Goal: Task Accomplishment & Management: Complete application form

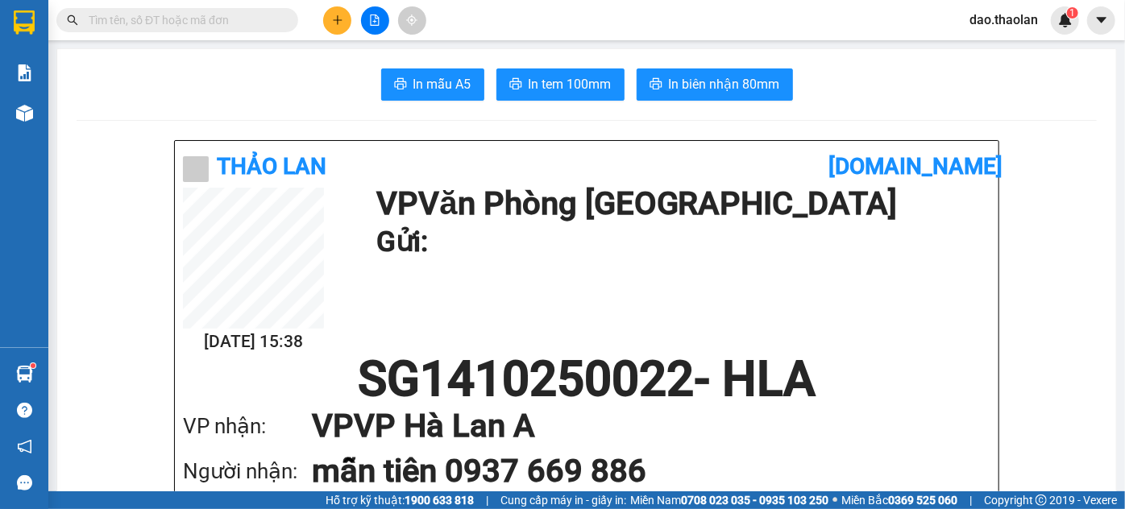
click at [999, 20] on span "dao.thaolan" at bounding box center [1003, 20] width 94 height 20
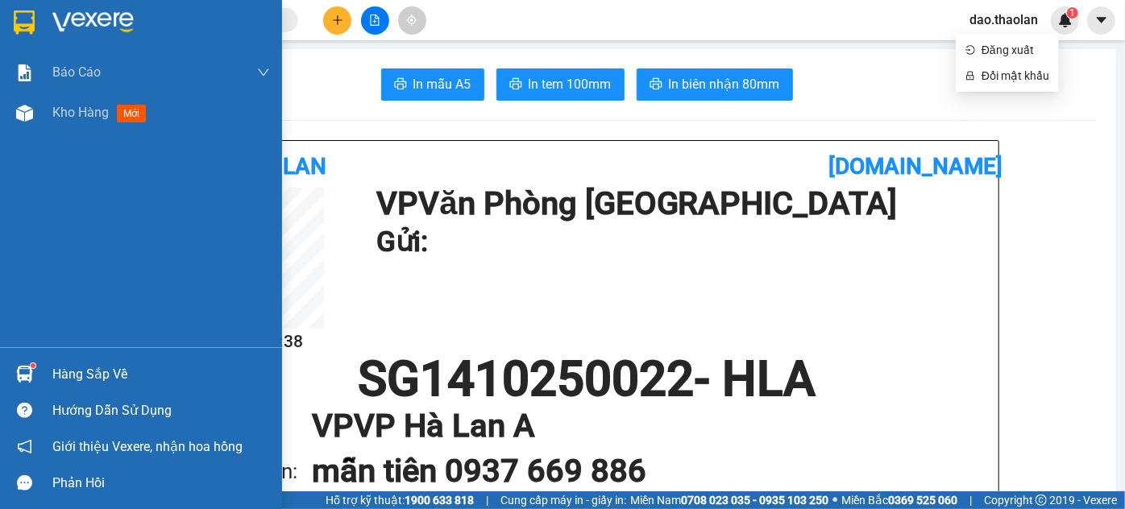
click at [15, 23] on img at bounding box center [24, 22] width 21 height 24
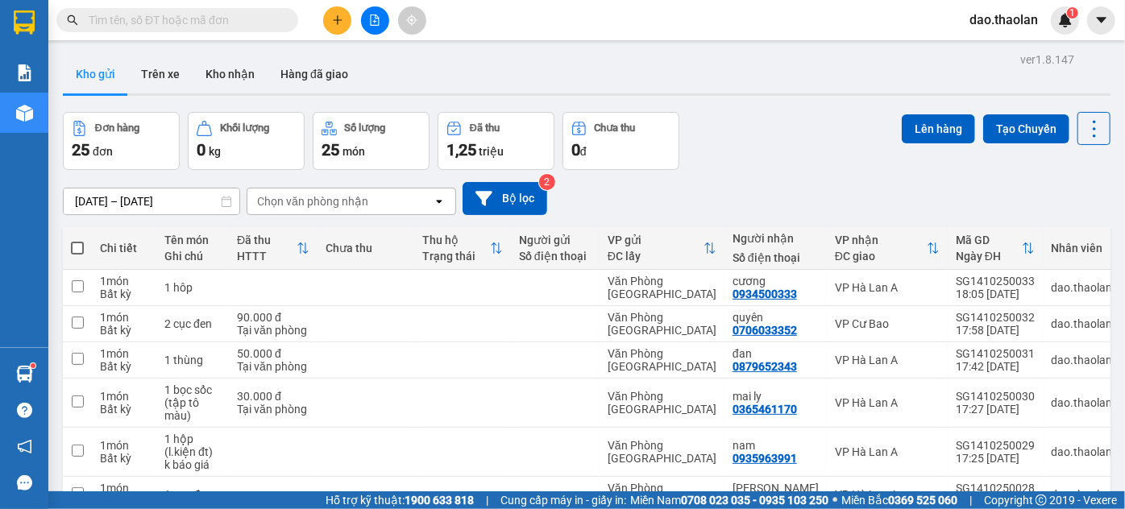
click at [1010, 19] on span "dao.thaolan" at bounding box center [1003, 20] width 94 height 20
click at [1000, 53] on span "Đăng xuất" at bounding box center [1015, 50] width 68 height 18
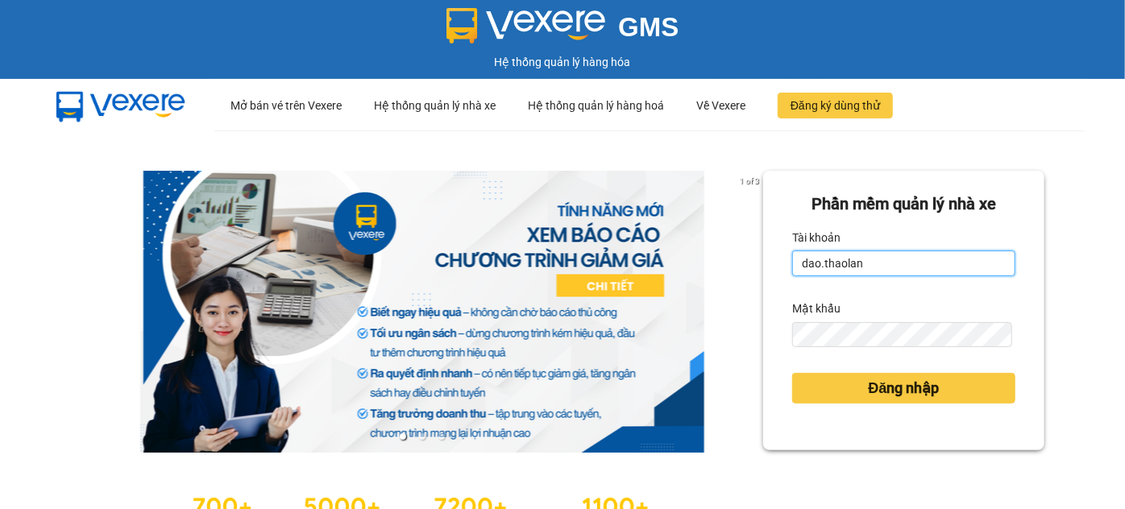
click at [848, 262] on input "dao.thaolan" at bounding box center [903, 264] width 223 height 26
type input "y.thaolan"
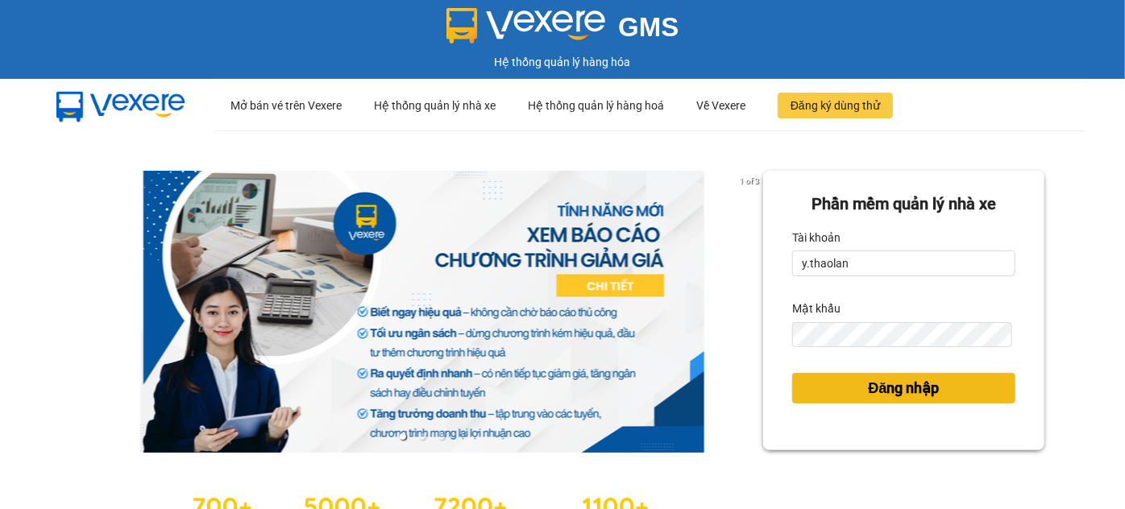
click at [832, 382] on button "Đăng nhập" at bounding box center [903, 388] width 223 height 31
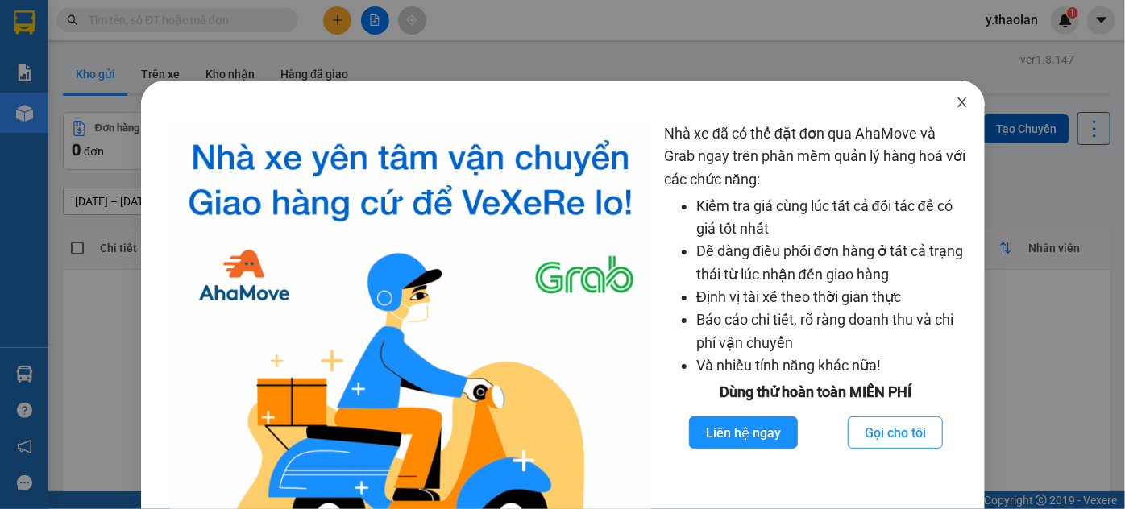
click at [957, 100] on icon "close" at bounding box center [961, 102] width 9 height 10
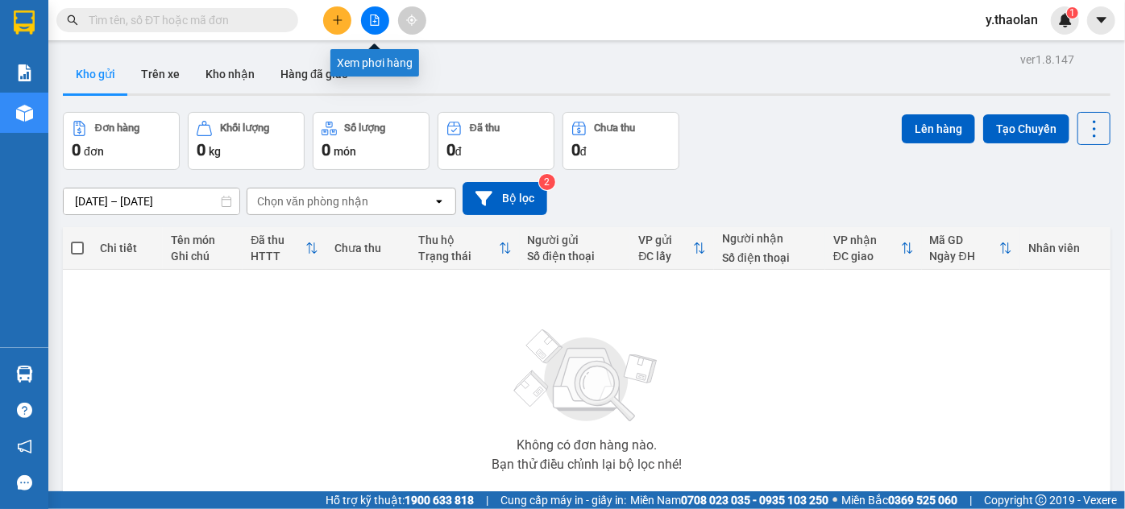
click at [342, 16] on icon "plus" at bounding box center [337, 20] width 11 height 11
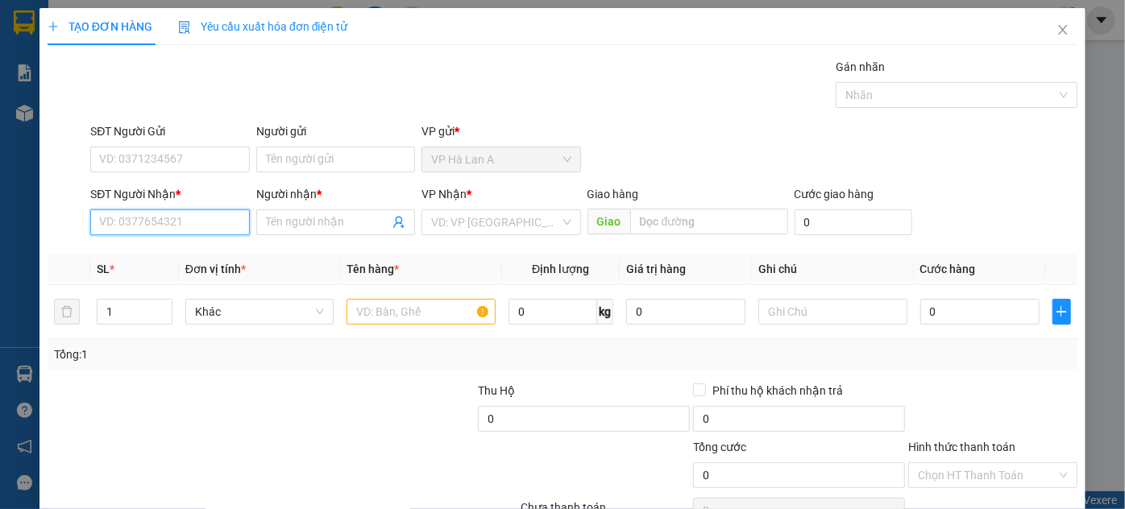
click at [188, 223] on input "SĐT Người Nhận *" at bounding box center [169, 222] width 159 height 26
click at [192, 246] on div "0867860947 - như" at bounding box center [168, 254] width 138 height 18
type input "0867860947"
type input "như"
type input "0867860947"
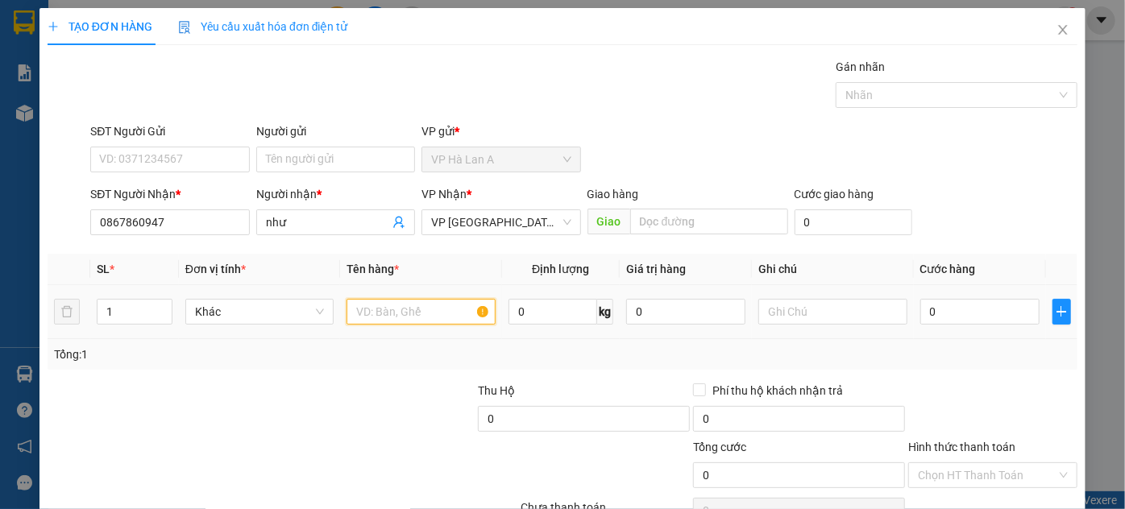
click at [419, 314] on input "text" at bounding box center [420, 312] width 149 height 26
type input "1 thùng"
click at [932, 305] on input "0" at bounding box center [979, 312] width 119 height 26
type input "4"
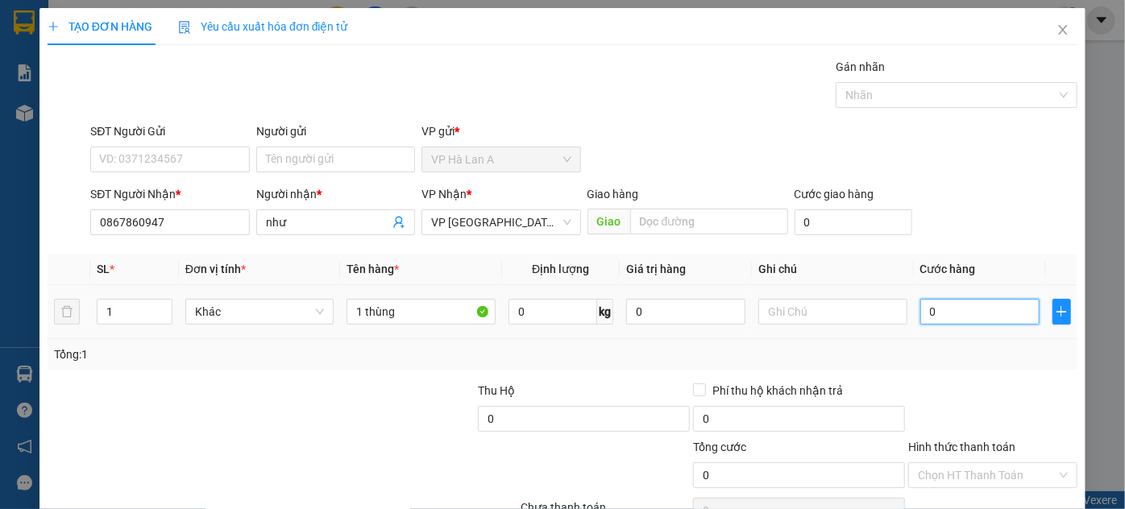
type input "4"
type input "40"
type input "40.000"
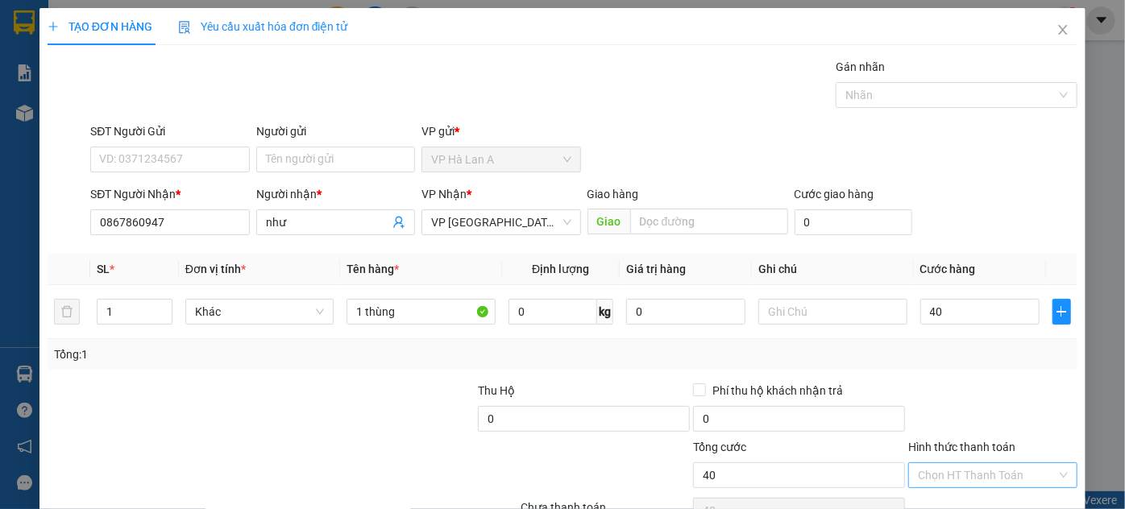
type input "40.000"
click at [975, 479] on input "Hình thức thanh toán" at bounding box center [987, 475] width 139 height 24
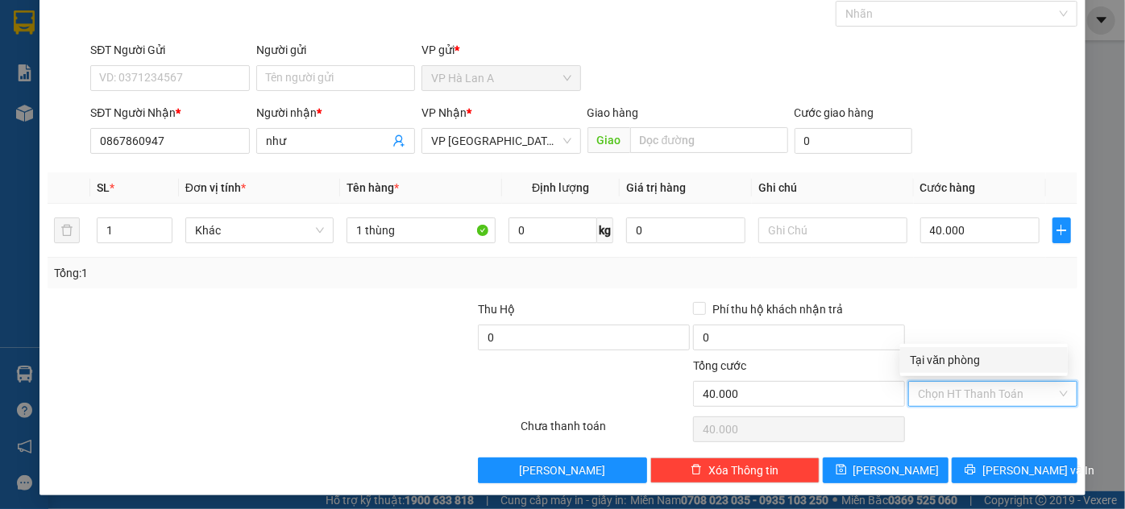
scroll to position [85, 0]
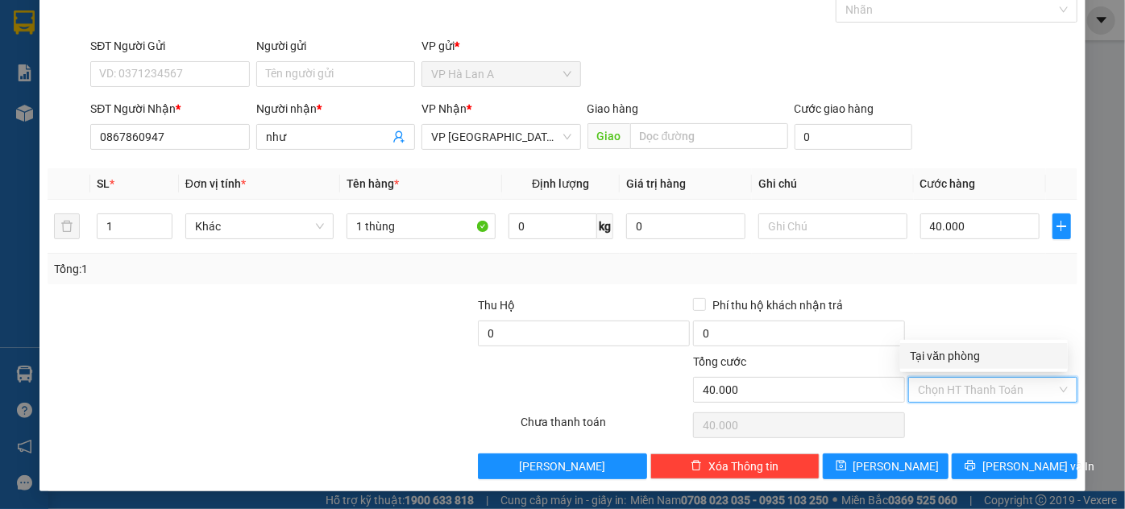
click at [949, 391] on input "Hình thức thanh toán" at bounding box center [987, 390] width 139 height 24
click at [949, 355] on div "Tại văn phòng" at bounding box center [984, 356] width 148 height 18
type input "0"
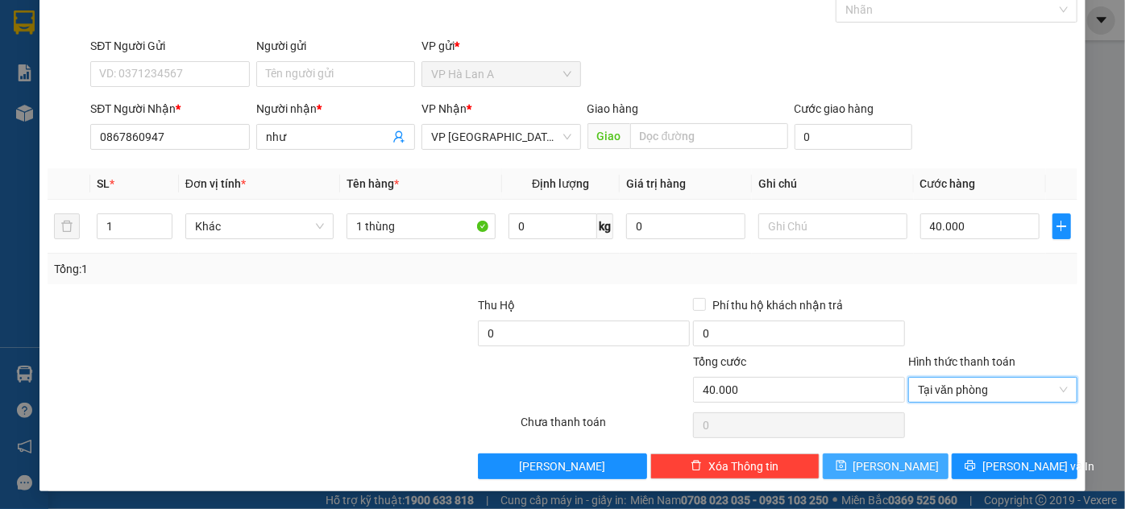
click at [912, 454] on button "[PERSON_NAME]" at bounding box center [886, 467] width 126 height 26
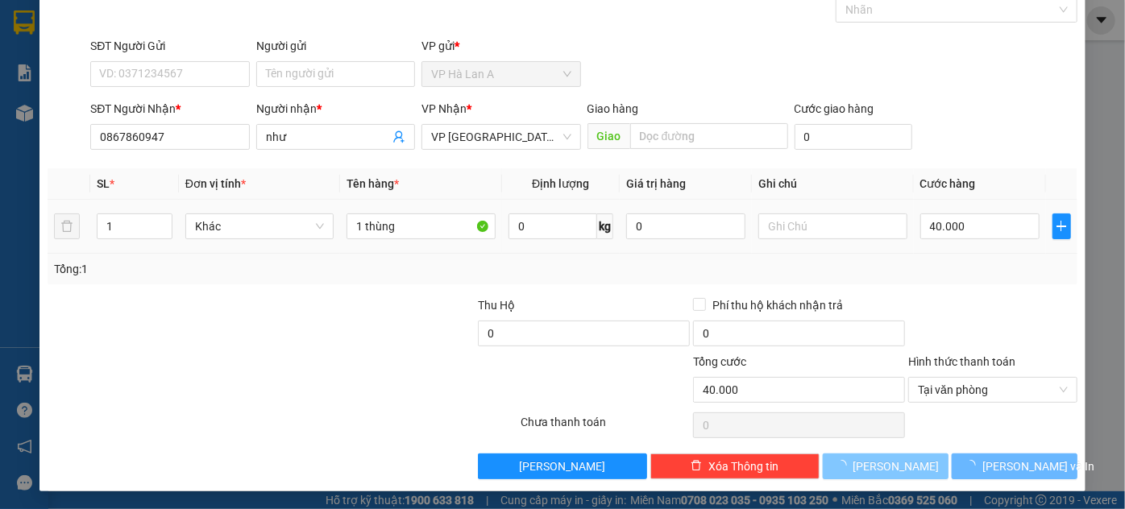
type input "0"
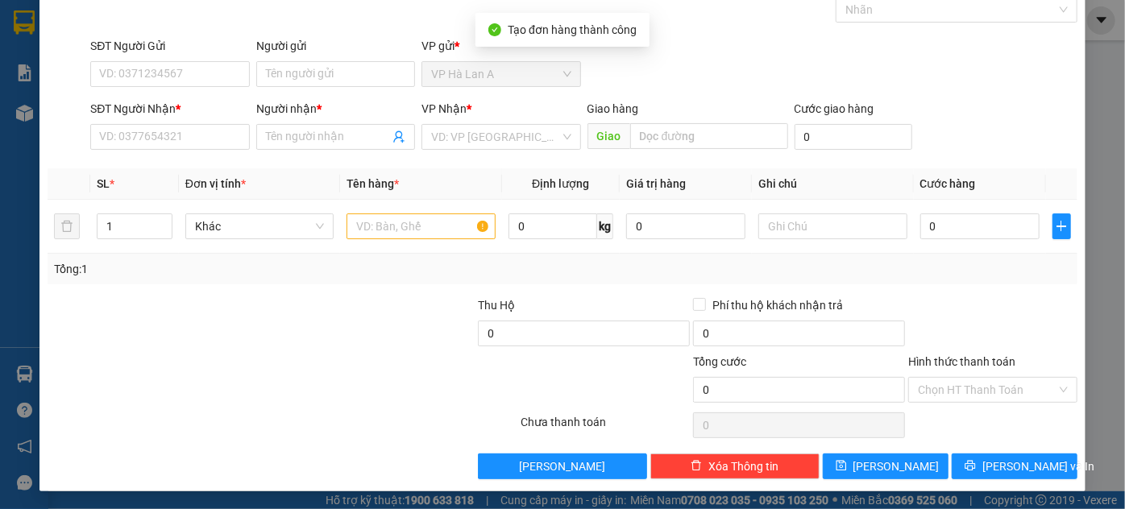
click at [247, 135] on div "SĐT Người Nhận * VD: 0377654321" at bounding box center [169, 128] width 165 height 56
click at [196, 143] on input "SĐT Người Nhận *" at bounding box center [169, 137] width 159 height 26
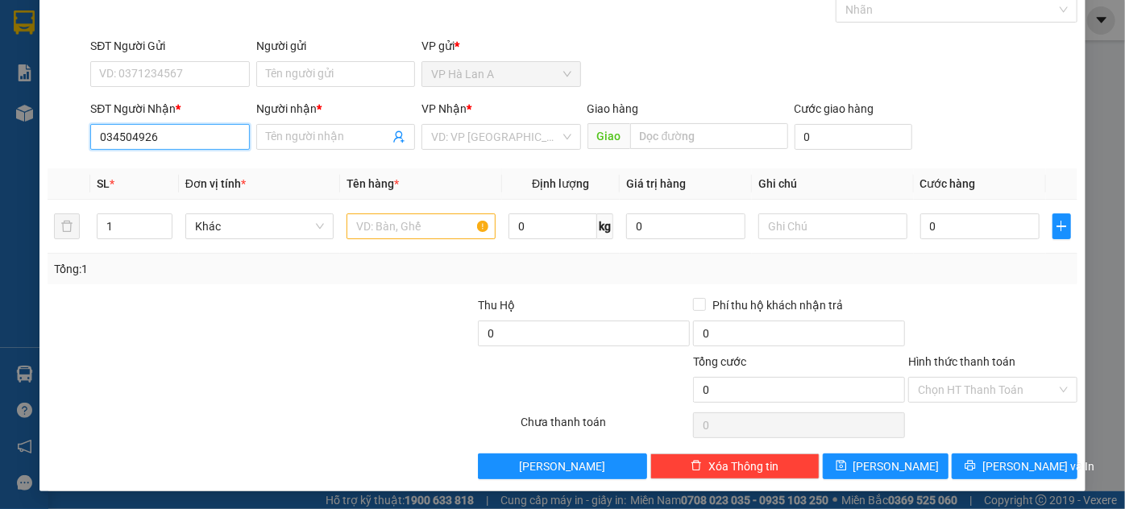
type input "0345049263"
click at [201, 164] on div "0345049263 -" at bounding box center [168, 169] width 138 height 18
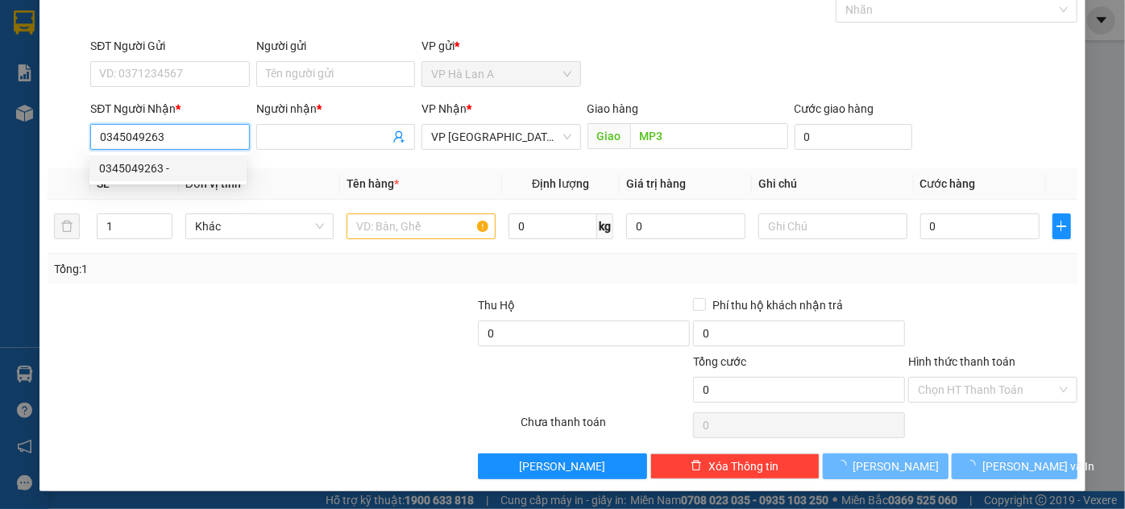
type input "MP3"
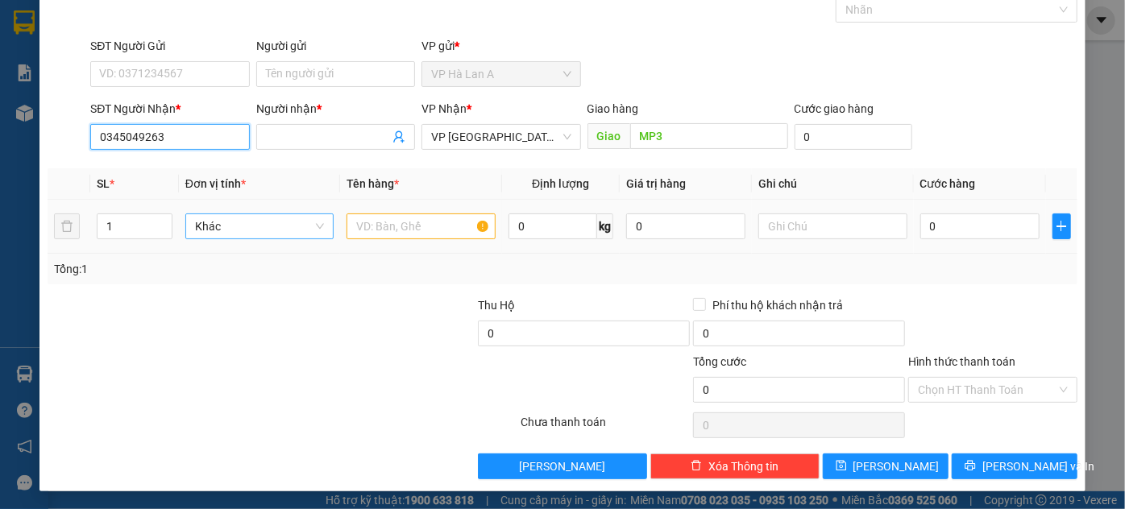
click at [297, 227] on span "Khác" at bounding box center [260, 226] width 130 height 24
type input "0345049263"
type input "1 thùng"
type input "50"
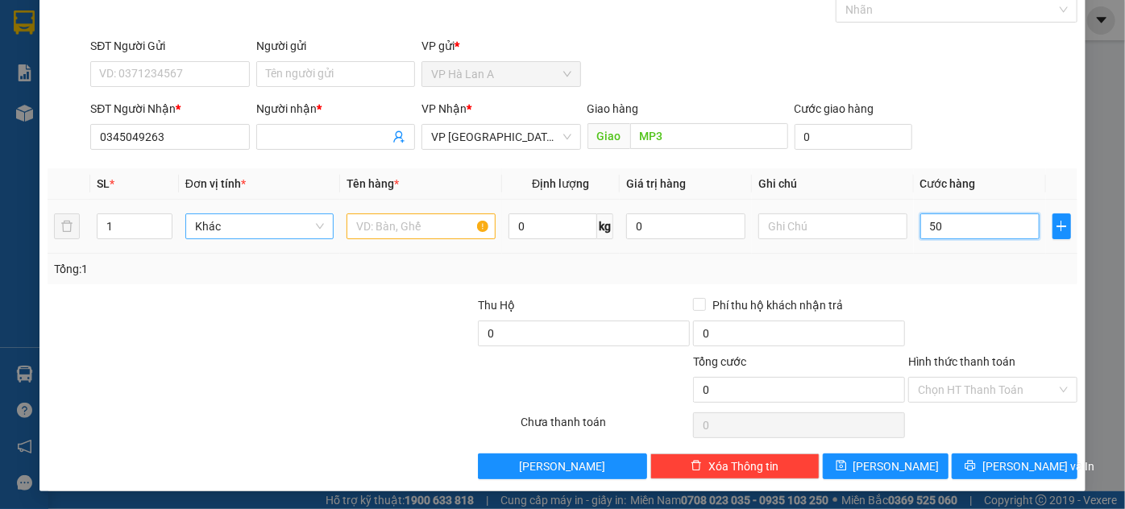
type input "50"
type input "50.000"
click at [960, 392] on input "Hình thức thanh toán" at bounding box center [987, 390] width 139 height 24
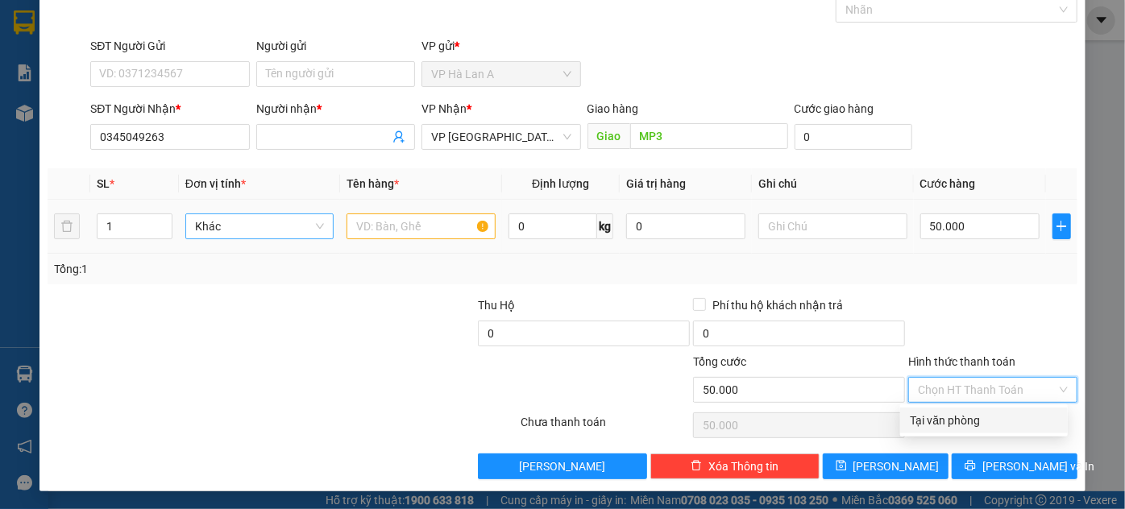
click at [941, 417] on div "Tại văn phòng" at bounding box center [984, 421] width 148 height 18
type input "0"
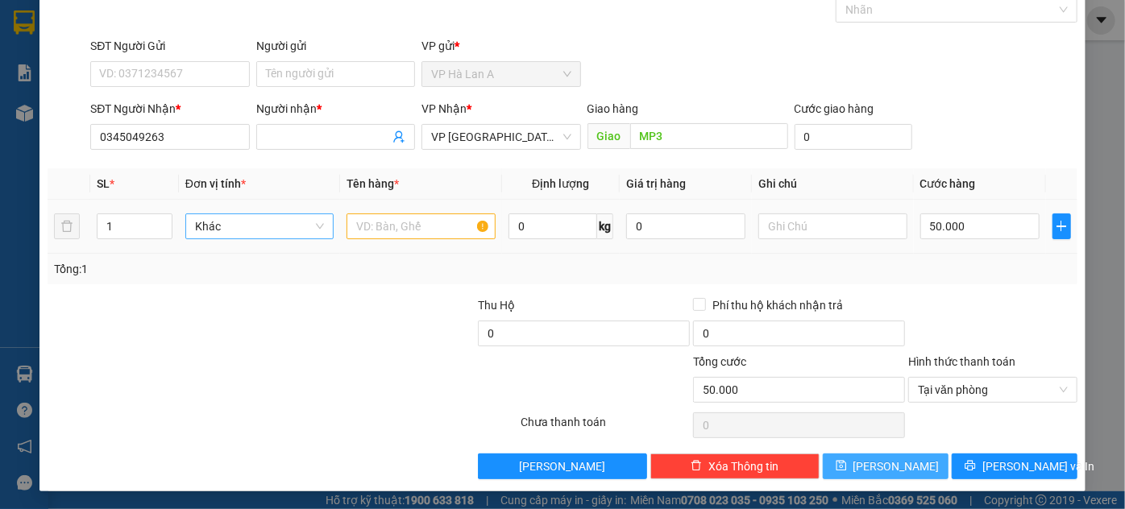
click at [909, 458] on button "[PERSON_NAME]" at bounding box center [886, 467] width 126 height 26
click at [292, 139] on input "Người nhận *" at bounding box center [327, 137] width 123 height 18
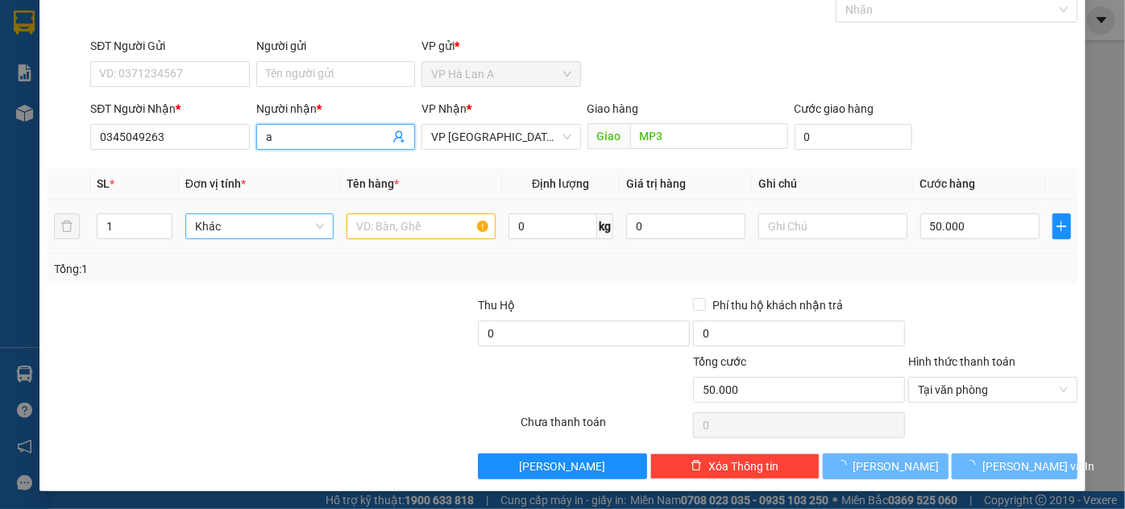
click at [292, 140] on input "a" at bounding box center [327, 137] width 123 height 18
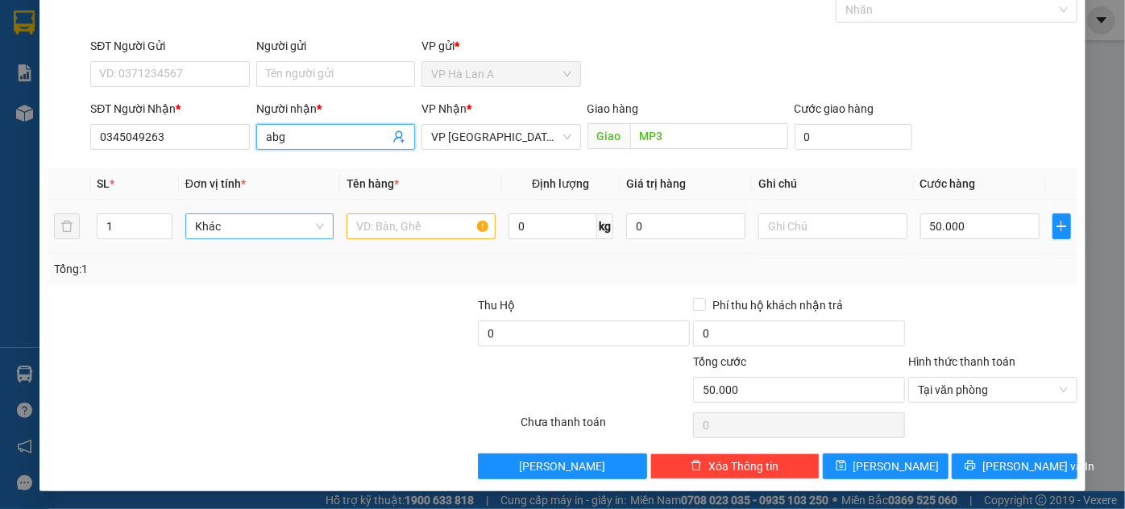
click at [610, 383] on div at bounding box center [606, 381] width 172 height 56
click at [303, 139] on input "abg" at bounding box center [327, 137] width 123 height 18
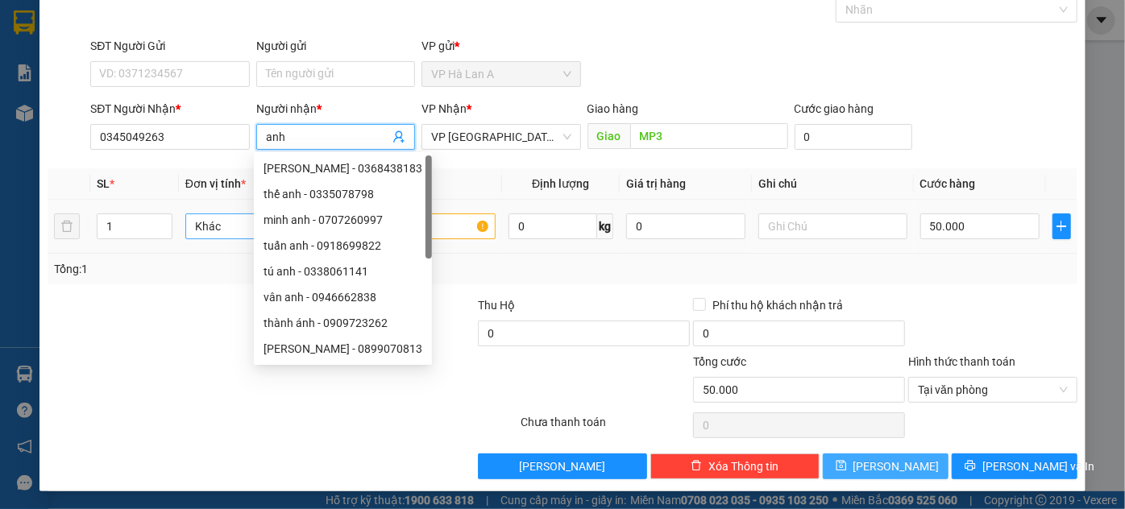
type input "anh"
click at [898, 461] on button "[PERSON_NAME]" at bounding box center [886, 467] width 126 height 26
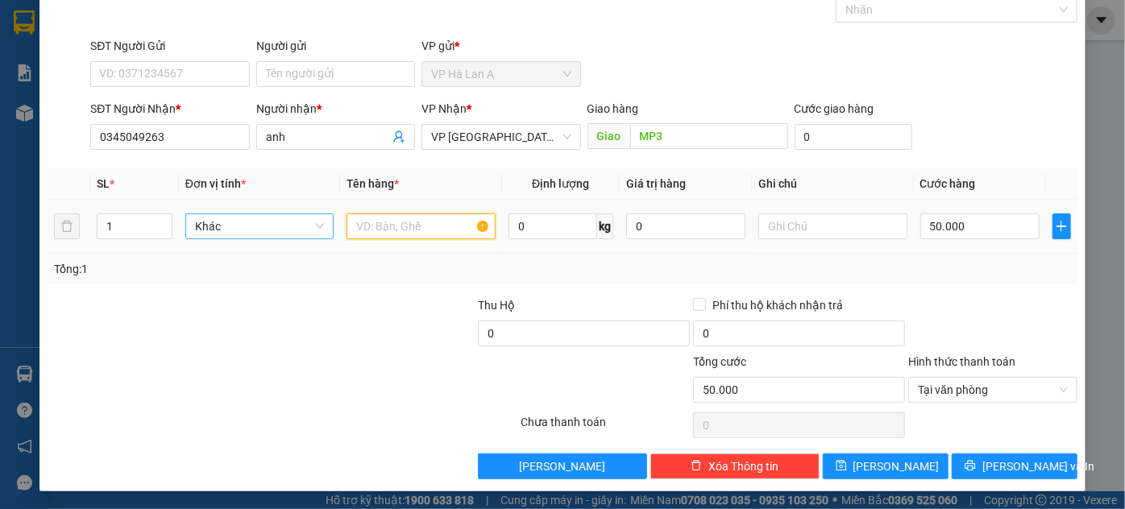
click at [426, 221] on input "text" at bounding box center [420, 227] width 149 height 26
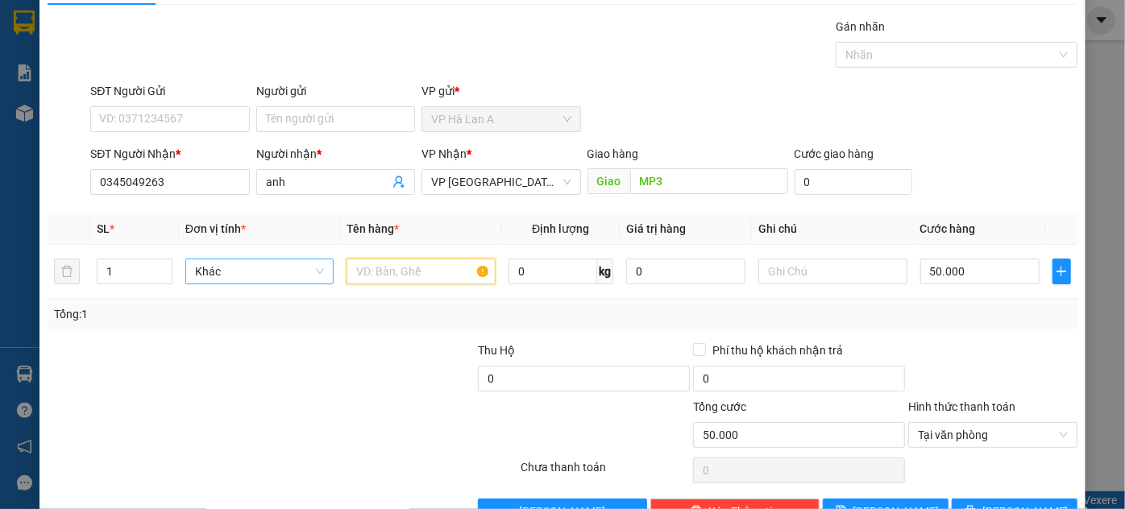
scroll to position [0, 0]
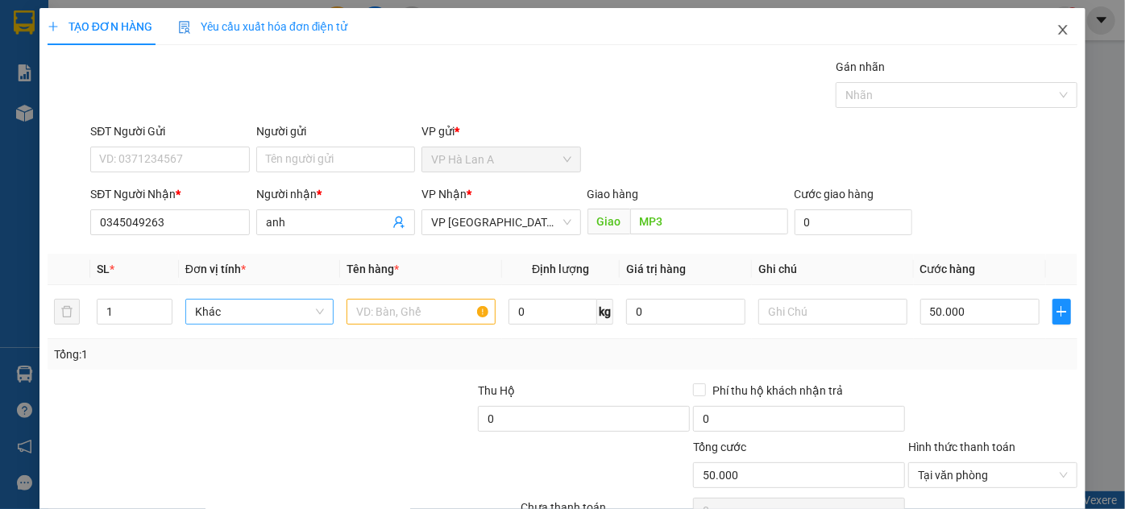
click at [1056, 36] on icon "close" at bounding box center [1062, 29] width 13 height 13
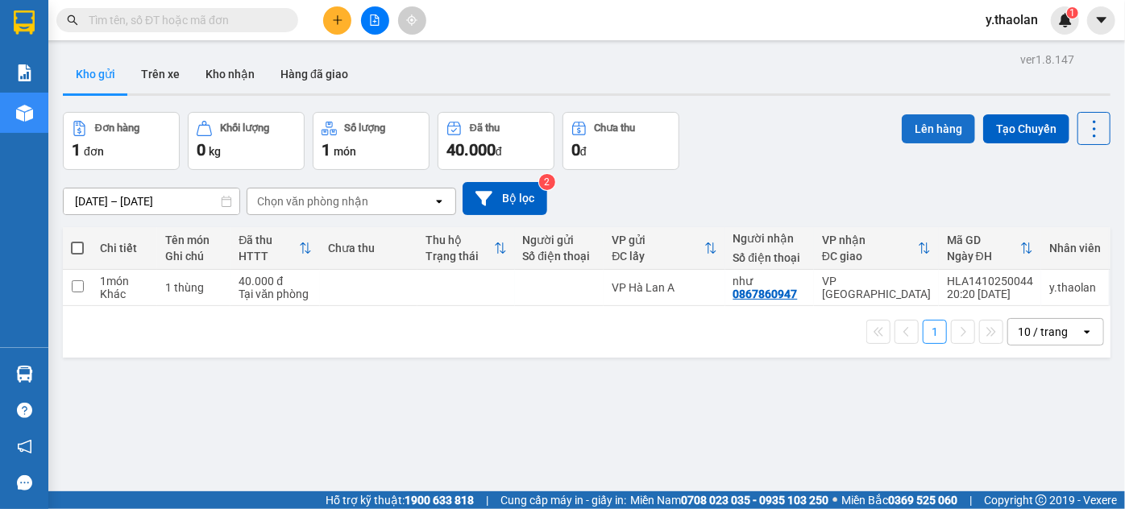
click at [926, 132] on button "Lên hàng" at bounding box center [938, 128] width 73 height 29
click at [785, 159] on div "Đơn hàng 1 đơn Khối lượng 0 kg Số lượng 1 món Đã thu 40.000 đ Chưa thu 0 đ Lên …" at bounding box center [586, 141] width 1047 height 58
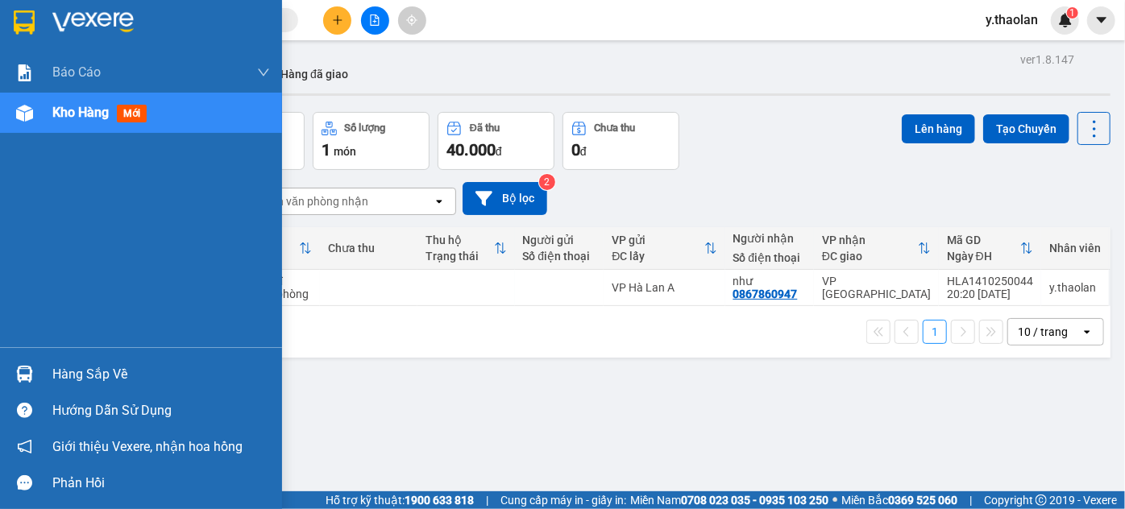
click at [26, 19] on img at bounding box center [24, 22] width 21 height 24
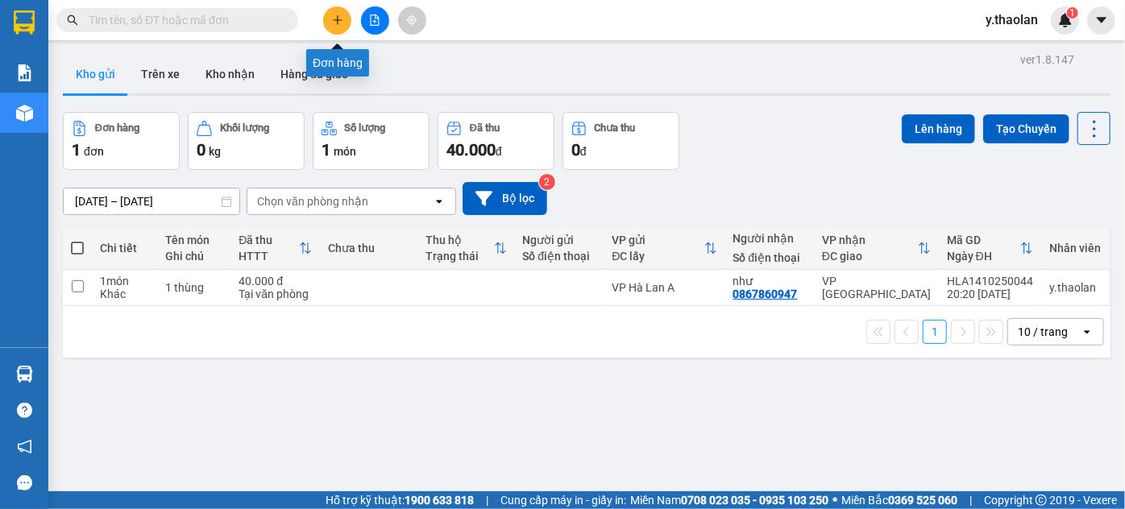
click at [338, 22] on icon "plus" at bounding box center [337, 20] width 11 height 11
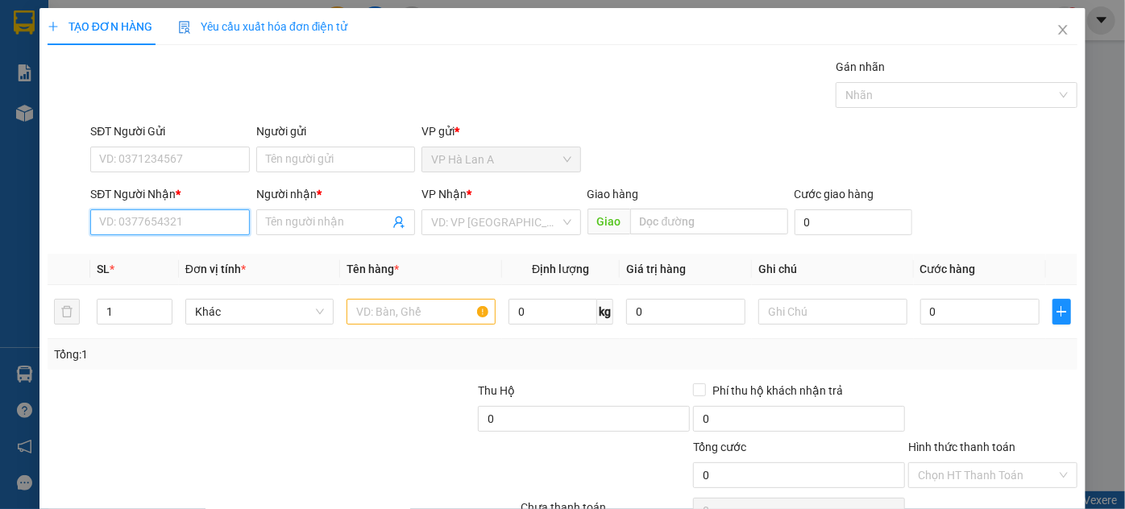
click at [178, 222] on input "SĐT Người Nhận *" at bounding box center [169, 222] width 159 height 26
click at [181, 260] on div "0345049263 -" at bounding box center [168, 254] width 138 height 18
type input "0345049263"
type input "MP3"
type input "0345049263"
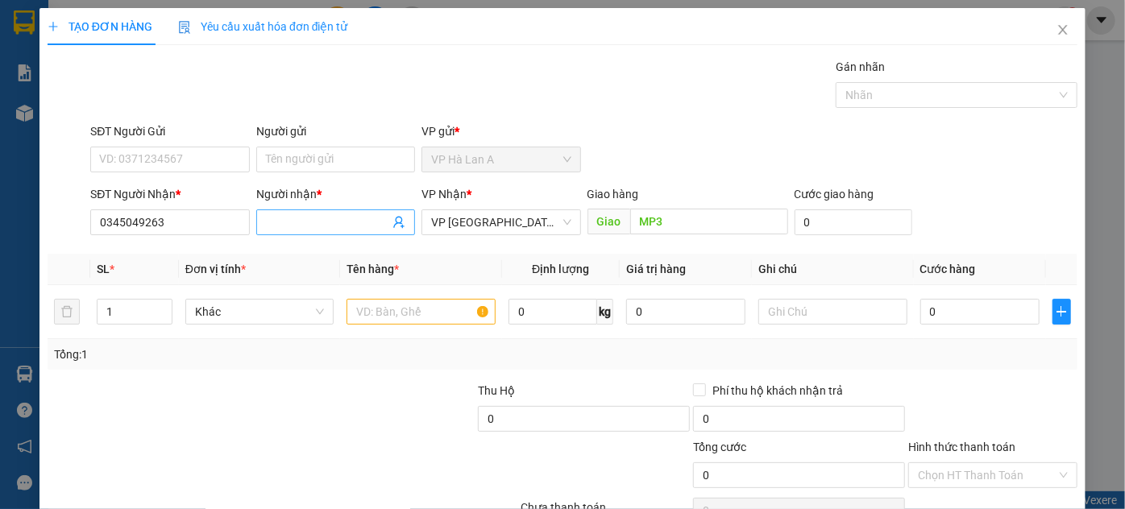
click at [303, 225] on input "Người nhận *" at bounding box center [327, 223] width 123 height 18
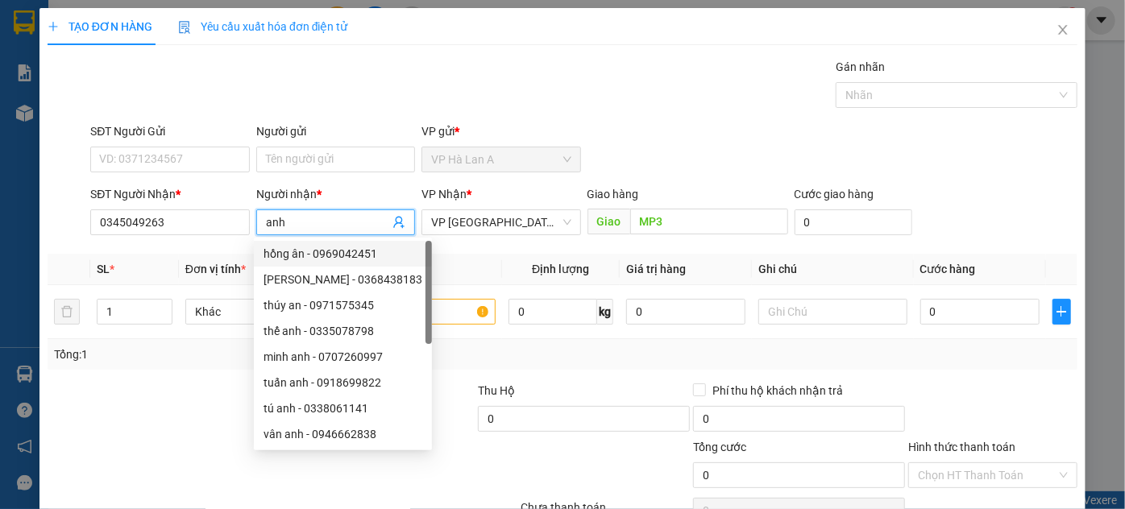
type input "anh"
click at [442, 259] on th "Tên hàng *" at bounding box center [421, 269] width 162 height 31
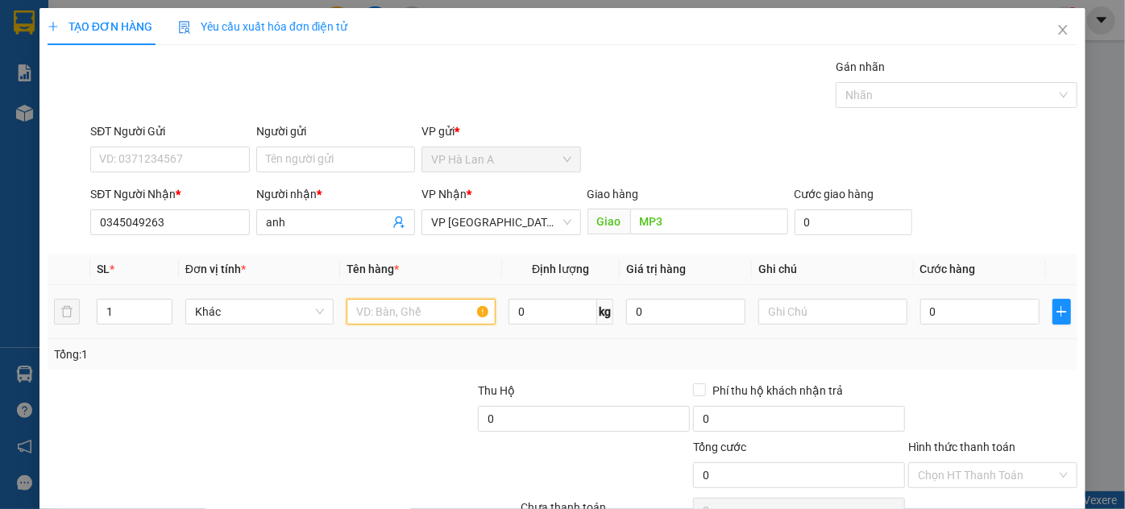
click at [433, 317] on input "text" at bounding box center [420, 312] width 149 height 26
type input "1 thùng"
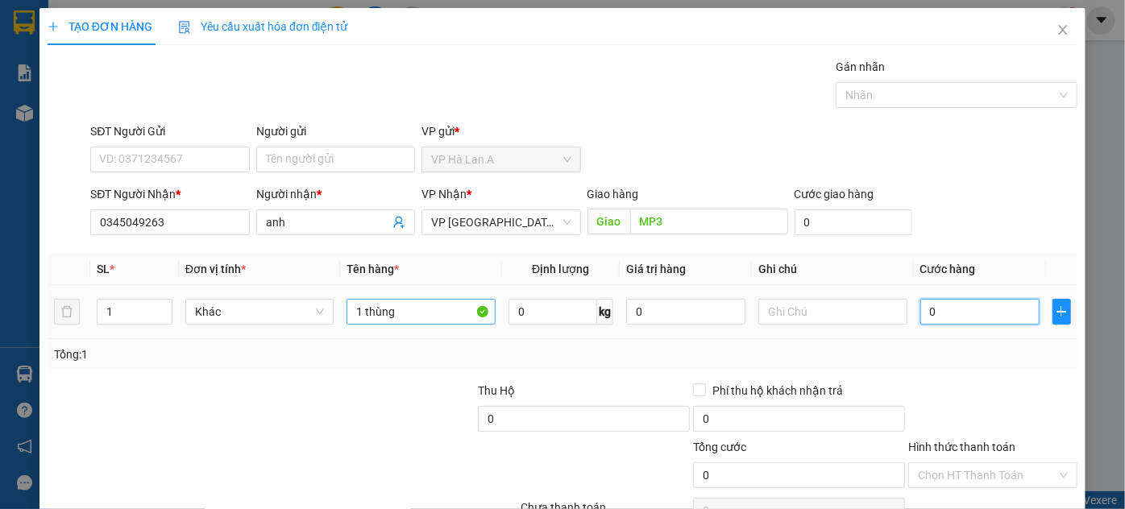
type input "5"
type input "50"
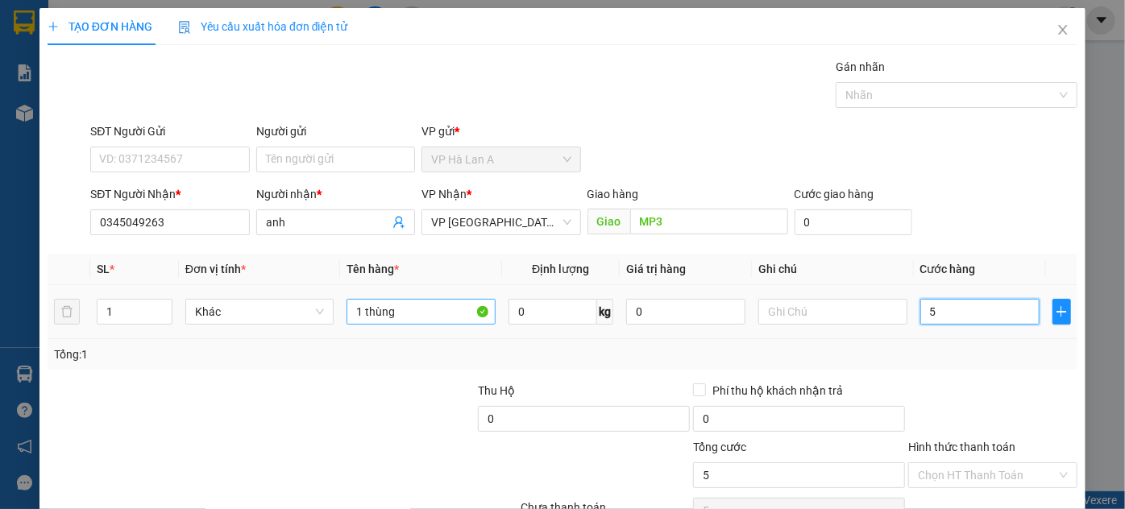
type input "50"
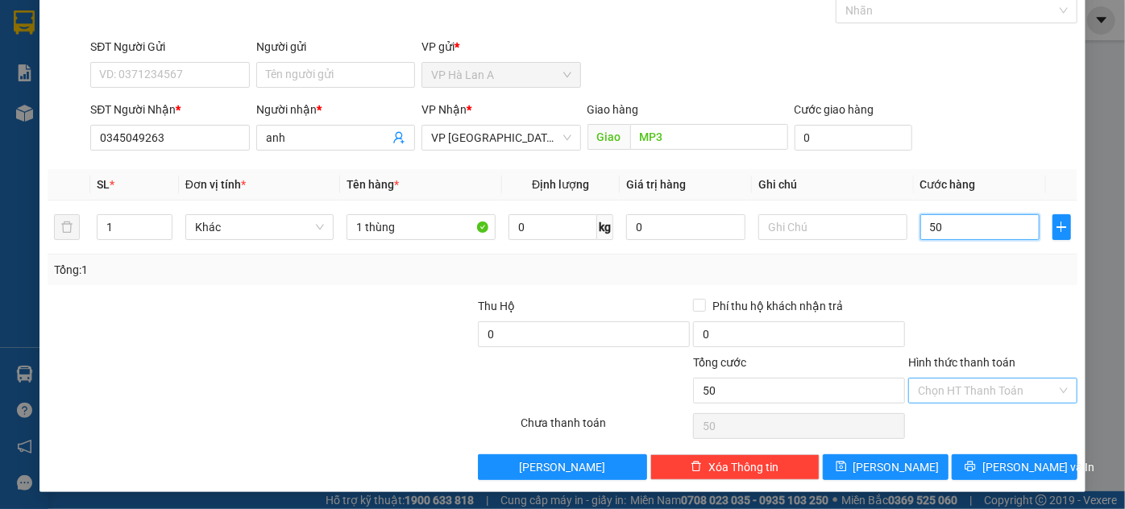
scroll to position [85, 0]
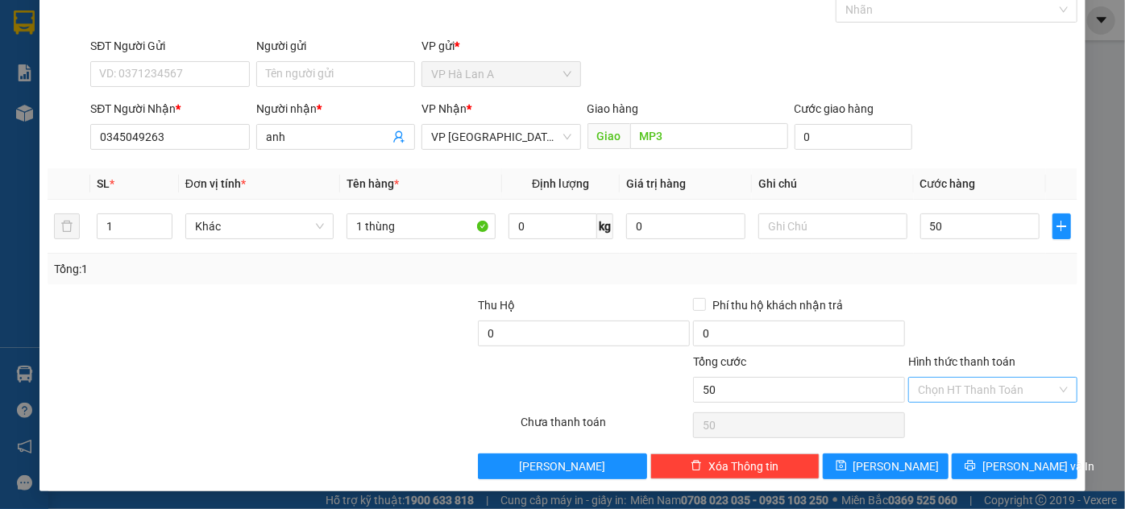
type input "50.000"
click at [980, 378] on input "Hình thức thanh toán" at bounding box center [987, 390] width 139 height 24
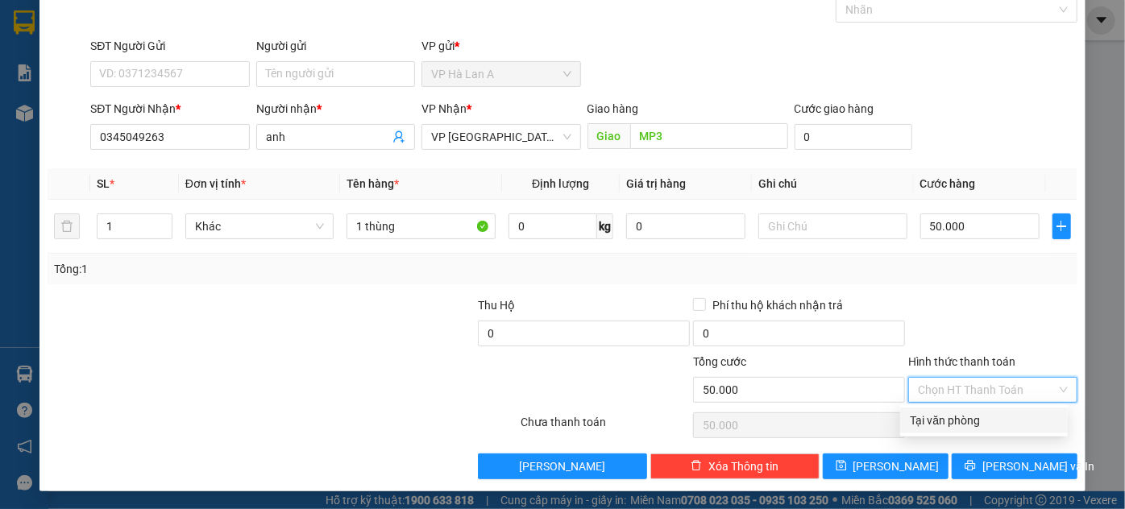
click at [955, 421] on div "Tại văn phòng" at bounding box center [984, 421] width 148 height 18
type input "0"
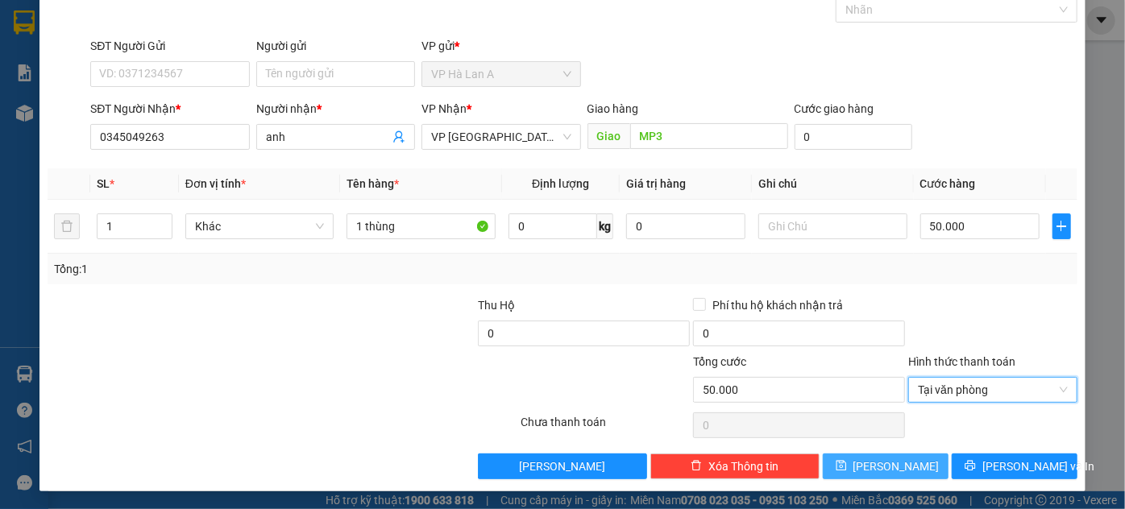
click at [885, 464] on span "[PERSON_NAME]" at bounding box center [896, 467] width 86 height 18
type input "0"
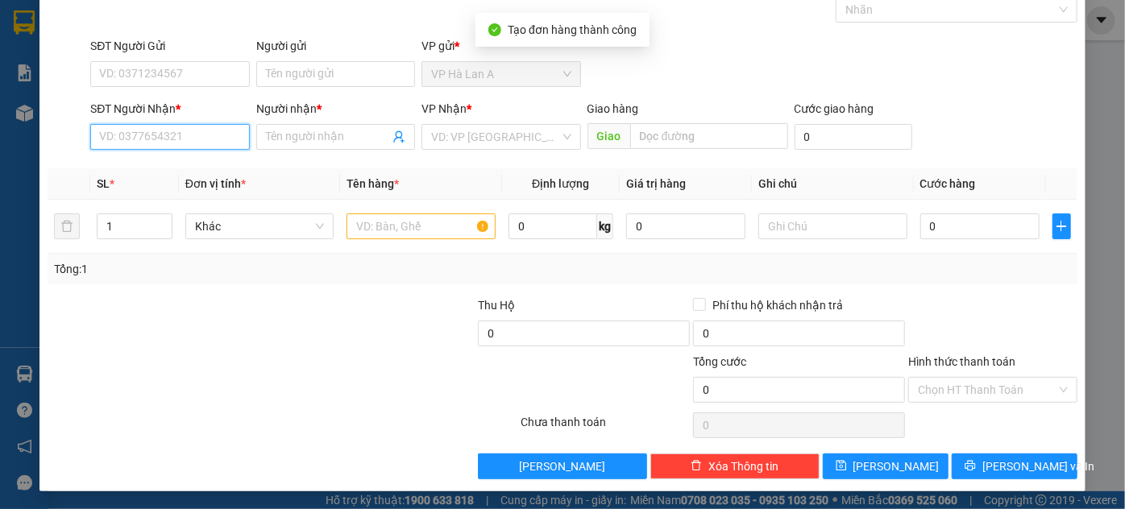
click at [207, 135] on input "SĐT Người Nhận *" at bounding box center [169, 137] width 159 height 26
type input "0355205682"
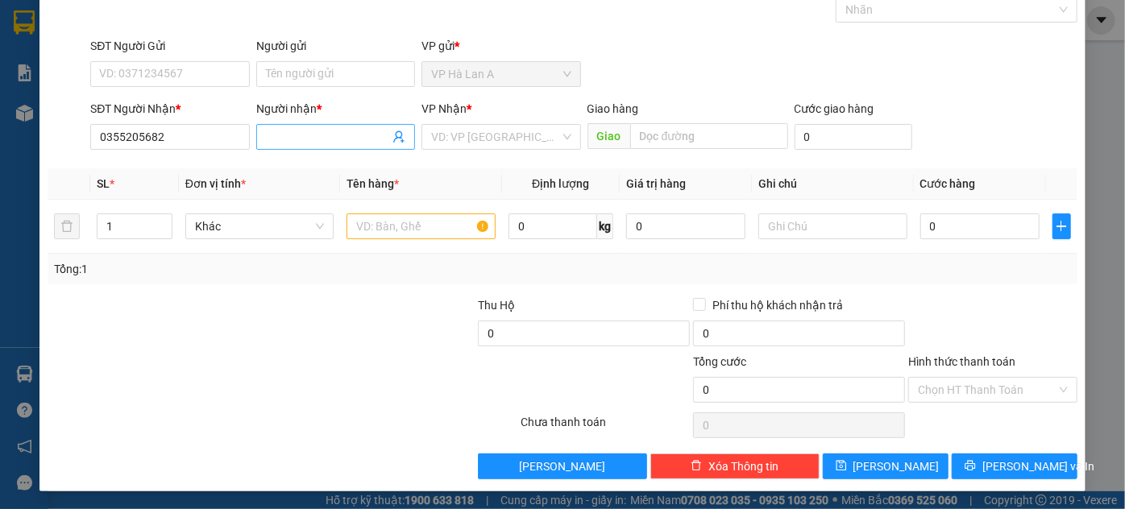
click at [321, 141] on input "Người nhận *" at bounding box center [327, 137] width 123 height 18
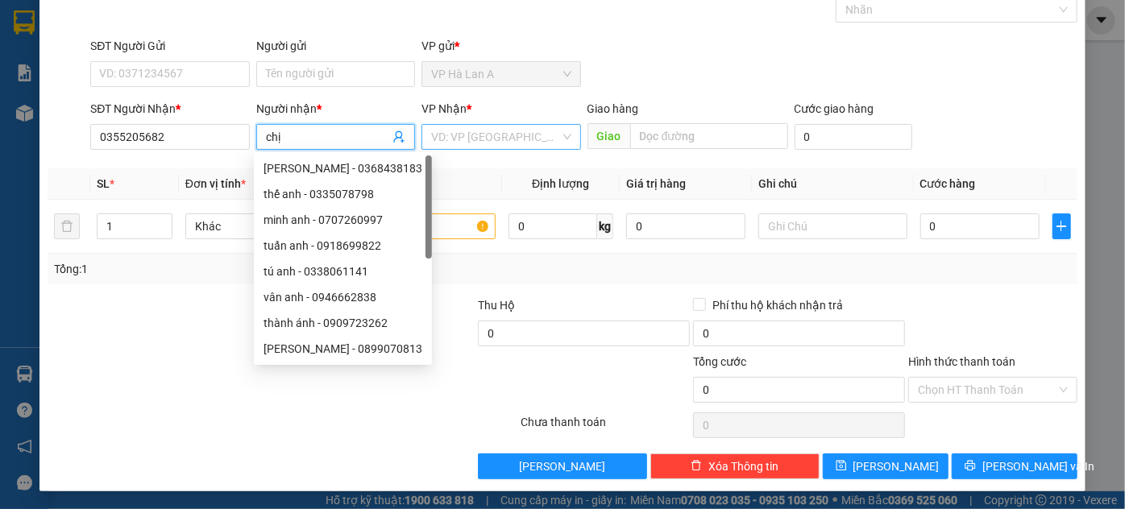
type input "chị"
click at [459, 132] on input "search" at bounding box center [495, 137] width 128 height 24
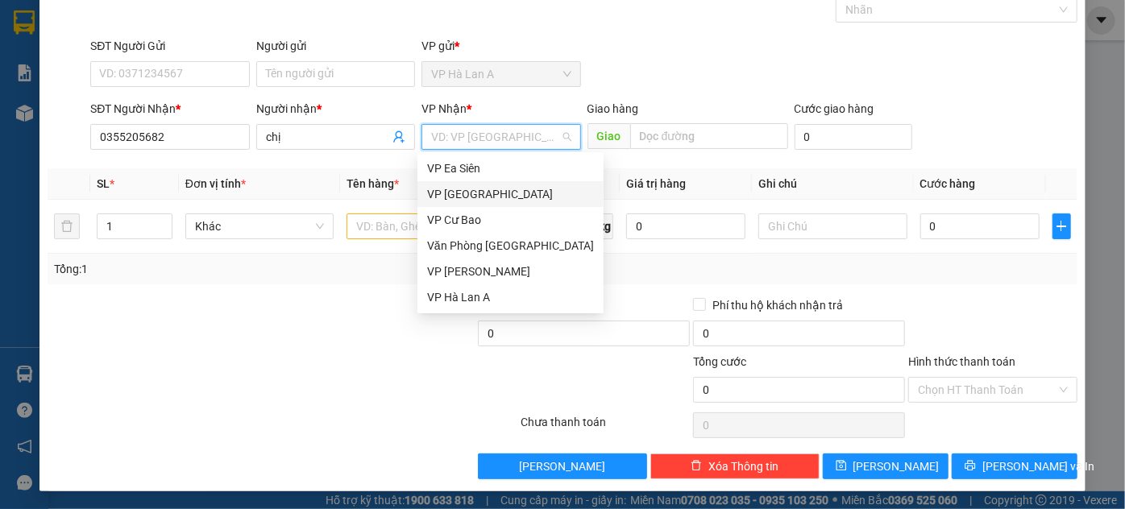
click at [489, 193] on div "VP [GEOGRAPHIC_DATA]" at bounding box center [510, 194] width 167 height 18
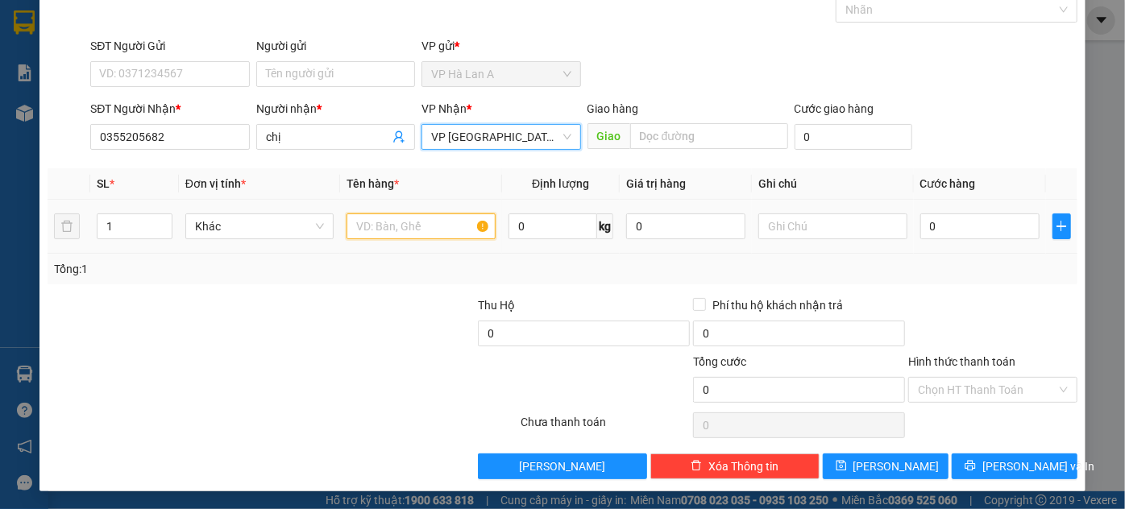
click at [434, 226] on input "text" at bounding box center [420, 227] width 149 height 26
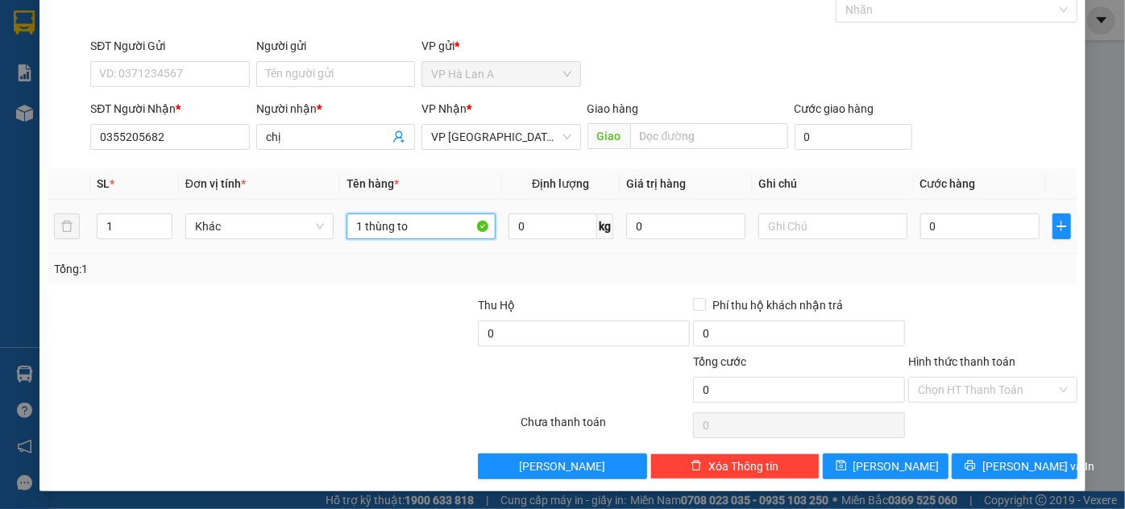
type input "1 thùng to"
type input "2"
type input "22"
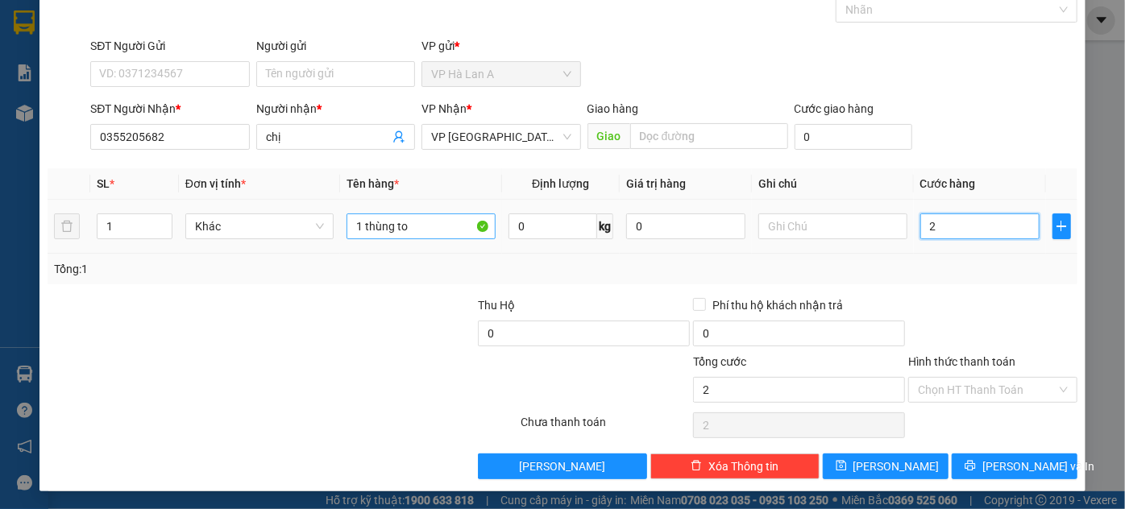
type input "22"
type input "2"
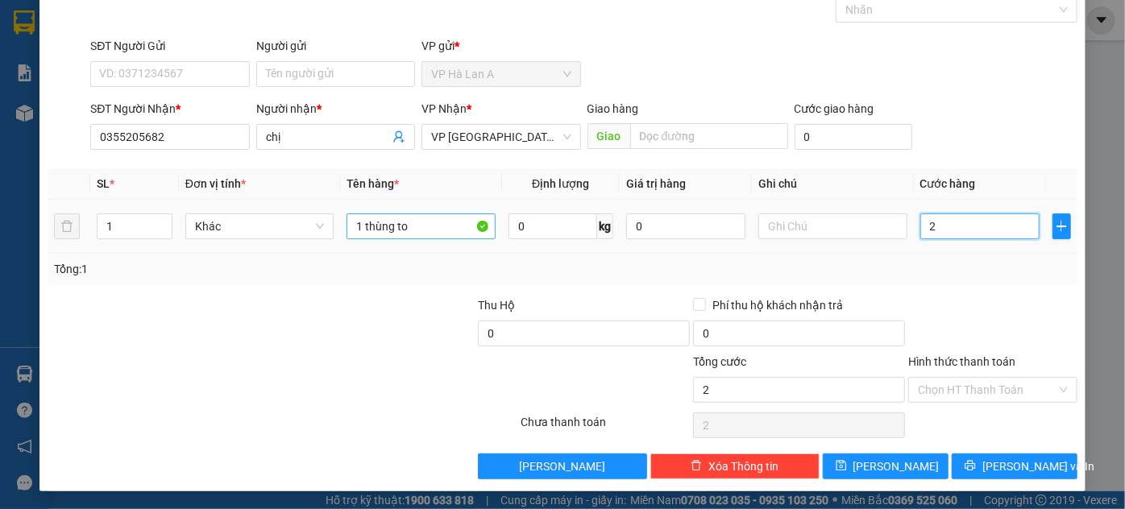
type input "0"
type input "01"
type input "1"
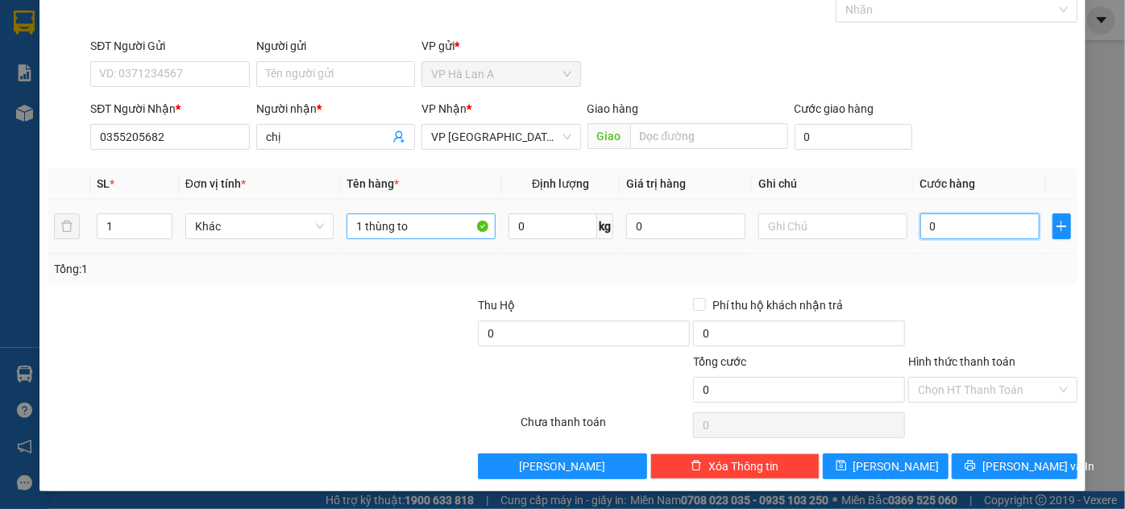
type input "1"
type input "011"
type input "11"
type input "0.110"
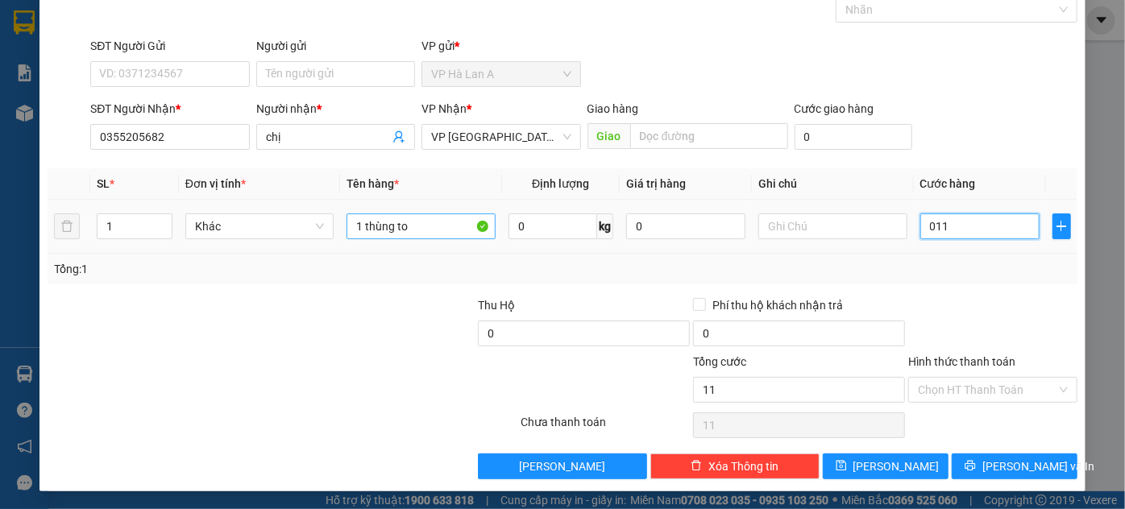
type input "110"
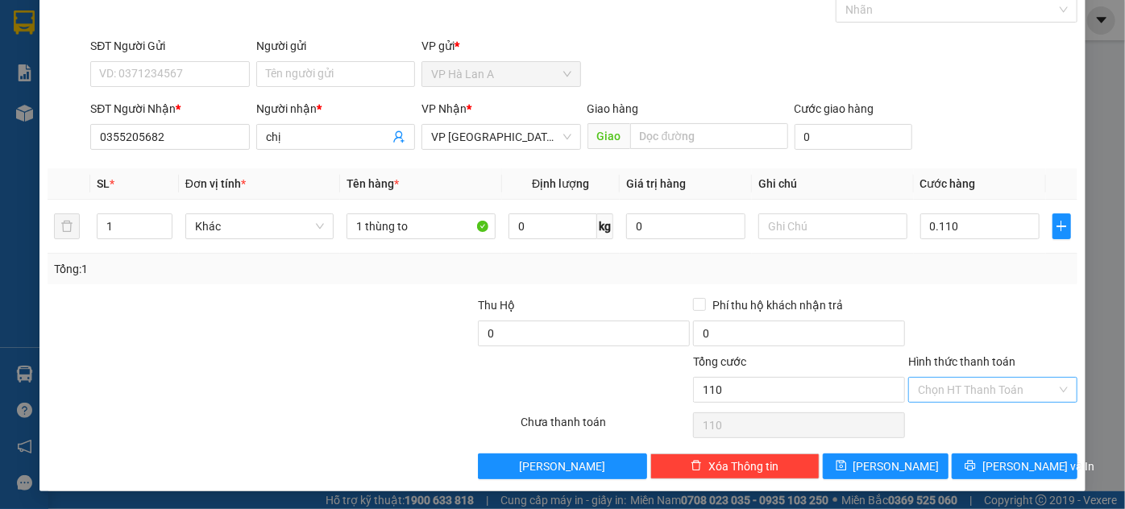
type input "110.000"
click at [984, 392] on input "Hình thức thanh toán" at bounding box center [987, 390] width 139 height 24
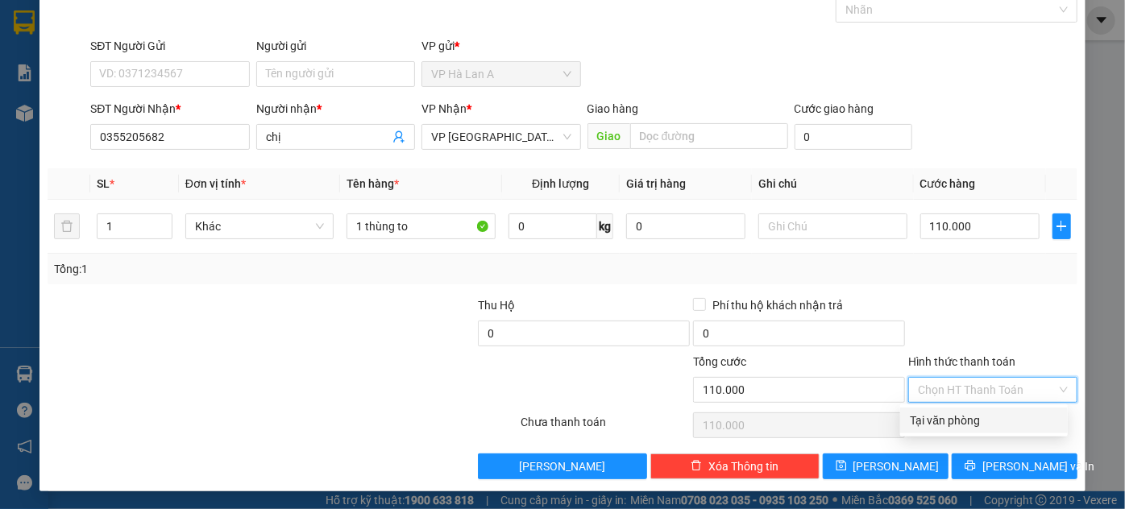
click at [960, 425] on div "Tại văn phòng" at bounding box center [984, 421] width 148 height 18
type input "0"
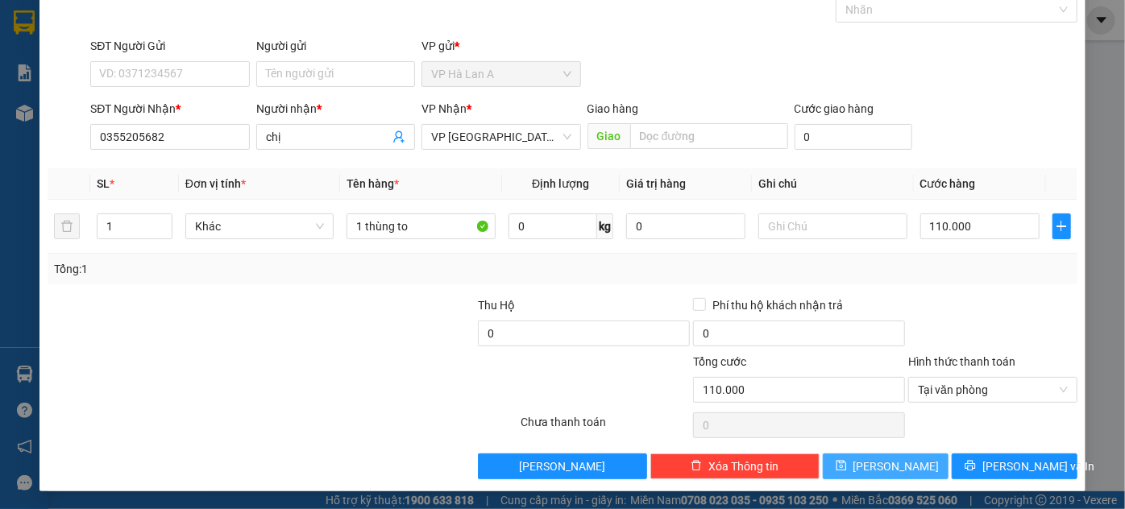
click at [900, 458] on button "[PERSON_NAME]" at bounding box center [886, 467] width 126 height 26
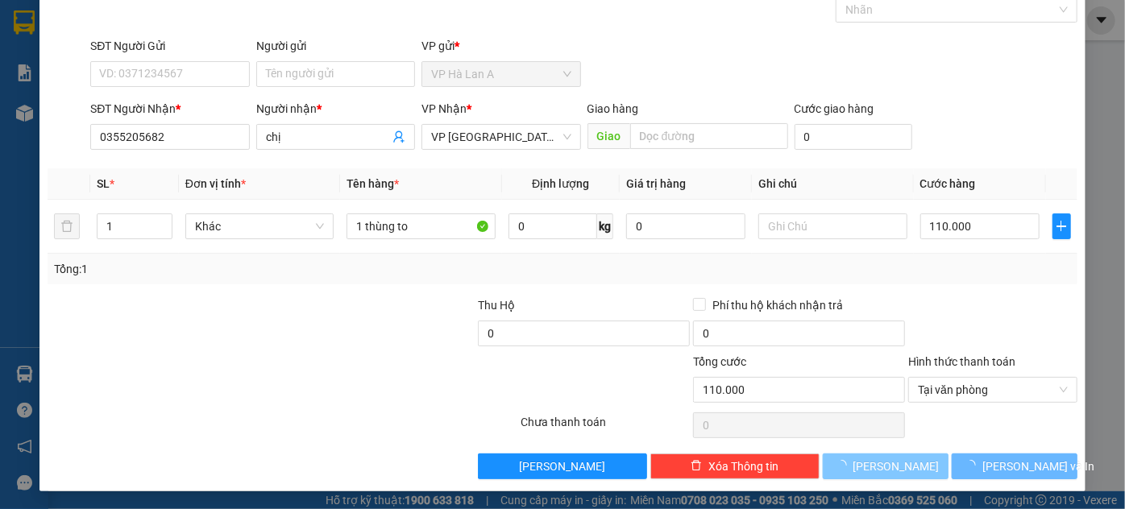
type input "0"
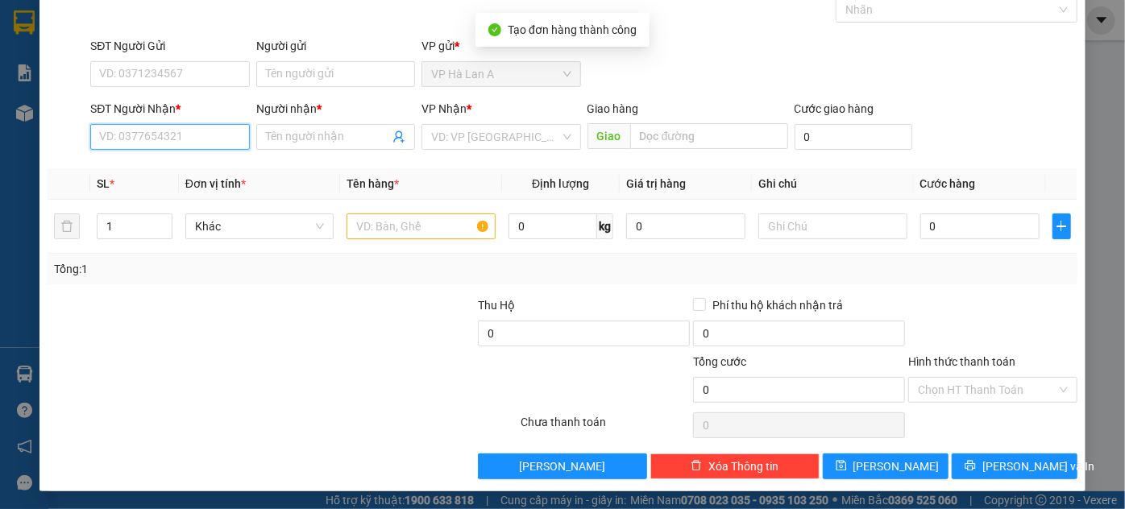
click at [129, 131] on input "SĐT Người Nhận *" at bounding box center [169, 137] width 159 height 26
type input "0564024025"
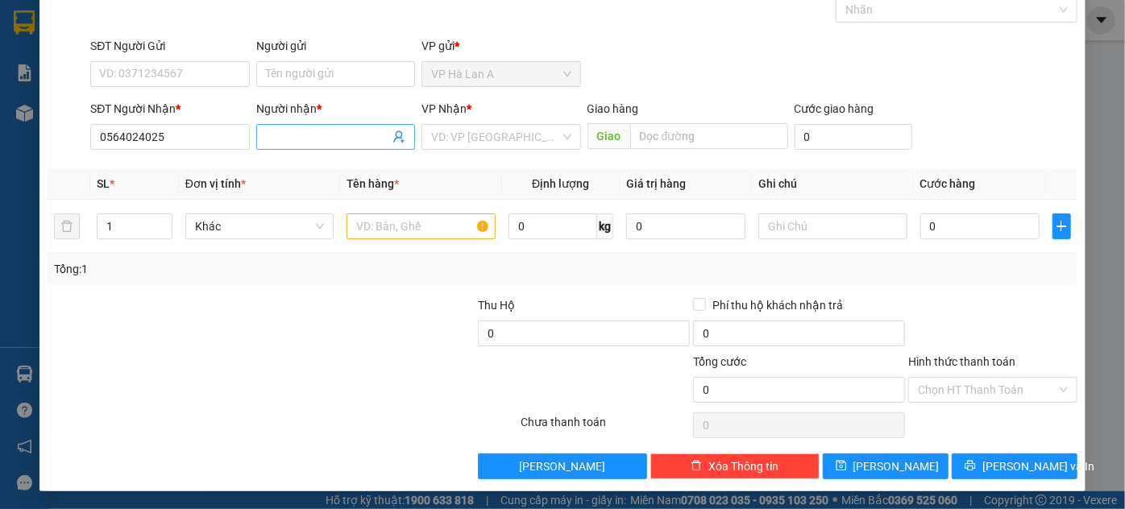
click at [340, 141] on input "Người nhận *" at bounding box center [327, 137] width 123 height 18
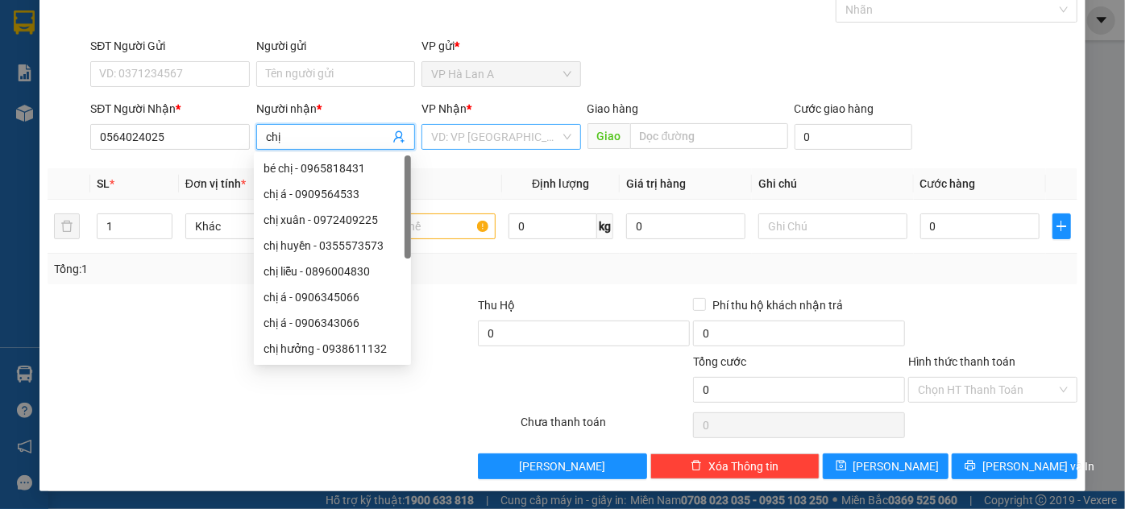
type input "chị"
click at [499, 139] on input "search" at bounding box center [495, 137] width 128 height 24
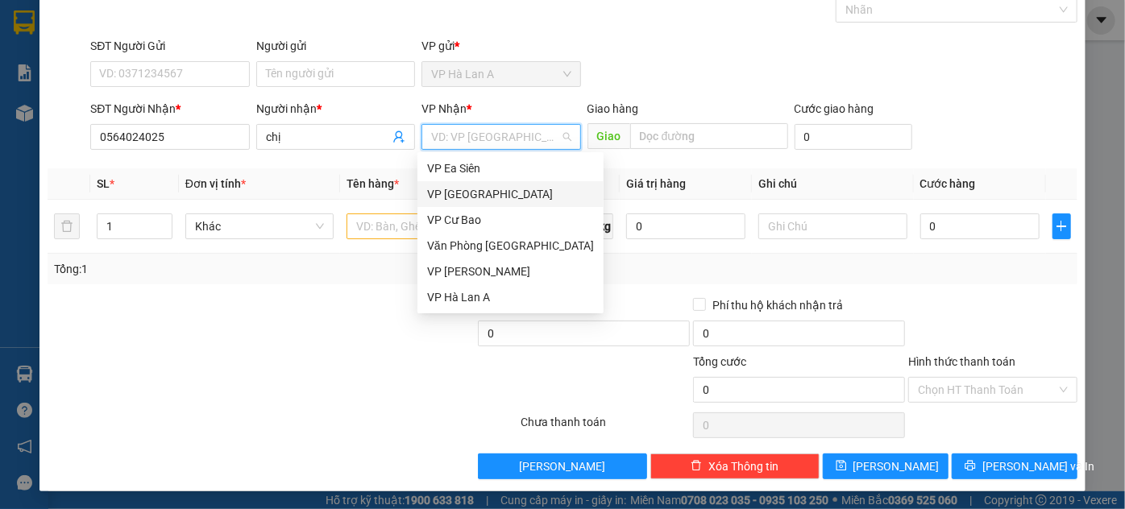
click at [491, 199] on div "VP [GEOGRAPHIC_DATA]" at bounding box center [510, 194] width 167 height 18
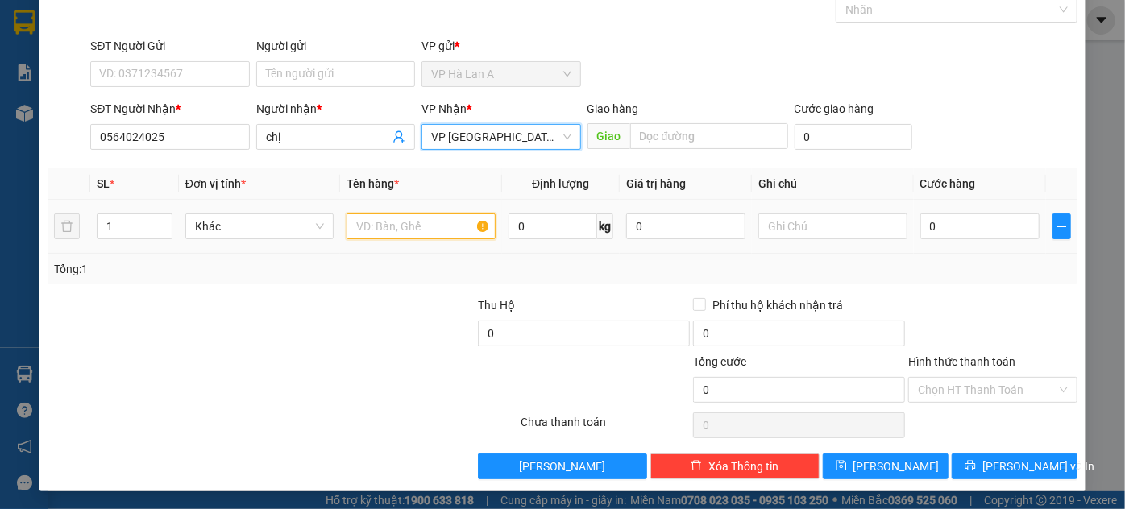
click at [371, 214] on input "text" at bounding box center [420, 227] width 149 height 26
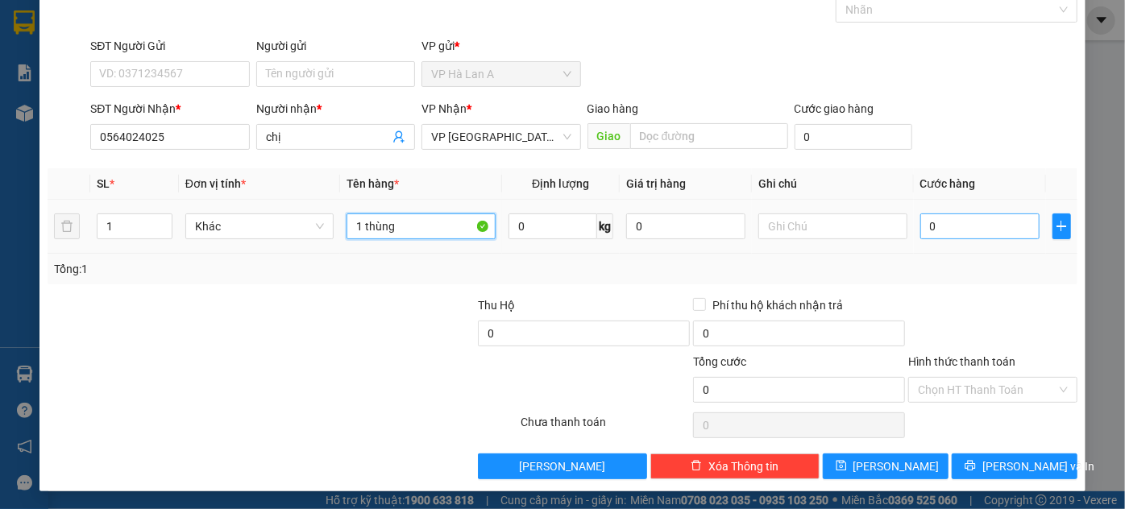
type input "1 thùng"
click at [950, 233] on input "0" at bounding box center [979, 227] width 119 height 26
type input "4"
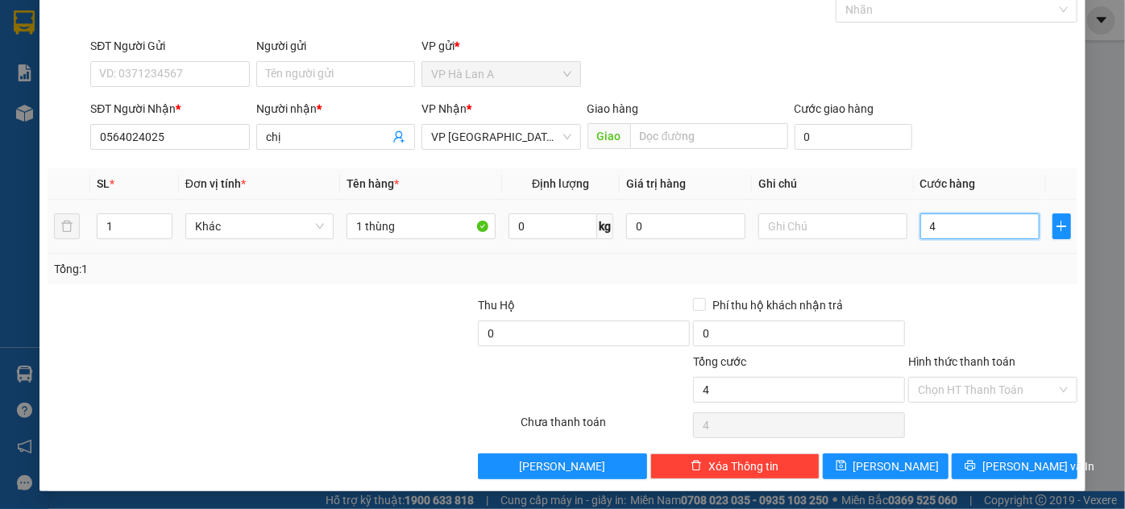
type input "40"
type input "40.000"
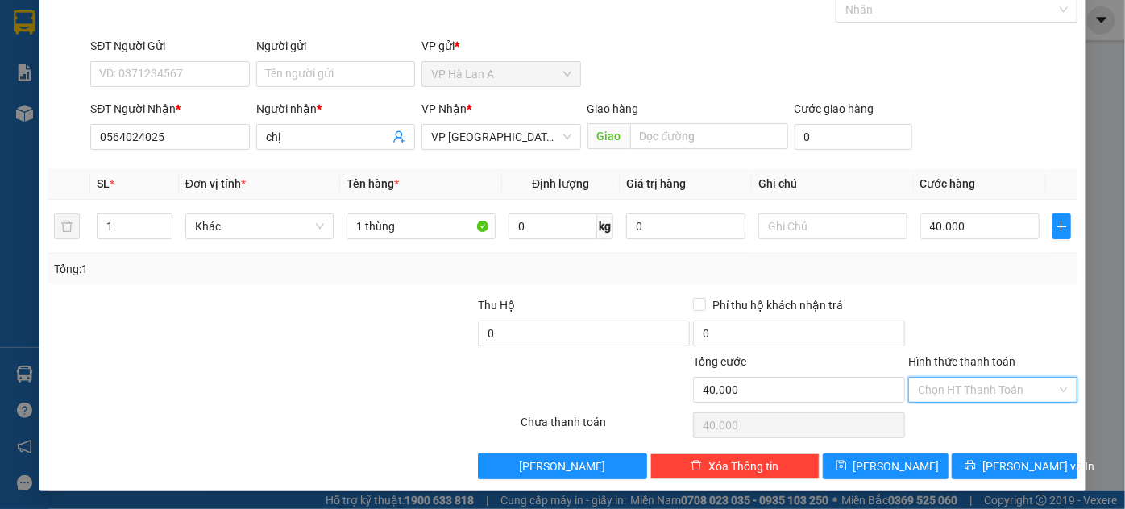
click at [966, 397] on input "Hình thức thanh toán" at bounding box center [987, 390] width 139 height 24
click at [954, 419] on div "Tại văn phòng" at bounding box center [984, 421] width 148 height 18
type input "0"
click at [896, 464] on button "[PERSON_NAME]" at bounding box center [886, 467] width 126 height 26
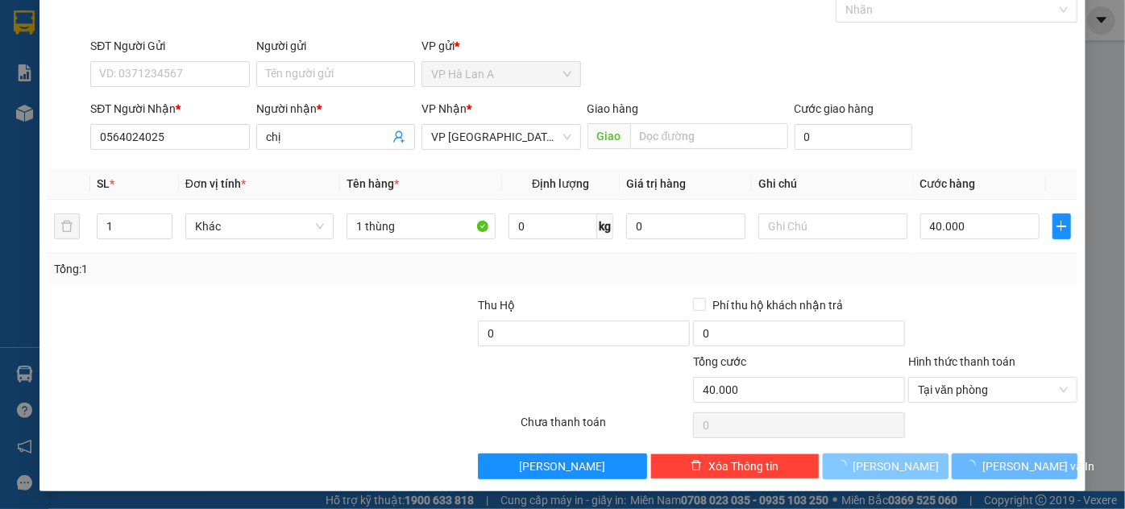
type input "0"
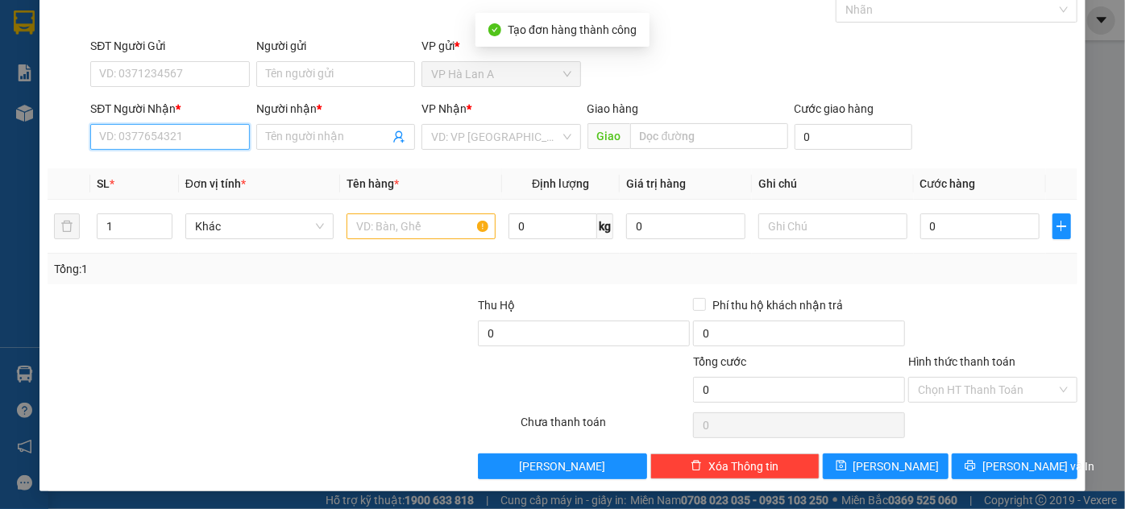
click at [135, 143] on input "SĐT Người Nhận *" at bounding box center [169, 137] width 159 height 26
click at [210, 143] on input "0972365549" at bounding box center [169, 137] width 159 height 26
type input "0972365549"
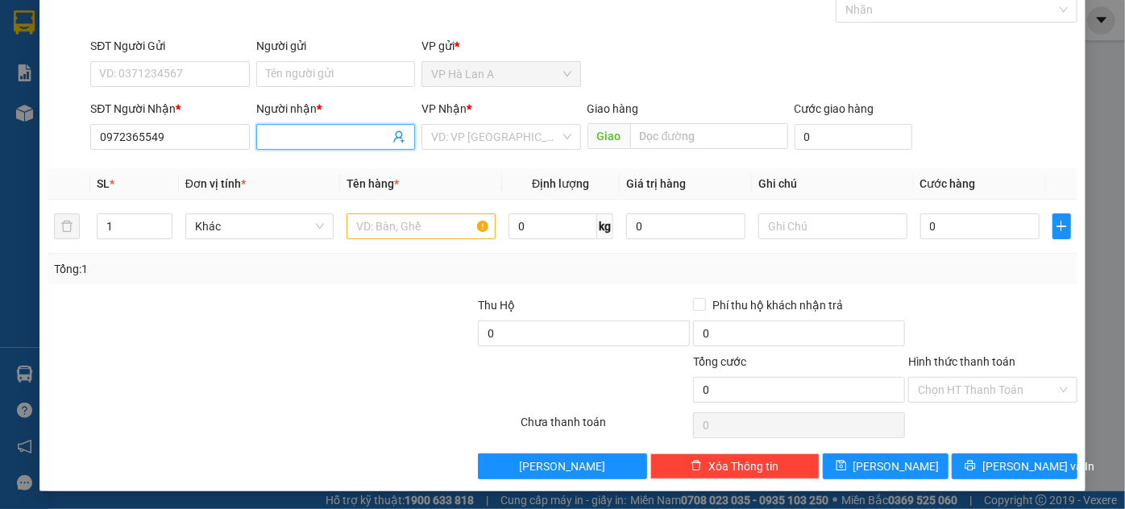
click at [305, 139] on input "Người nhận *" at bounding box center [327, 137] width 123 height 18
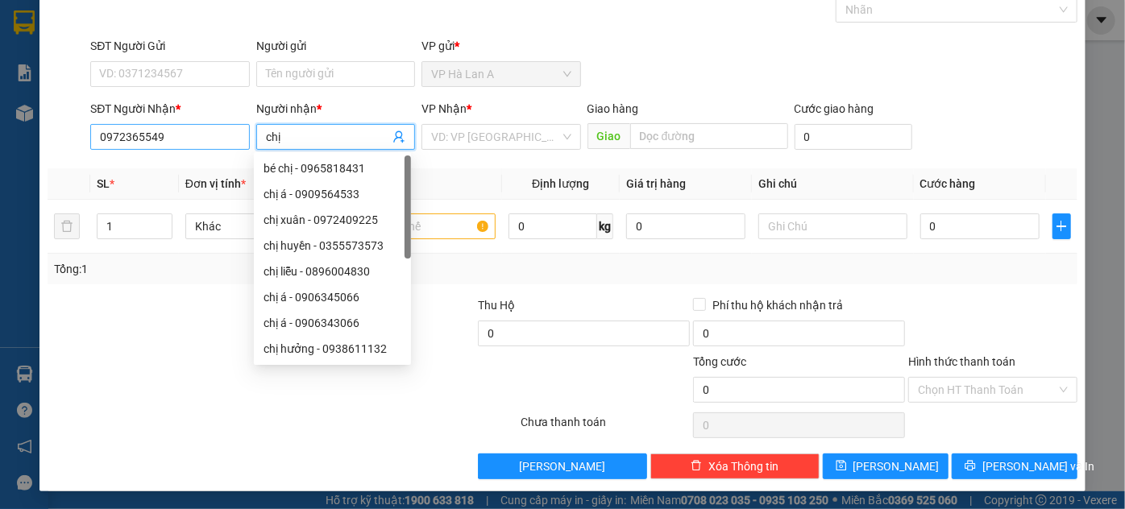
type input "chị"
click at [218, 141] on input "0972365549" at bounding box center [169, 137] width 159 height 26
click at [218, 140] on input "0972365549" at bounding box center [169, 137] width 159 height 26
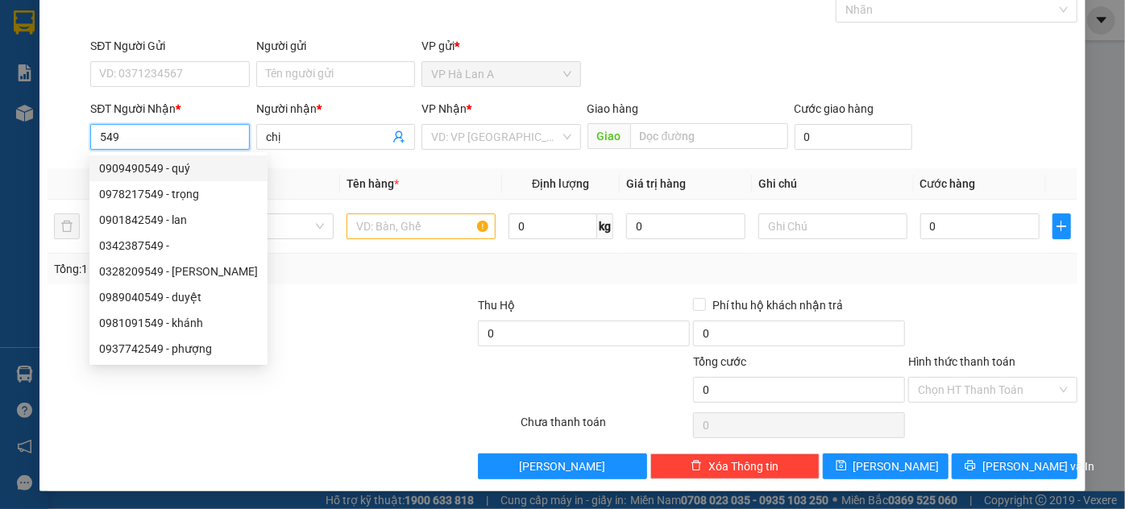
click at [111, 134] on input "549" at bounding box center [169, 137] width 159 height 26
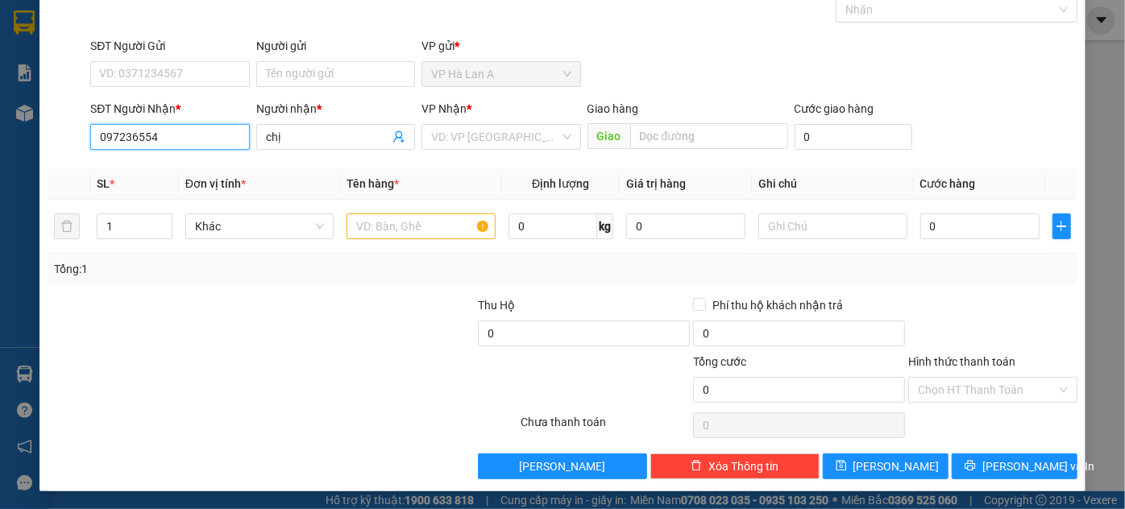
type input "0972365549"
click at [530, 146] on input "search" at bounding box center [495, 137] width 128 height 24
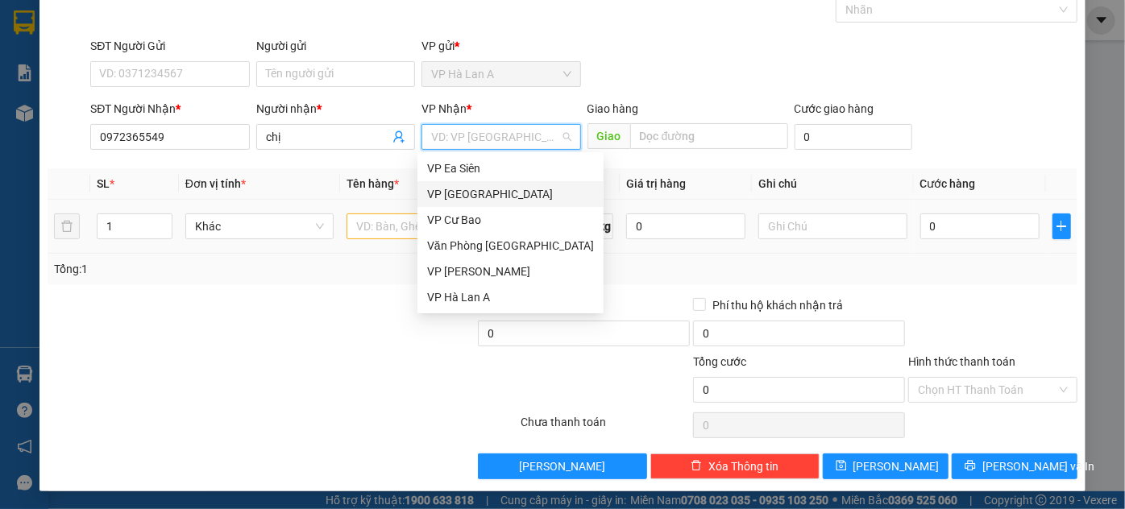
click at [488, 199] on div "VP [GEOGRAPHIC_DATA]" at bounding box center [510, 194] width 167 height 18
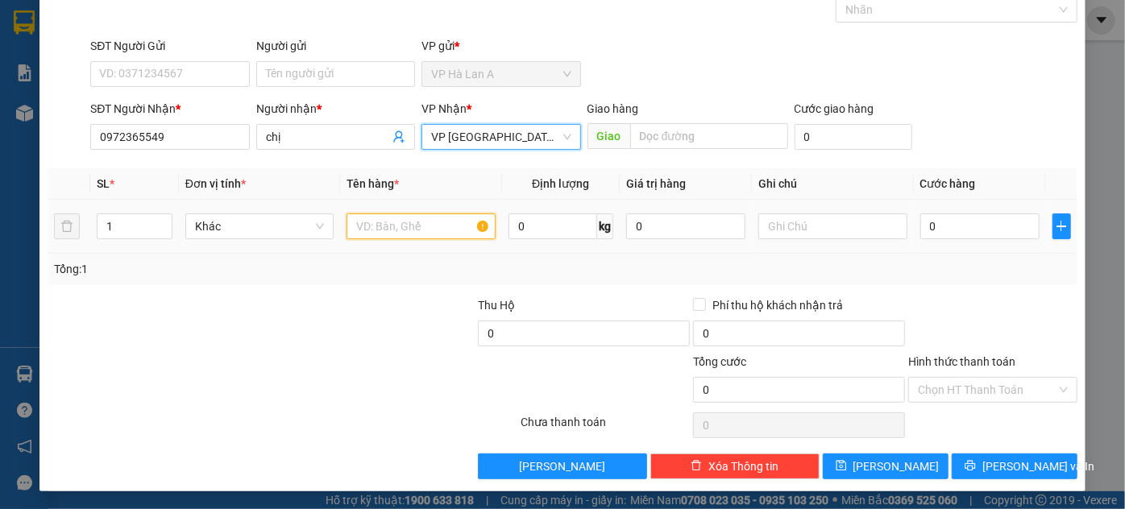
click at [456, 227] on input "text" at bounding box center [420, 227] width 149 height 26
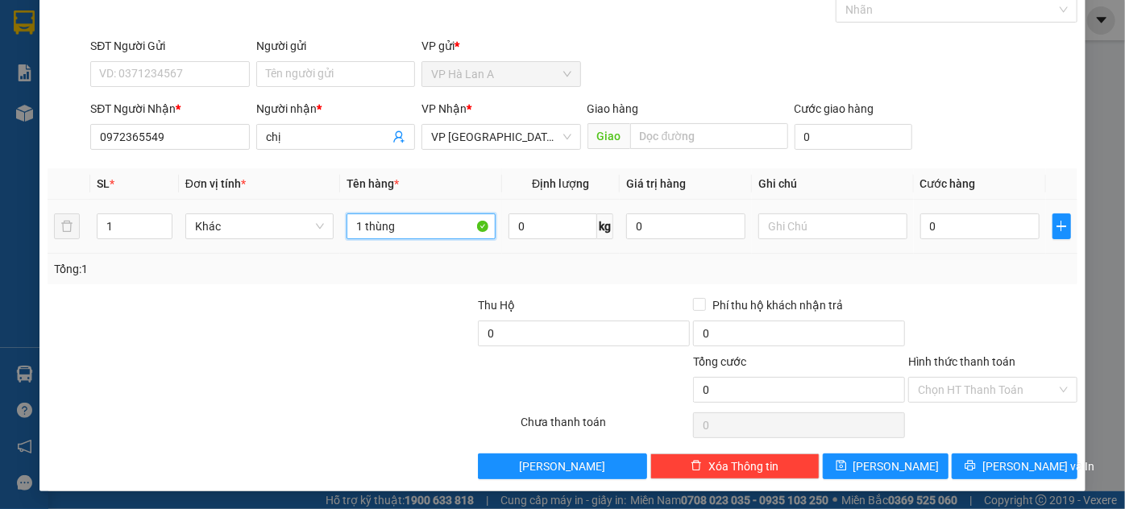
type input "1 thùng"
type input "4"
type input "40"
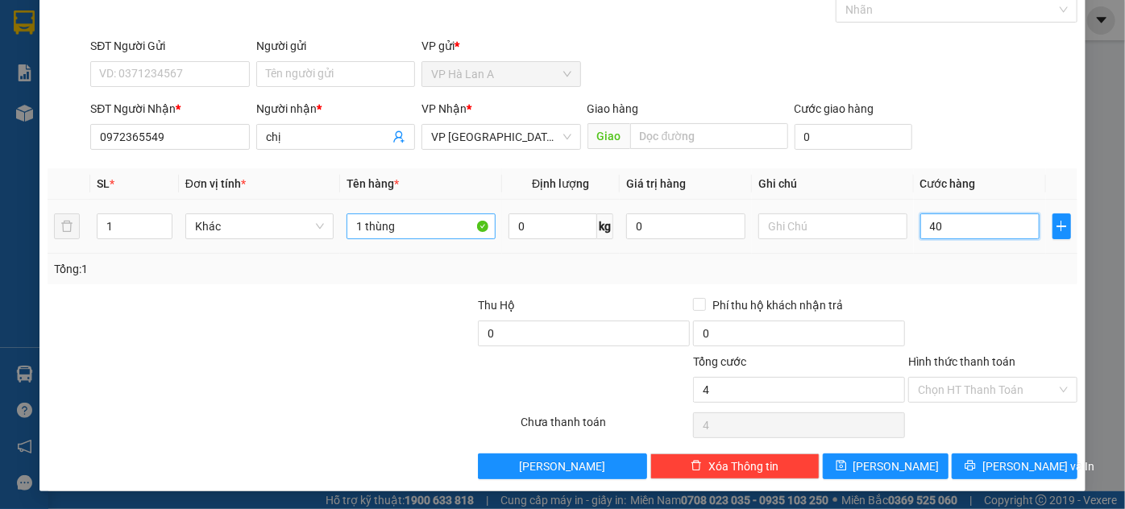
type input "40"
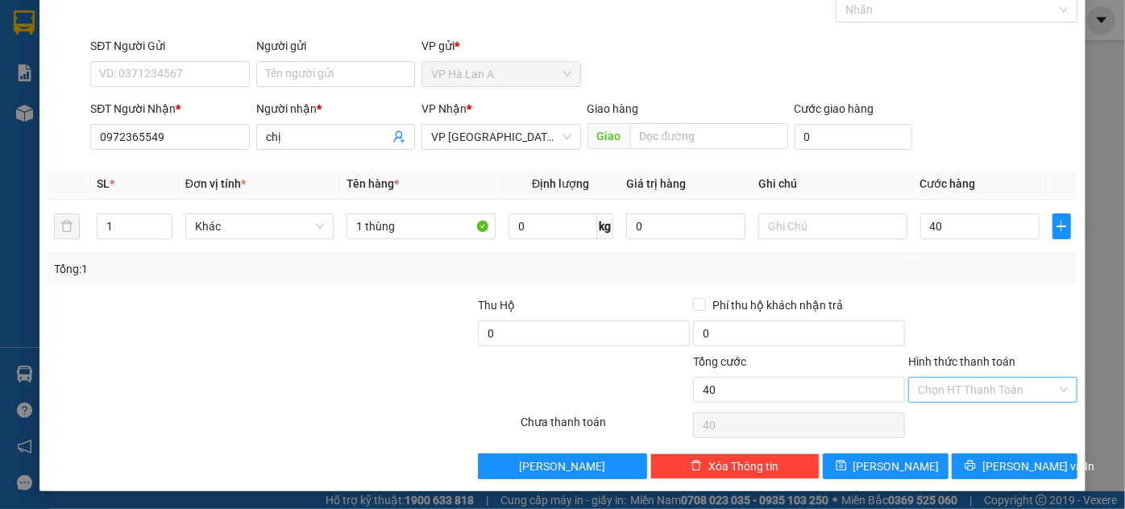
type input "40.000"
click at [977, 392] on input "Hình thức thanh toán" at bounding box center [987, 390] width 139 height 24
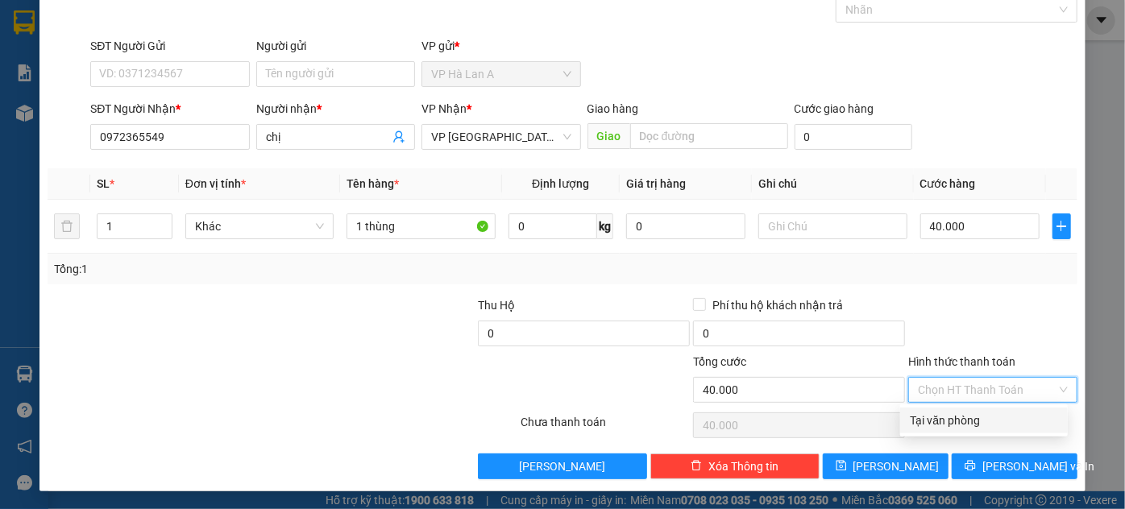
click at [952, 417] on div "Tại văn phòng" at bounding box center [984, 421] width 148 height 18
type input "0"
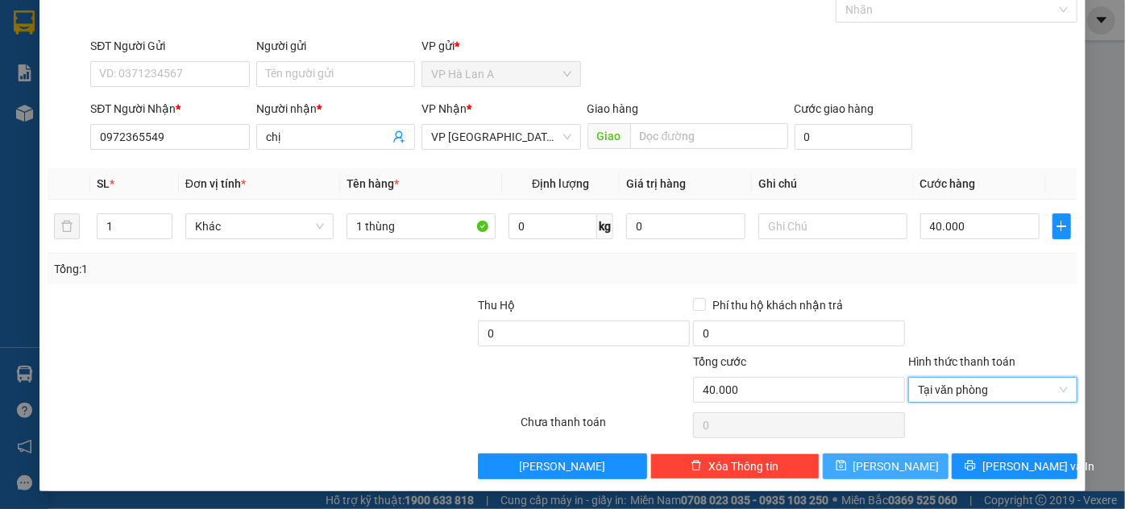
click at [885, 462] on span "[PERSON_NAME]" at bounding box center [896, 467] width 86 height 18
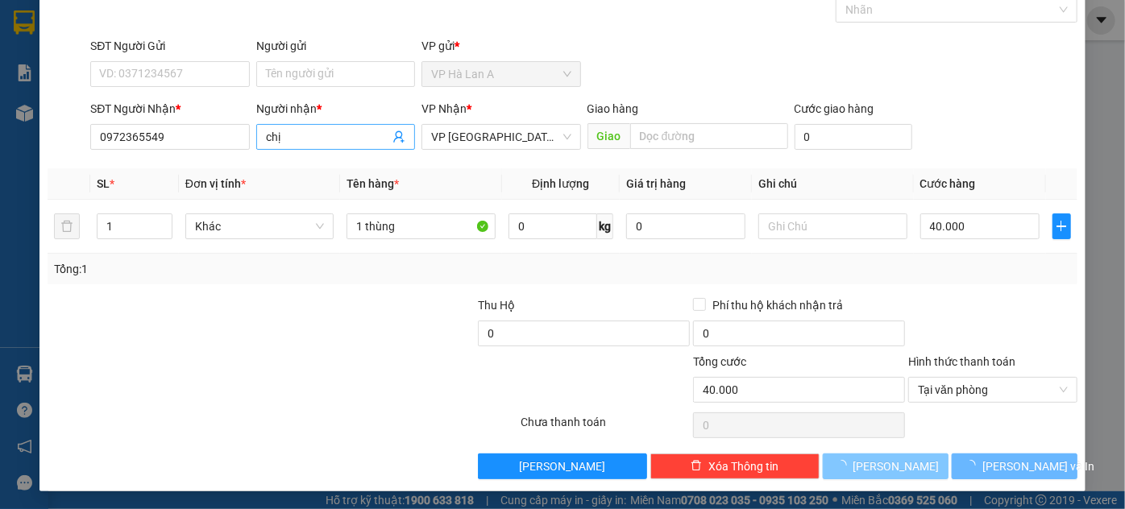
type input "0"
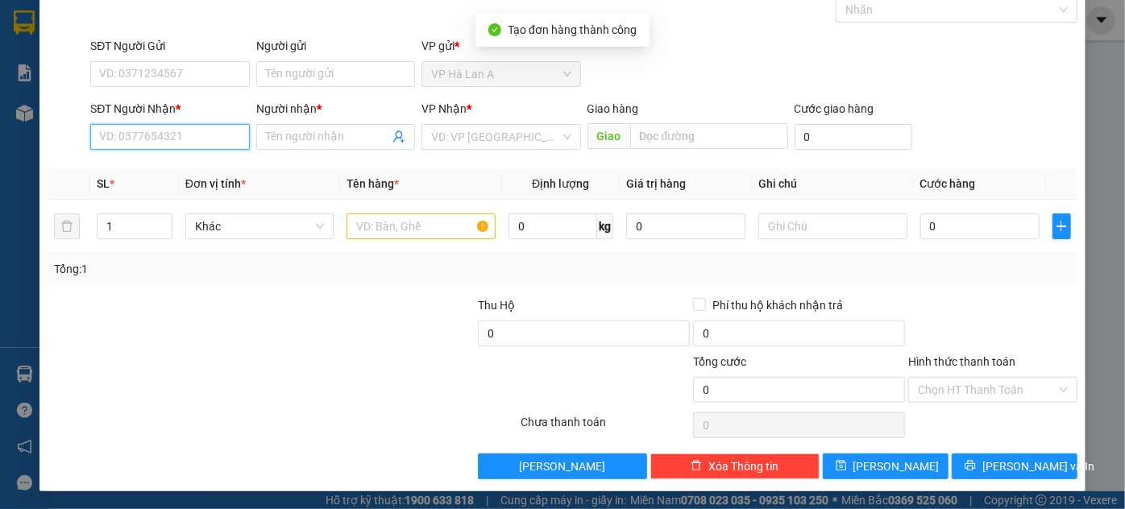
click at [133, 137] on input "SĐT Người Nhận *" at bounding box center [169, 137] width 159 height 26
type input "0907731977"
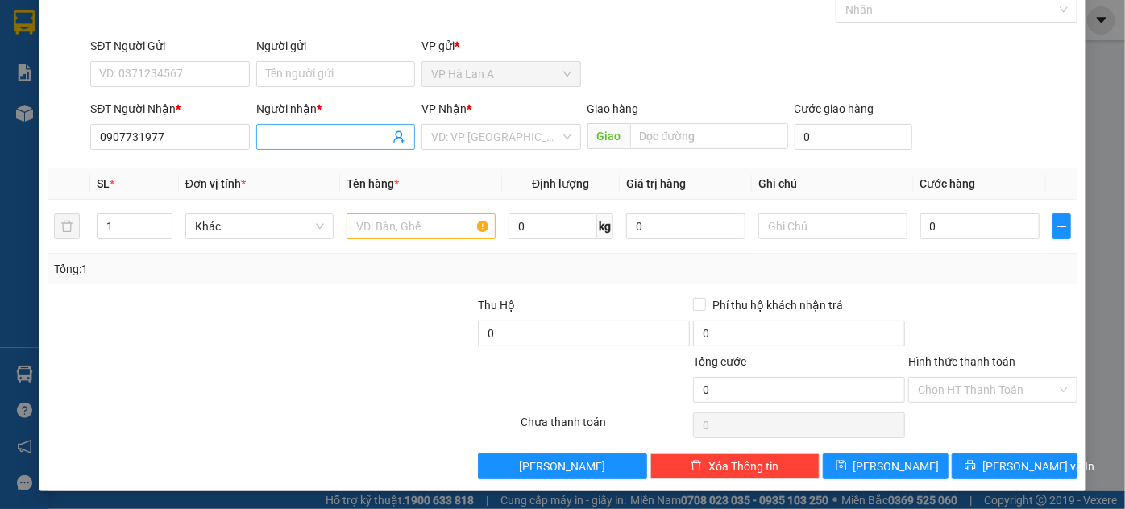
click at [343, 140] on input "Người nhận *" at bounding box center [327, 137] width 123 height 18
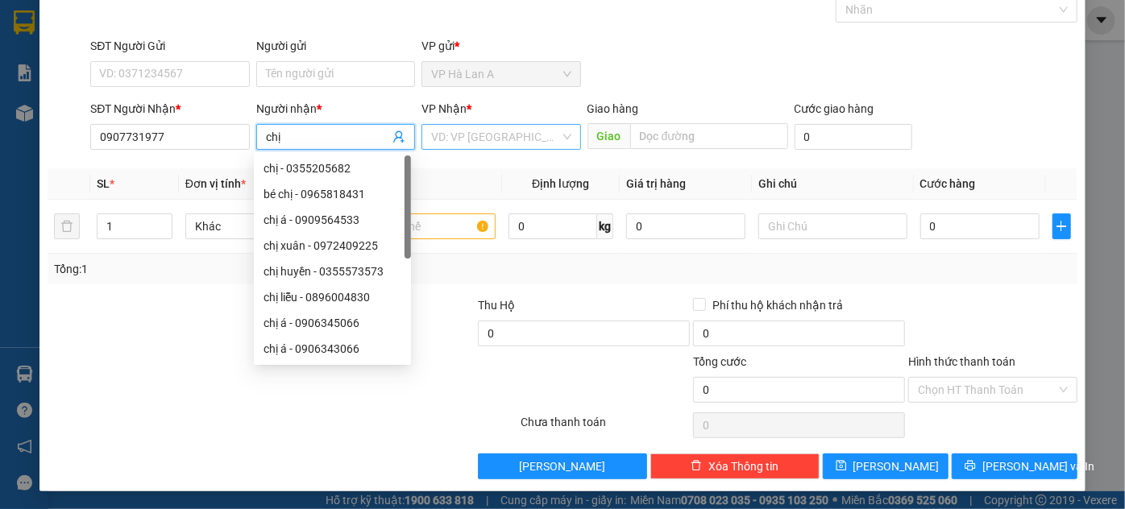
type input "chị"
click at [520, 138] on input "search" at bounding box center [495, 137] width 128 height 24
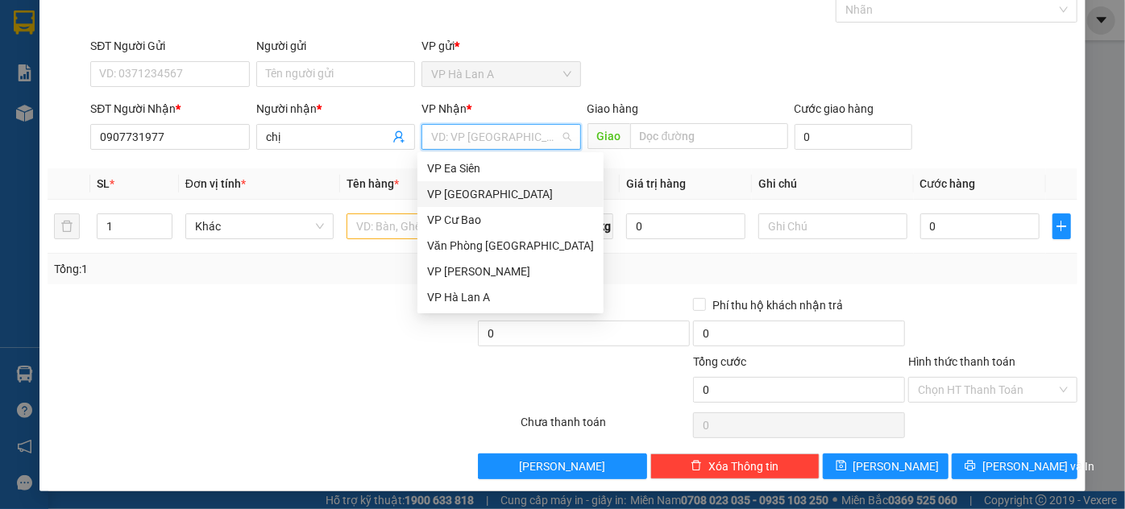
click at [495, 189] on div "VP [GEOGRAPHIC_DATA]" at bounding box center [510, 194] width 167 height 18
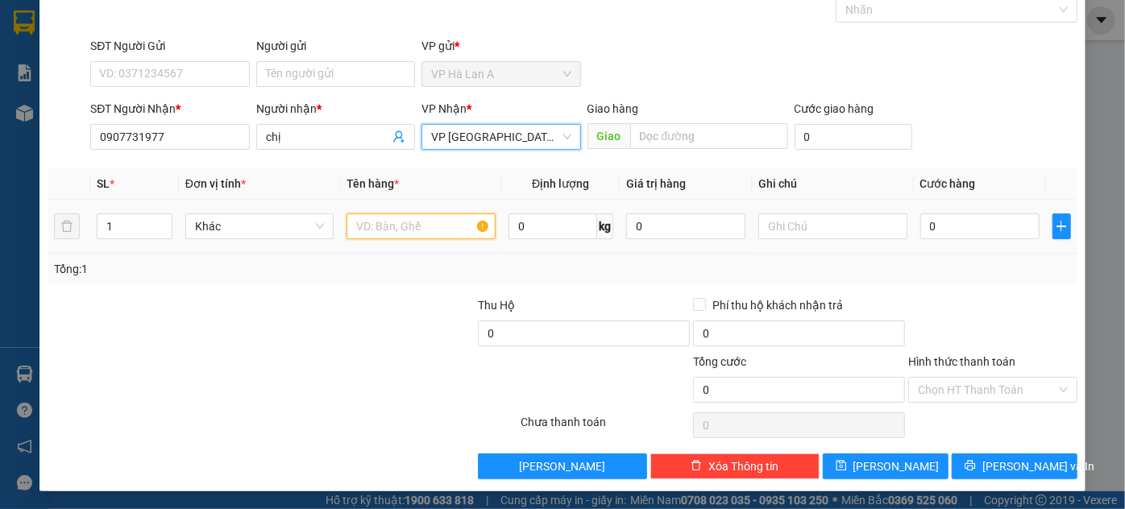
click at [441, 229] on input "text" at bounding box center [420, 227] width 149 height 26
type input "1"
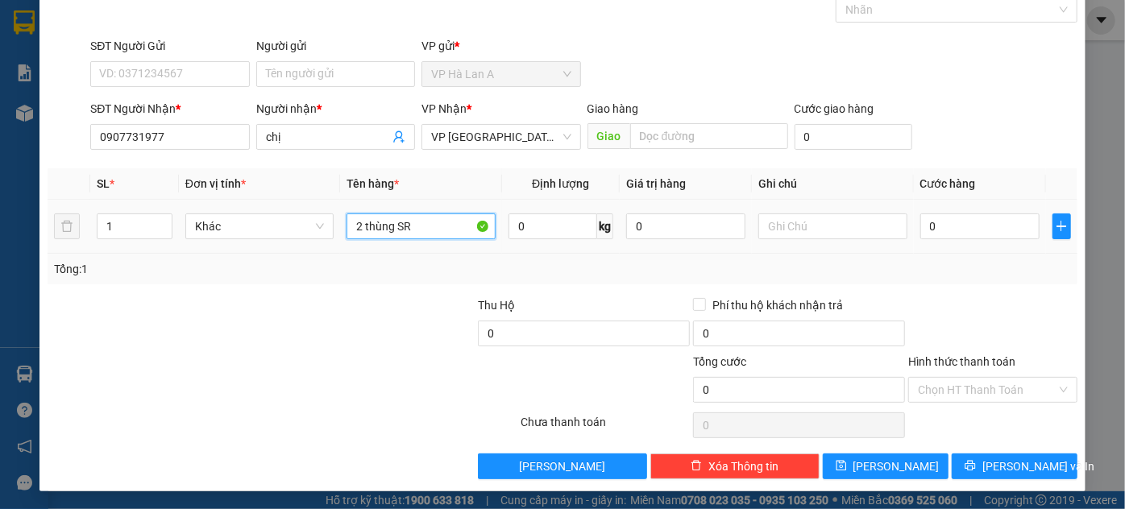
type input "2 thùng SR"
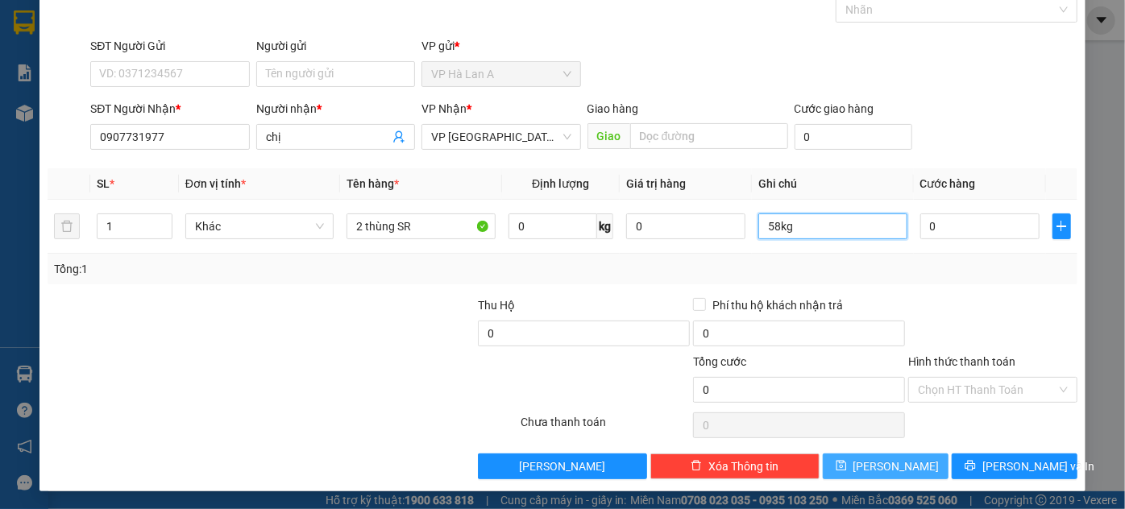
type input "58kg"
click at [903, 472] on button "[PERSON_NAME]" at bounding box center [886, 467] width 126 height 26
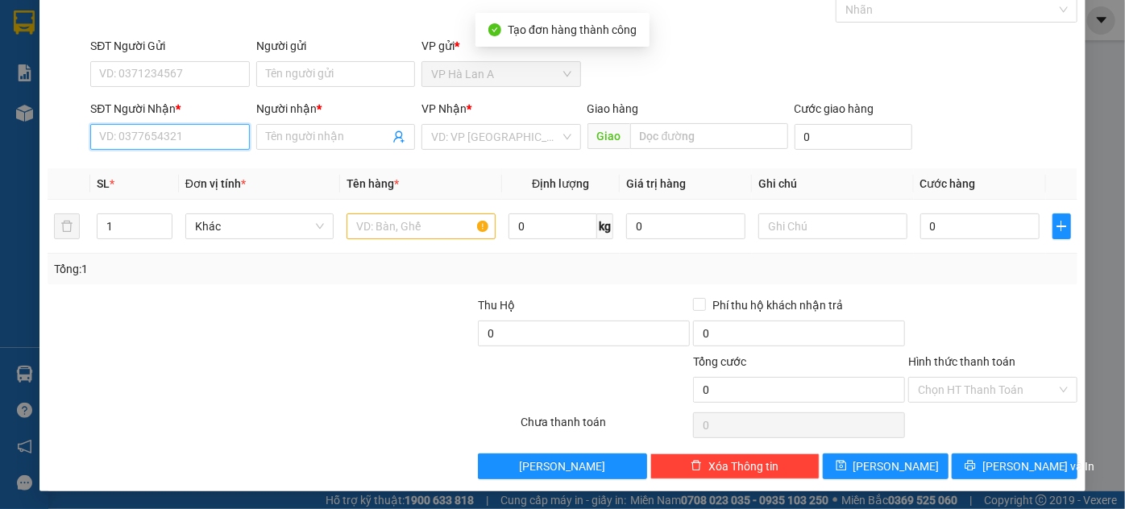
click at [216, 144] on input "SĐT Người Nhận *" at bounding box center [169, 137] width 159 height 26
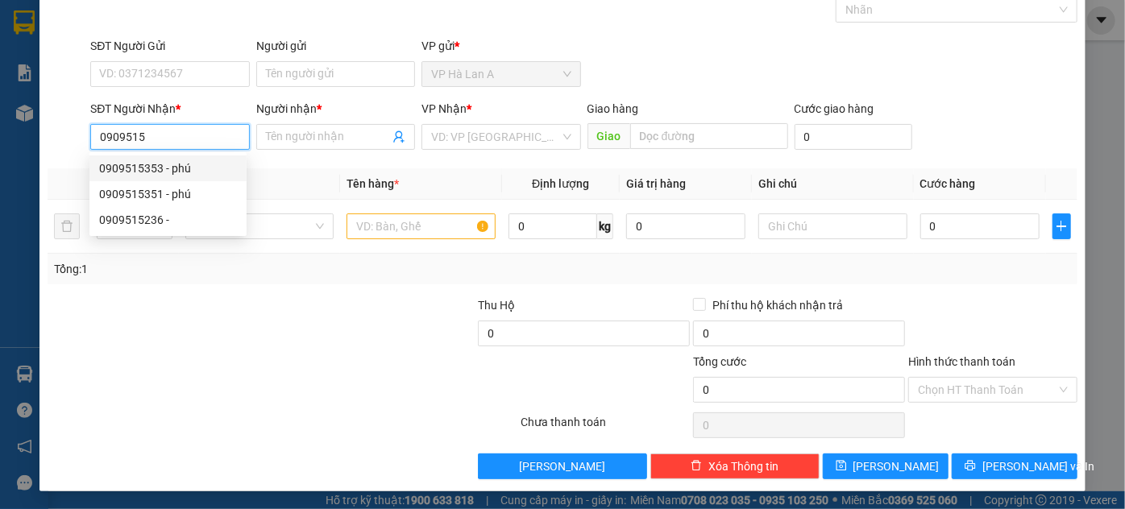
click at [182, 167] on div "0909515353 - phú" at bounding box center [168, 169] width 138 height 18
type input "0909515353"
type input "phú"
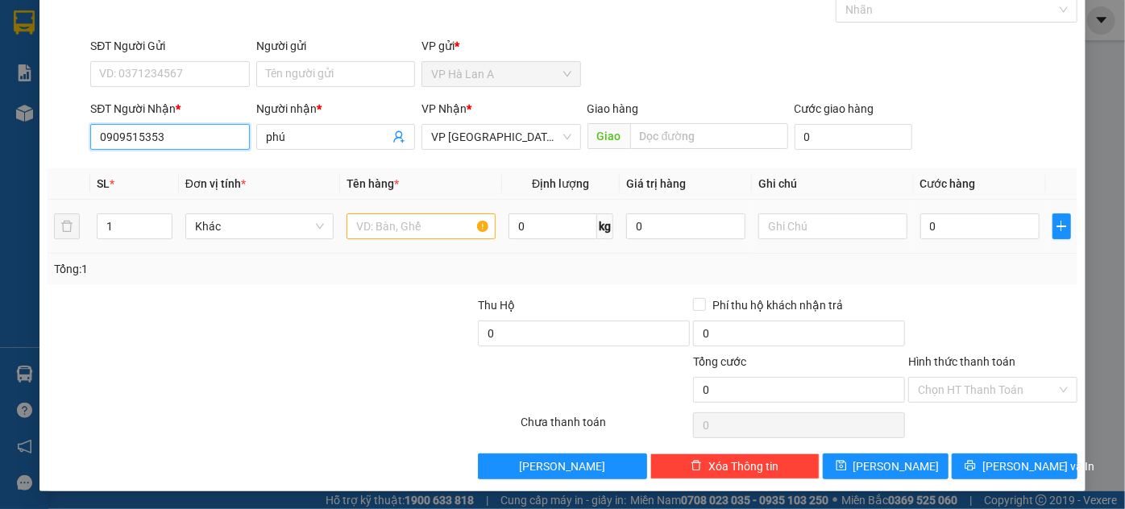
type input "0909515353"
click at [375, 222] on input "text" at bounding box center [420, 227] width 149 height 26
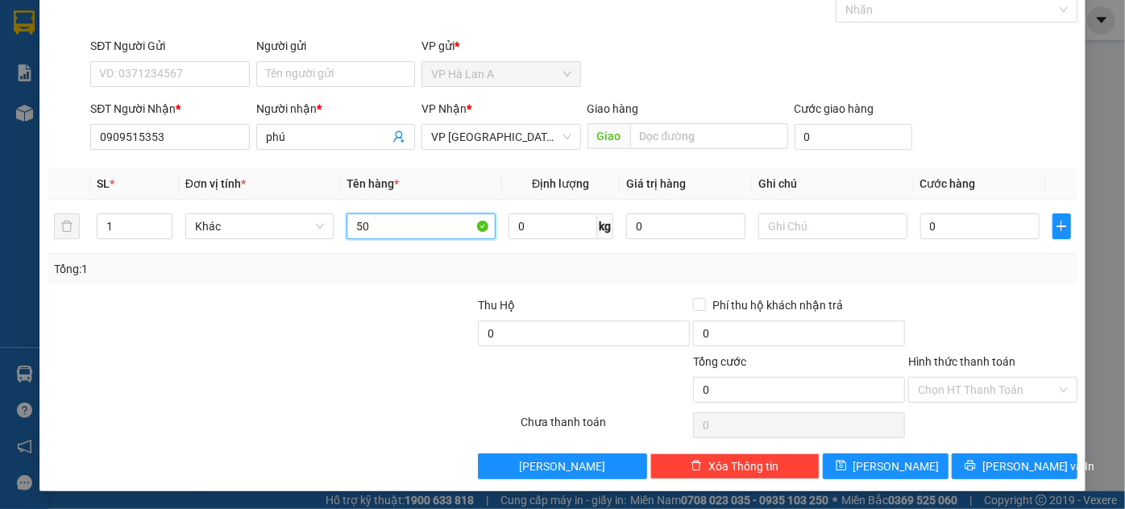
type input "5"
click at [807, 229] on input "text" at bounding box center [832, 227] width 149 height 26
click at [928, 227] on input "0" at bounding box center [979, 227] width 119 height 26
click at [986, 233] on input "0" at bounding box center [979, 227] width 119 height 26
click at [977, 267] on div "Tổng: 1" at bounding box center [562, 269] width 1017 height 18
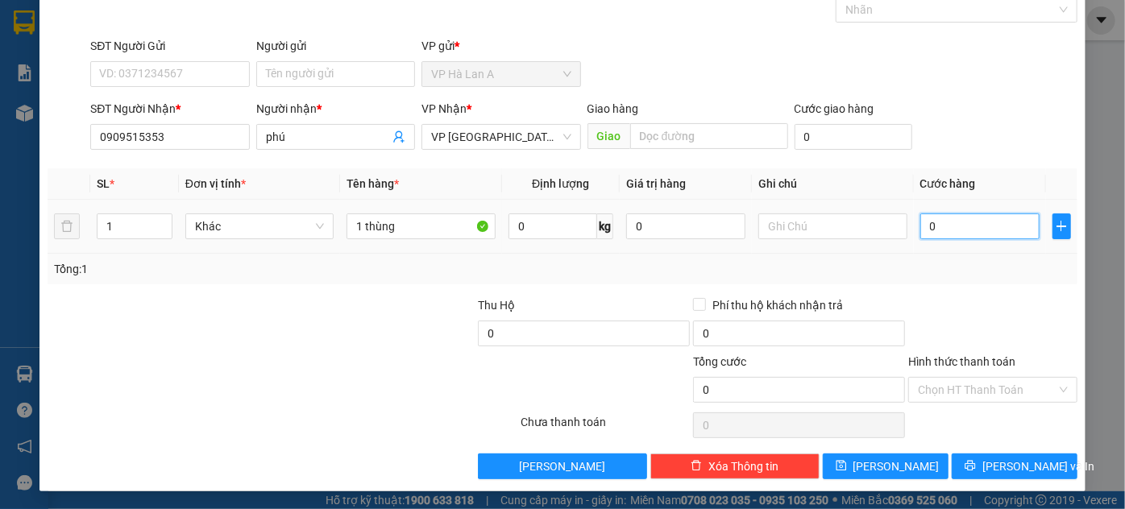
click at [960, 226] on input "0" at bounding box center [979, 227] width 119 height 26
click at [943, 227] on input "0" at bounding box center [979, 227] width 119 height 26
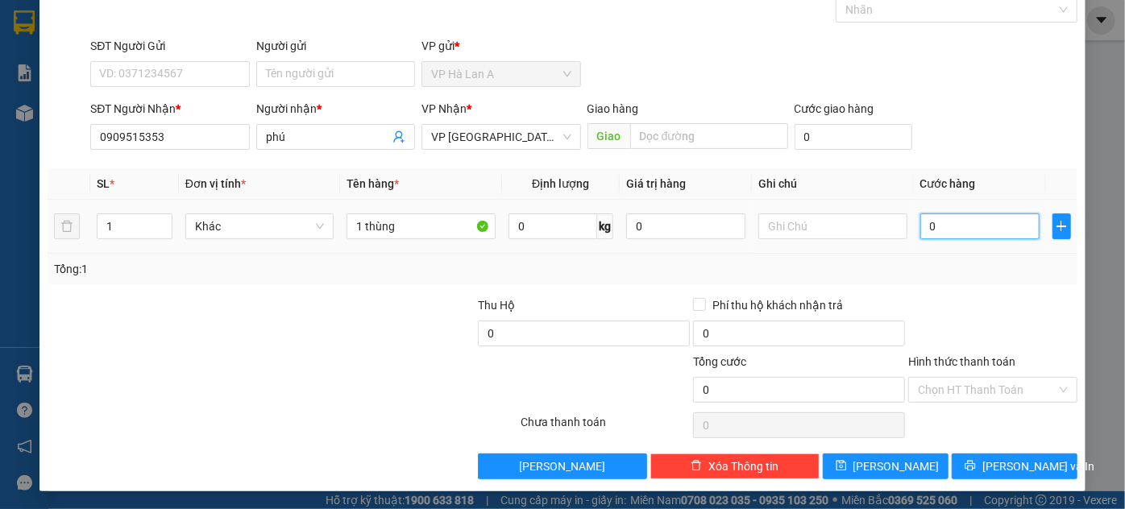
click at [948, 227] on input "0" at bounding box center [979, 227] width 119 height 26
click at [943, 227] on input "0" at bounding box center [979, 227] width 119 height 26
click at [923, 226] on input "0" at bounding box center [979, 227] width 119 height 26
click at [939, 226] on input "0" at bounding box center [979, 227] width 119 height 26
click at [920, 222] on input "0" at bounding box center [979, 227] width 119 height 26
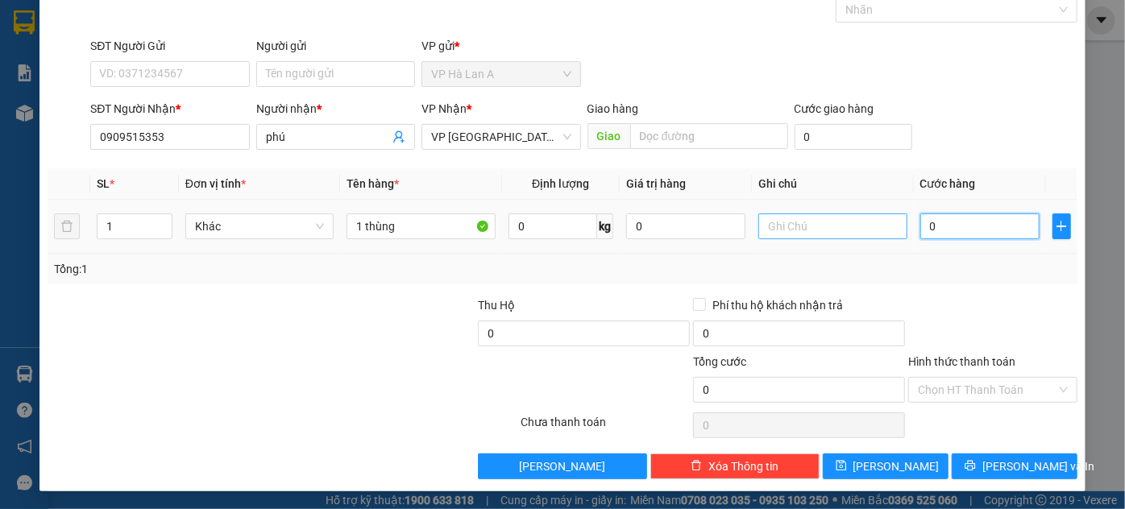
drag, startPoint x: 939, startPoint y: 222, endPoint x: 872, endPoint y: 214, distance: 67.4
click at [872, 214] on tr "1 Khác 1 thùng 0 kg 0 0" at bounding box center [563, 227] width 1030 height 54
click at [931, 226] on input "0" at bounding box center [979, 227] width 119 height 26
click at [933, 226] on input "0" at bounding box center [979, 227] width 119 height 26
click at [432, 222] on input "1 thùng" at bounding box center [420, 227] width 149 height 26
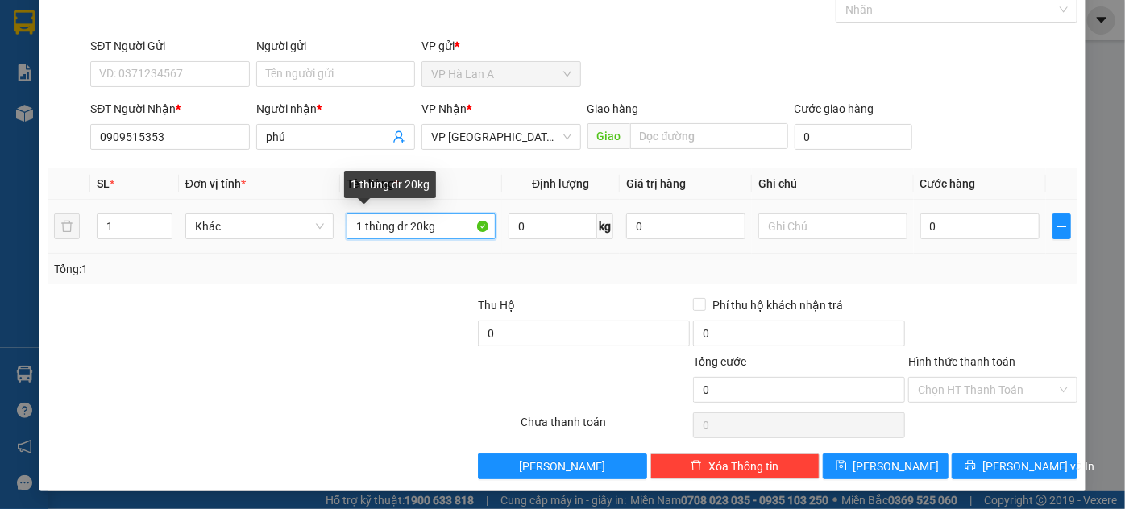
click at [401, 222] on input "1 thùng dr 20kg" at bounding box center [420, 227] width 149 height 26
type input "1 thùng sr 20kg"
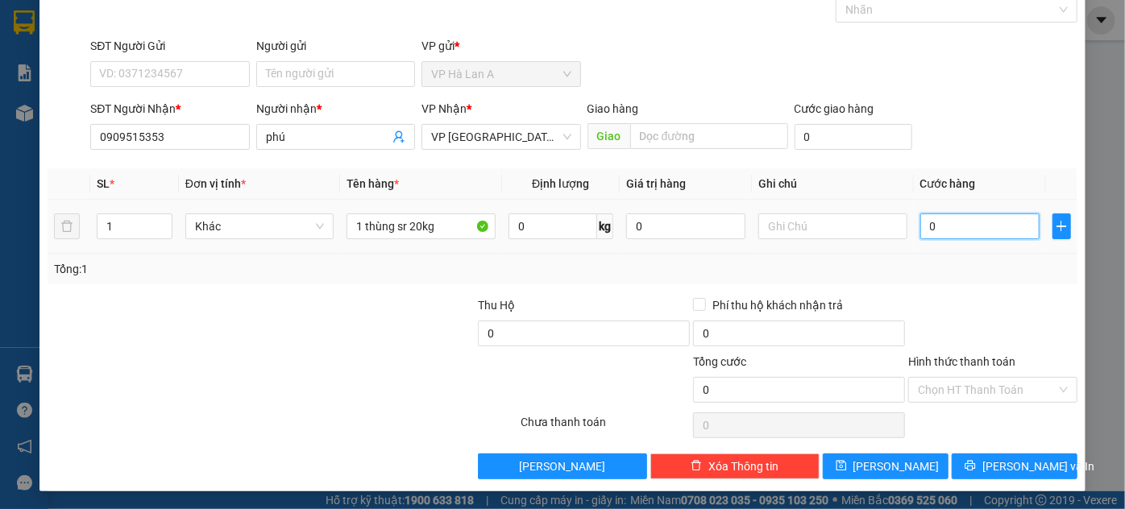
click at [923, 234] on input "0" at bounding box center [979, 227] width 119 height 26
type input "5"
type input "50"
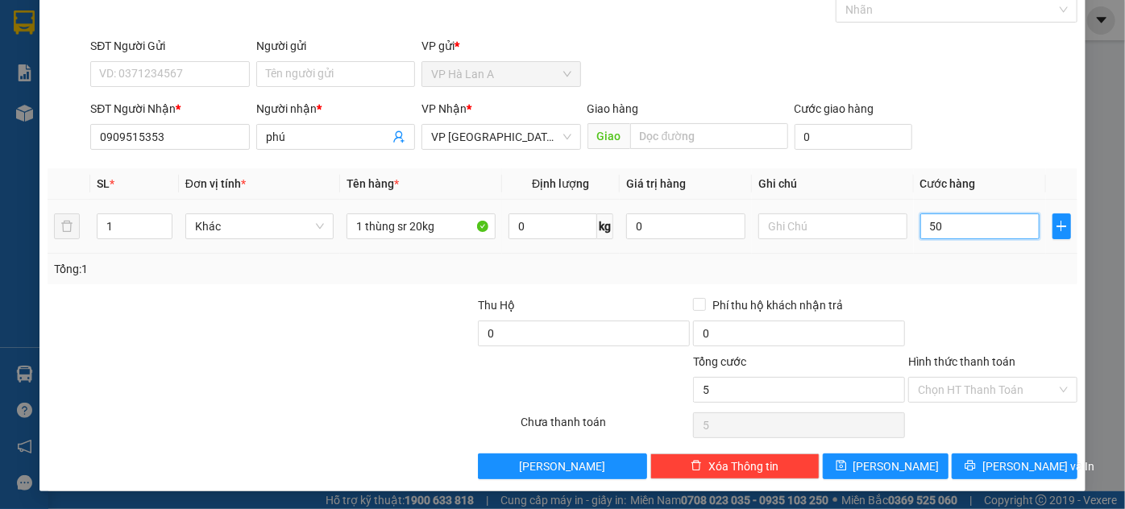
type input "50"
type input "50.000"
click at [943, 391] on input "Hình thức thanh toán" at bounding box center [987, 390] width 139 height 24
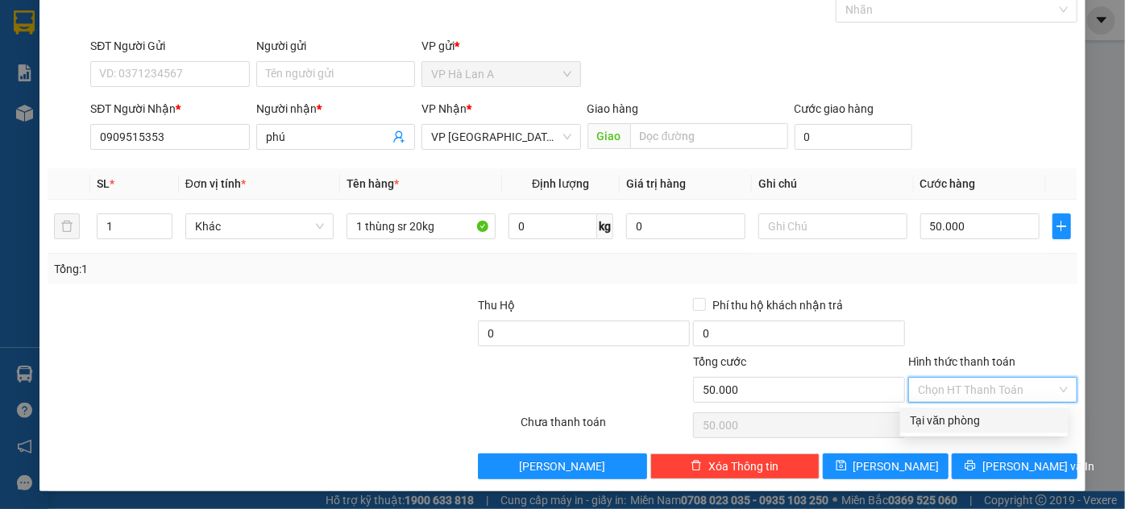
click at [930, 425] on div "Tại văn phòng" at bounding box center [984, 421] width 148 height 18
type input "0"
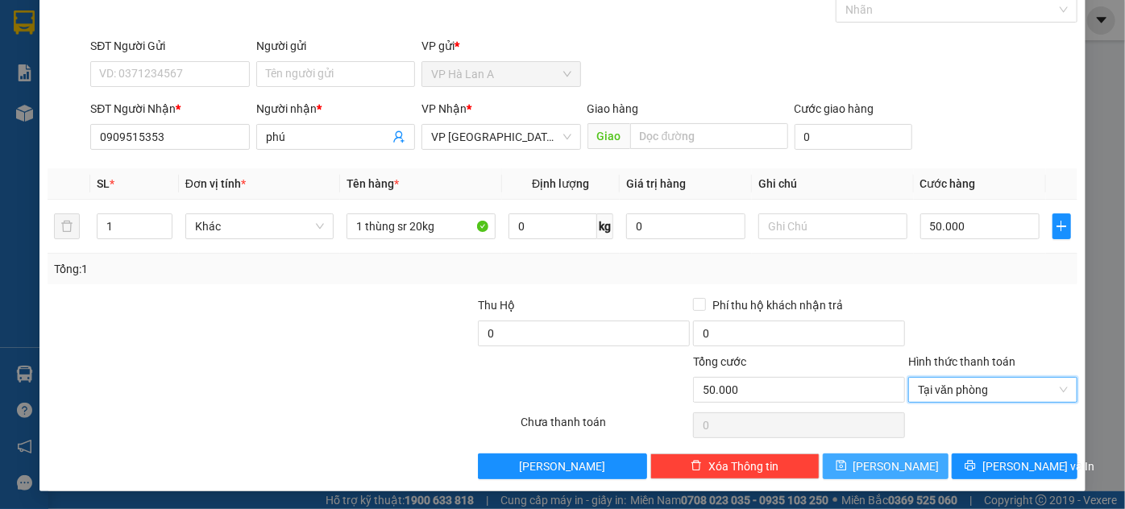
click at [898, 466] on button "[PERSON_NAME]" at bounding box center [886, 467] width 126 height 26
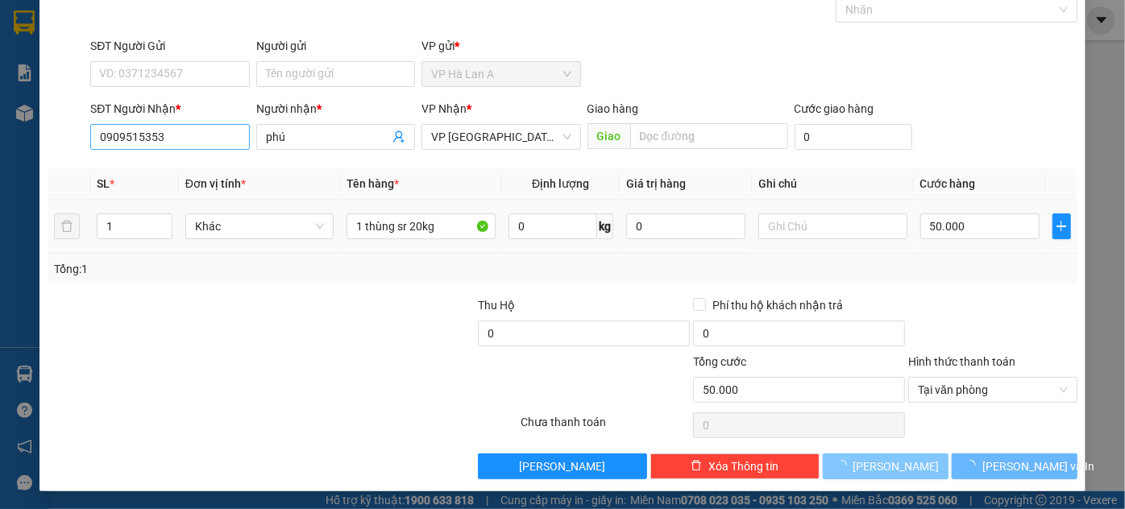
type input "0"
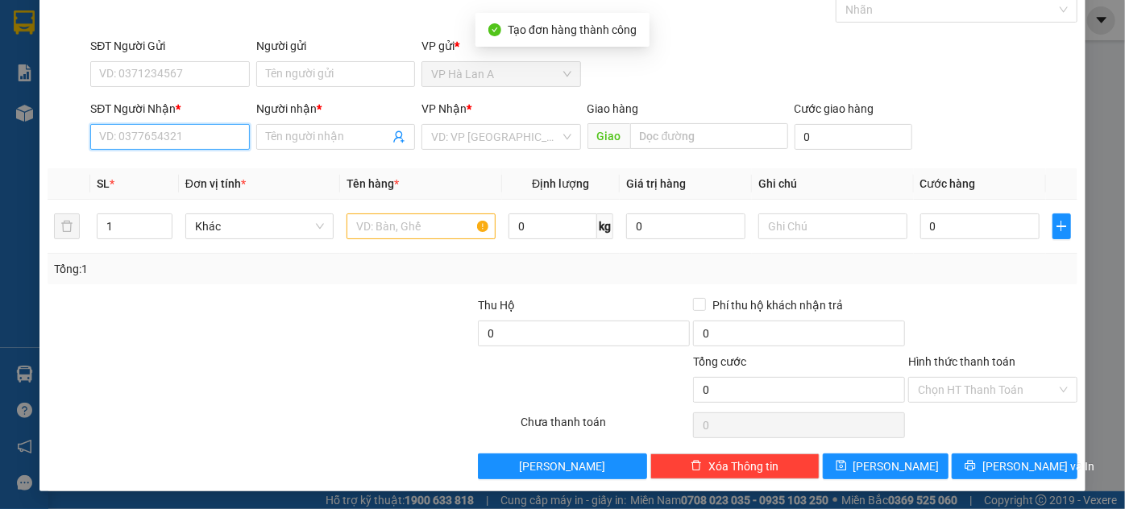
click at [168, 139] on input "SĐT Người Nhận *" at bounding box center [169, 137] width 159 height 26
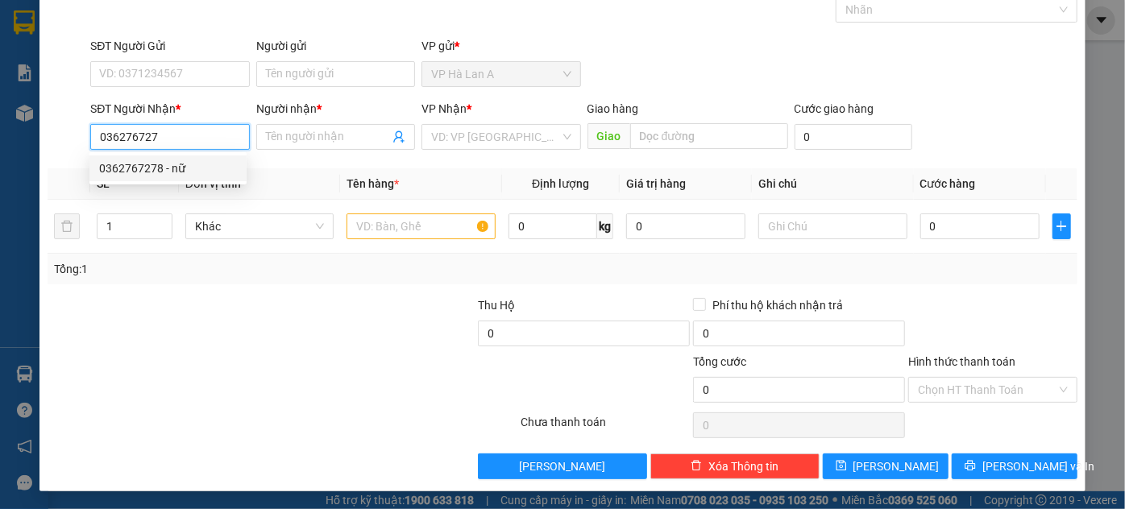
click at [187, 168] on div "0362767278 - nữ" at bounding box center [168, 169] width 138 height 18
type input "0362767278"
type input "nữ"
type input "0362767278"
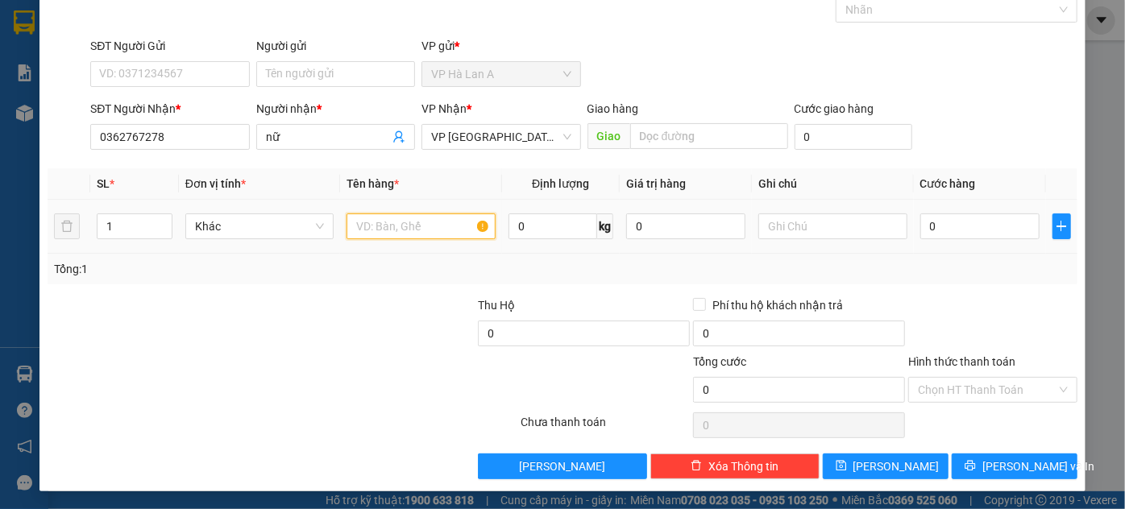
click at [406, 227] on input "text" at bounding box center [420, 227] width 149 height 26
click at [651, 135] on input "text" at bounding box center [709, 136] width 158 height 26
type input "CCBD"
click at [402, 227] on input "text" at bounding box center [420, 227] width 149 height 26
type input "2 thùng xốp"
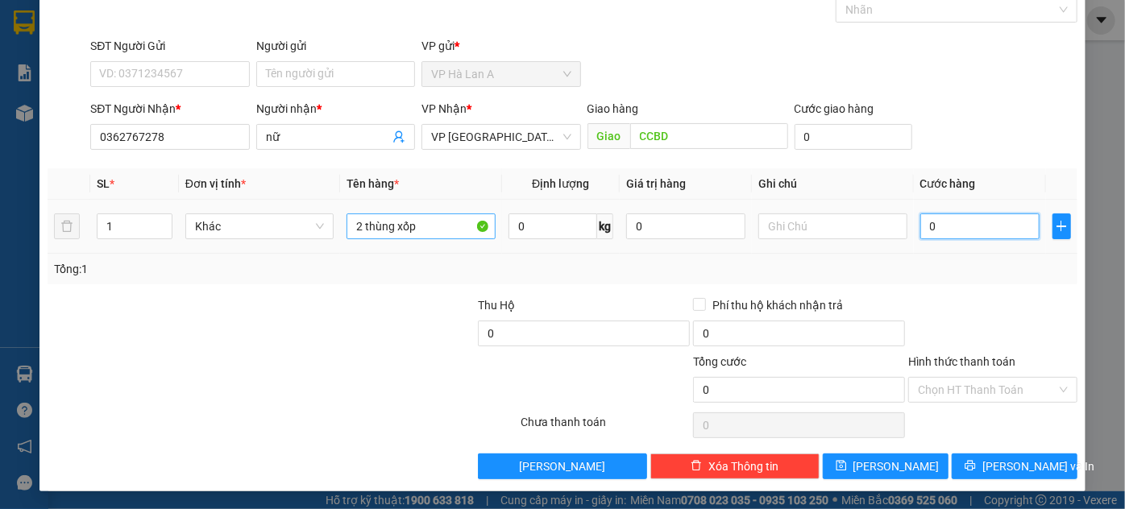
type input "1"
type input "14"
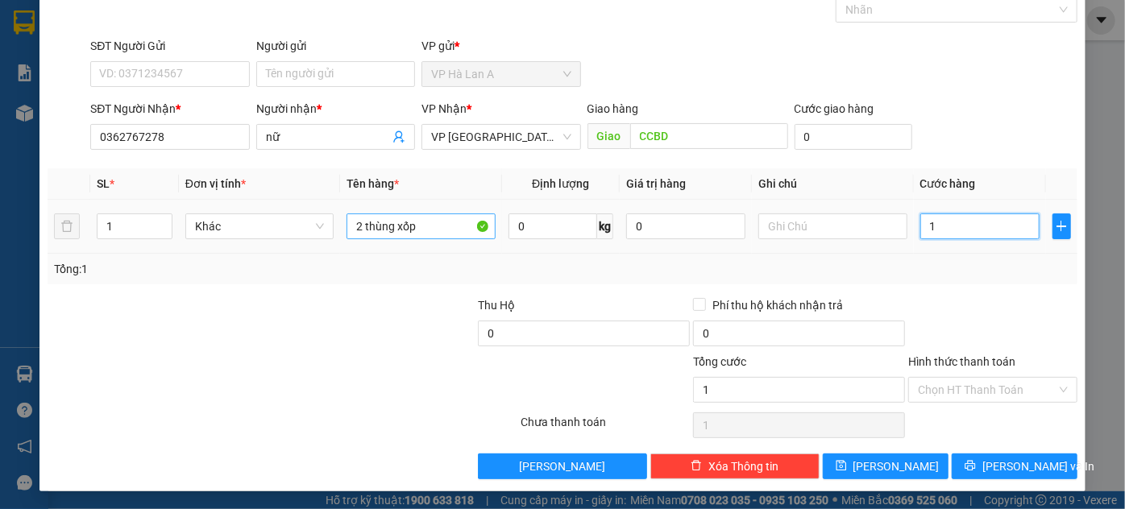
type input "14"
type input "140"
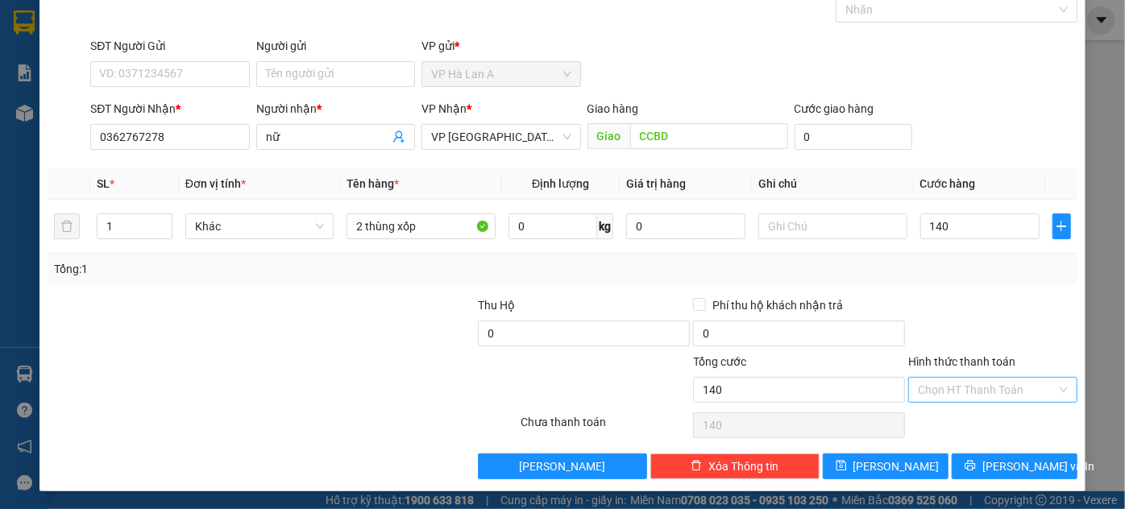
type input "140.000"
click at [970, 390] on input "Hình thức thanh toán" at bounding box center [987, 390] width 139 height 24
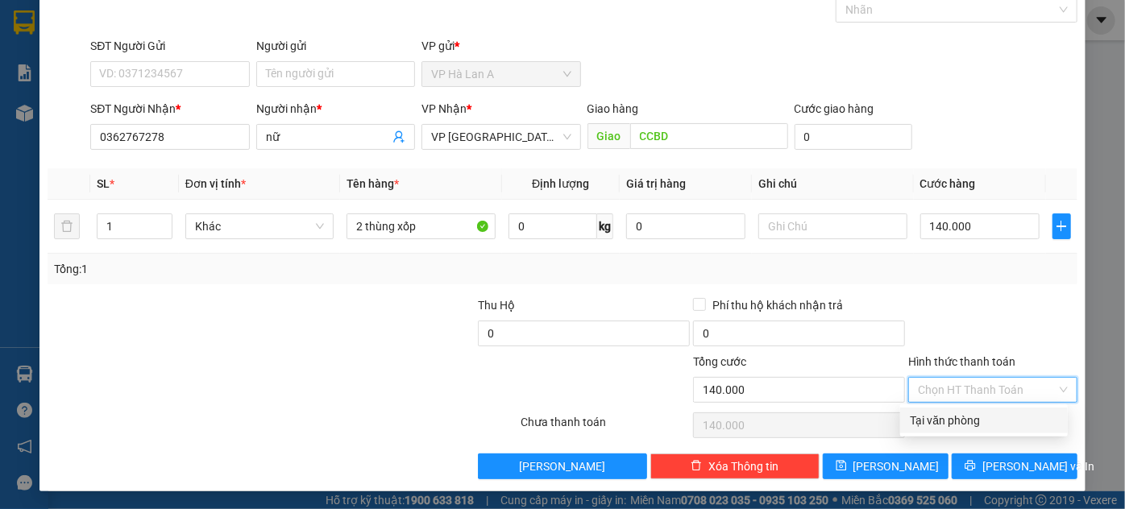
click at [956, 418] on div "Tại văn phòng" at bounding box center [984, 421] width 148 height 18
type input "0"
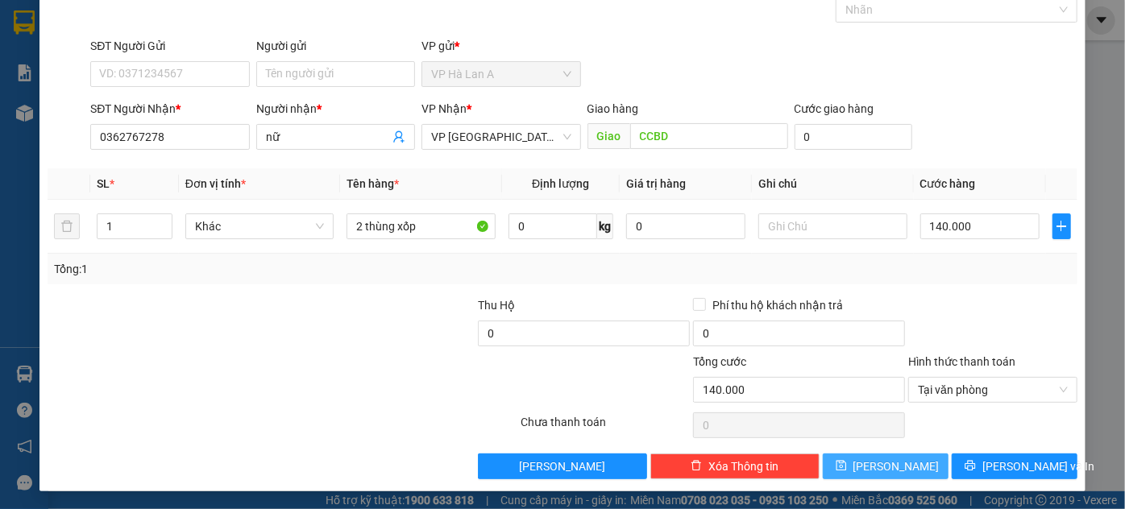
drag, startPoint x: 915, startPoint y: 458, endPoint x: 887, endPoint y: 439, distance: 33.7
click at [915, 458] on button "[PERSON_NAME]" at bounding box center [886, 467] width 126 height 26
type input "0"
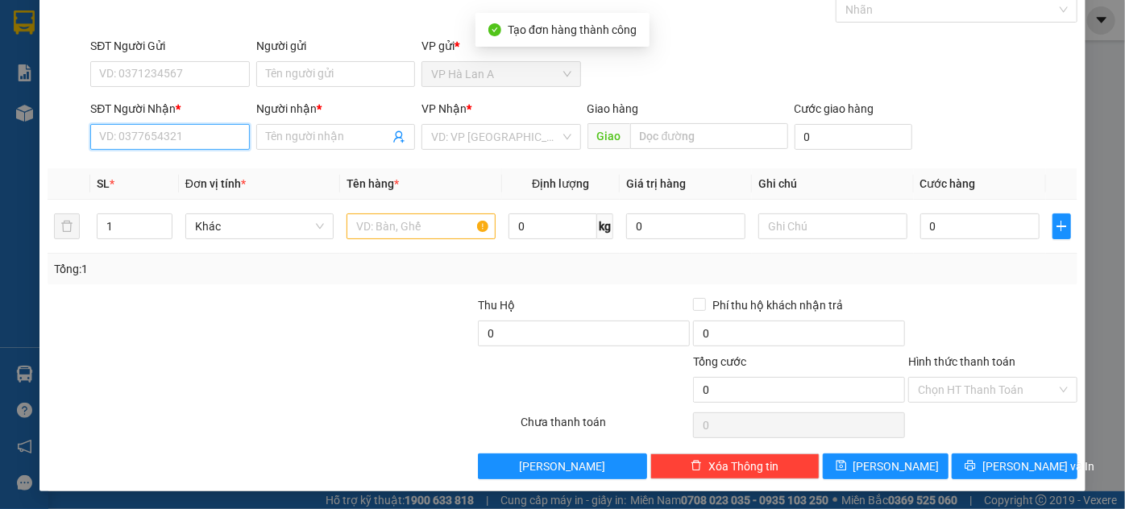
click at [163, 143] on input "SĐT Người Nhận *" at bounding box center [169, 137] width 159 height 26
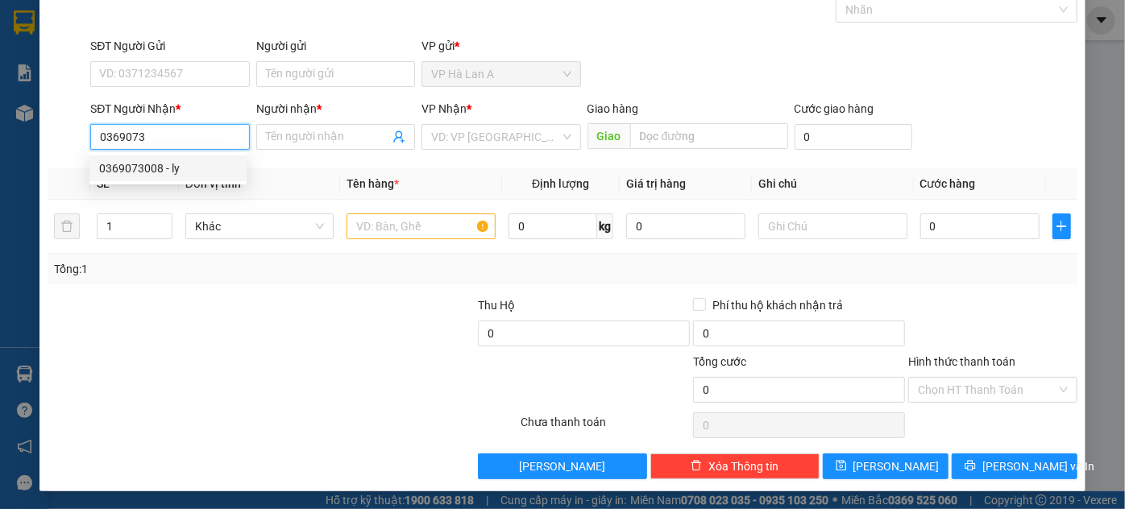
click at [168, 164] on div "0369073008 - ly" at bounding box center [168, 169] width 138 height 18
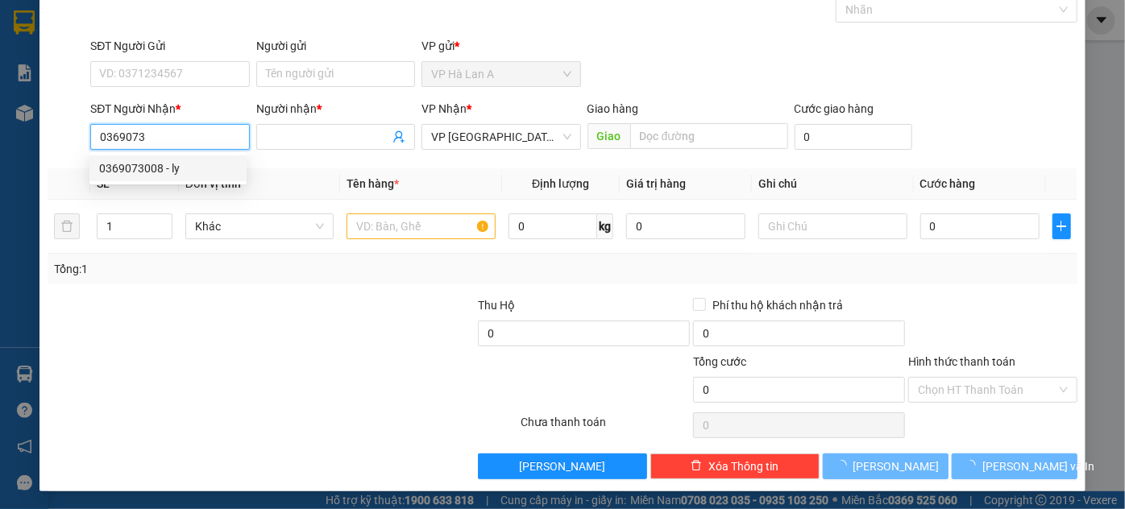
type input "0369073008"
type input "ly"
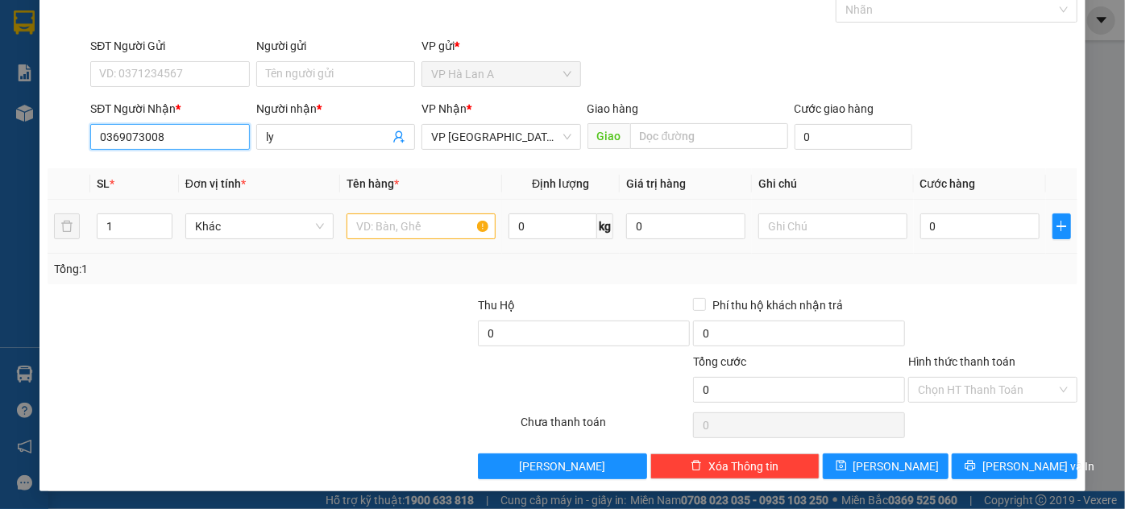
type input "0369073008"
click at [396, 237] on input "text" at bounding box center [420, 227] width 149 height 26
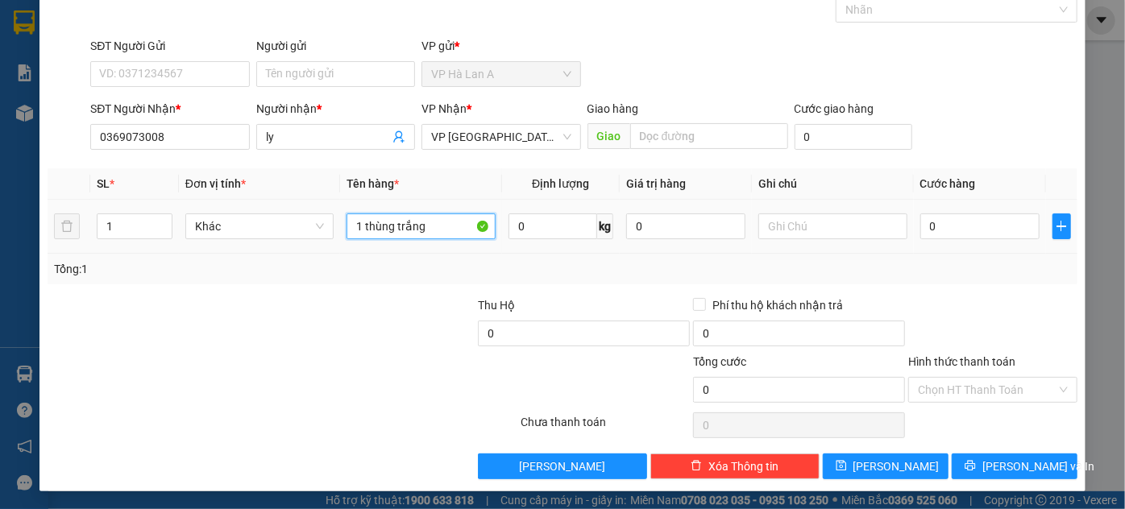
type input "1 thùng trắng"
type input "5"
type input "50"
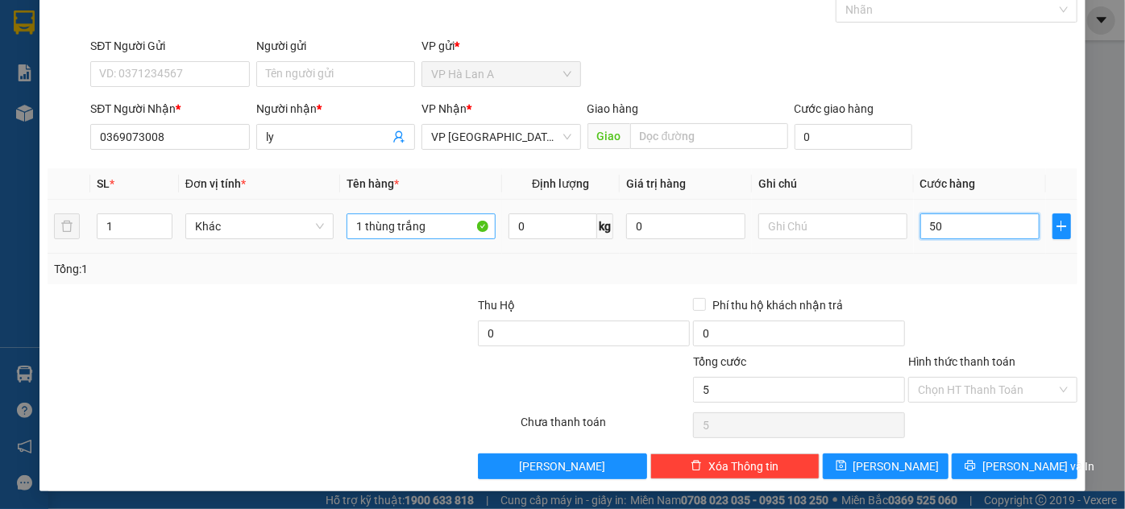
type input "50"
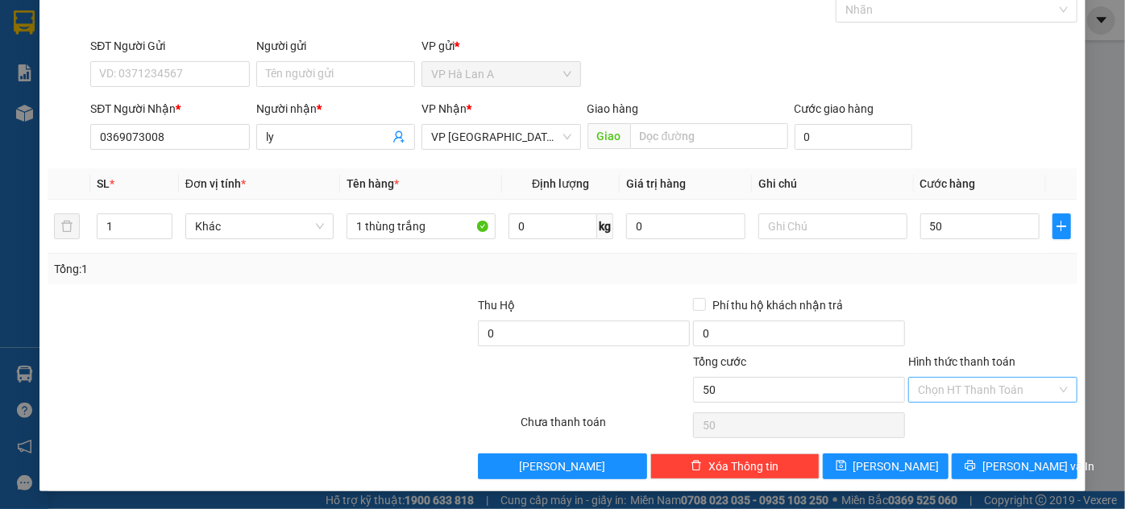
type input "50.000"
click at [956, 391] on input "Hình thức thanh toán" at bounding box center [987, 390] width 139 height 24
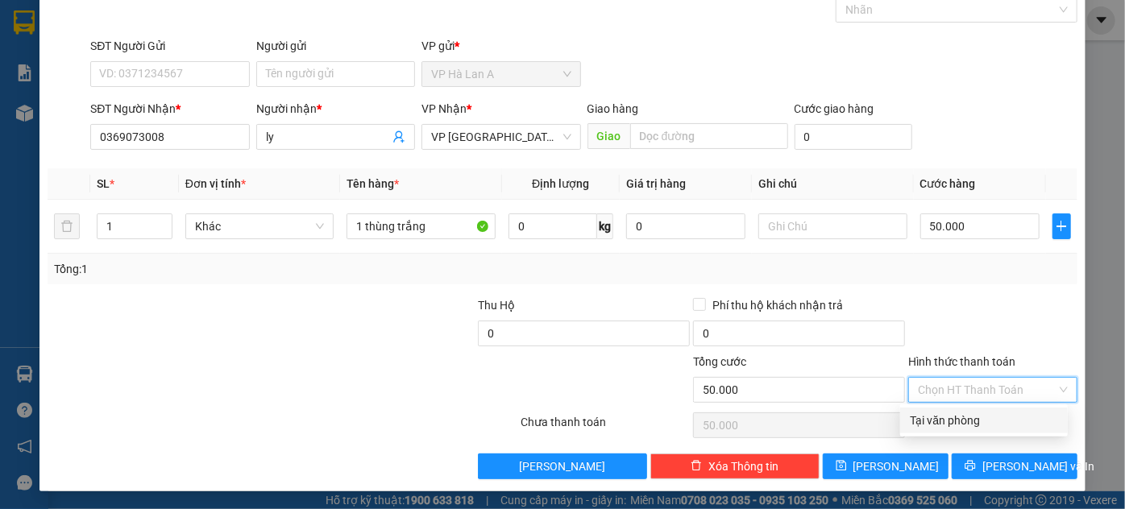
click at [949, 422] on div "Tại văn phòng" at bounding box center [984, 421] width 148 height 18
type input "0"
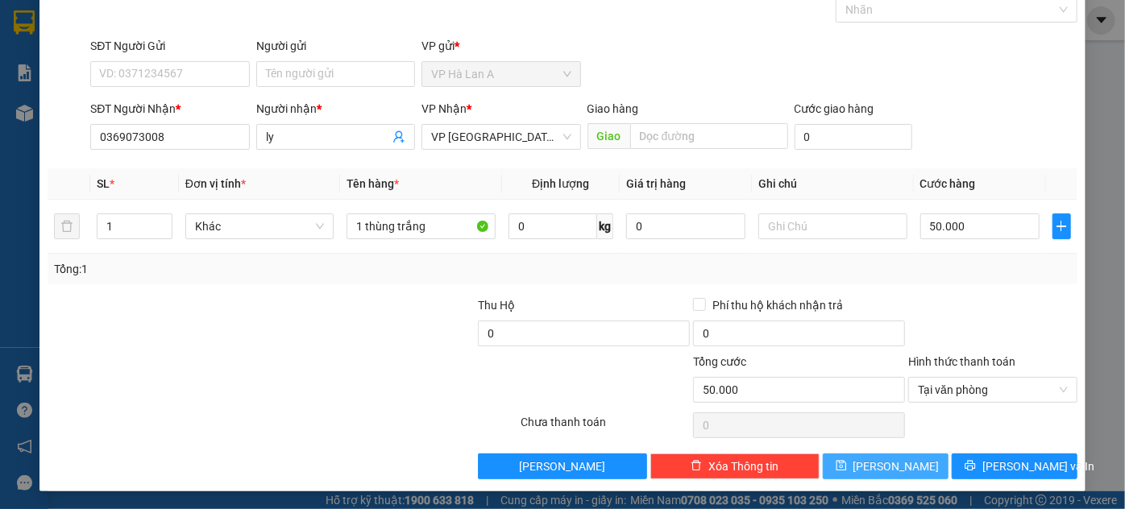
click at [906, 458] on button "[PERSON_NAME]" at bounding box center [886, 467] width 126 height 26
type input "0"
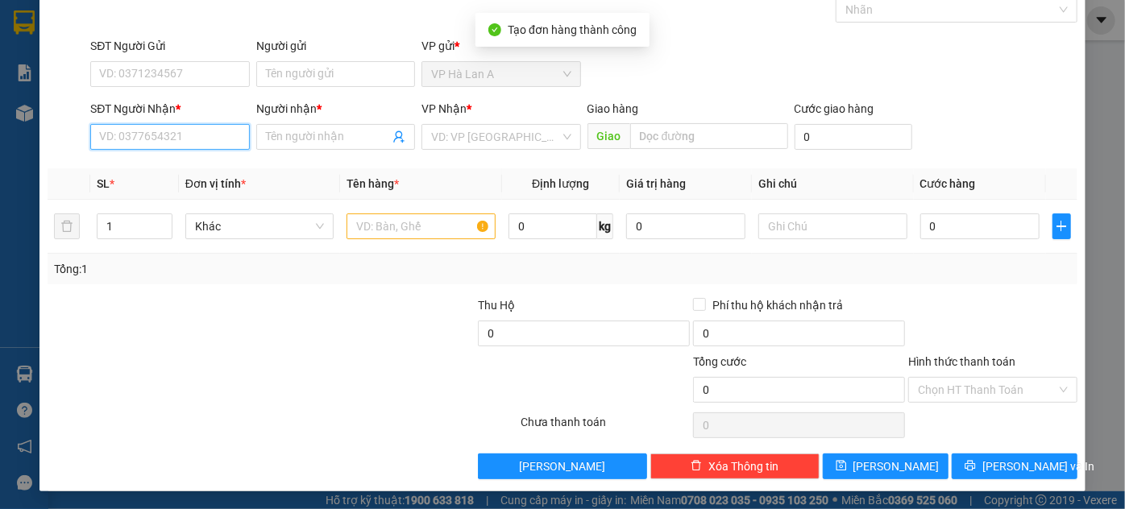
click at [196, 132] on input "SĐT Người Nhận *" at bounding box center [169, 137] width 159 height 26
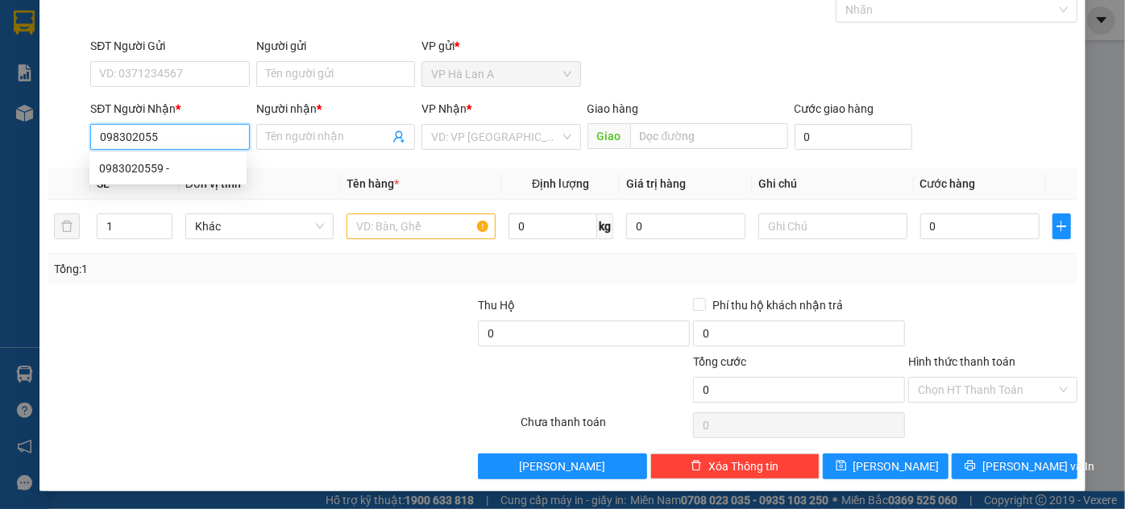
type input "0983020559"
click at [180, 167] on div "0983020559 -" at bounding box center [168, 169] width 138 height 18
type input "CX 47"
type input "0983020559"
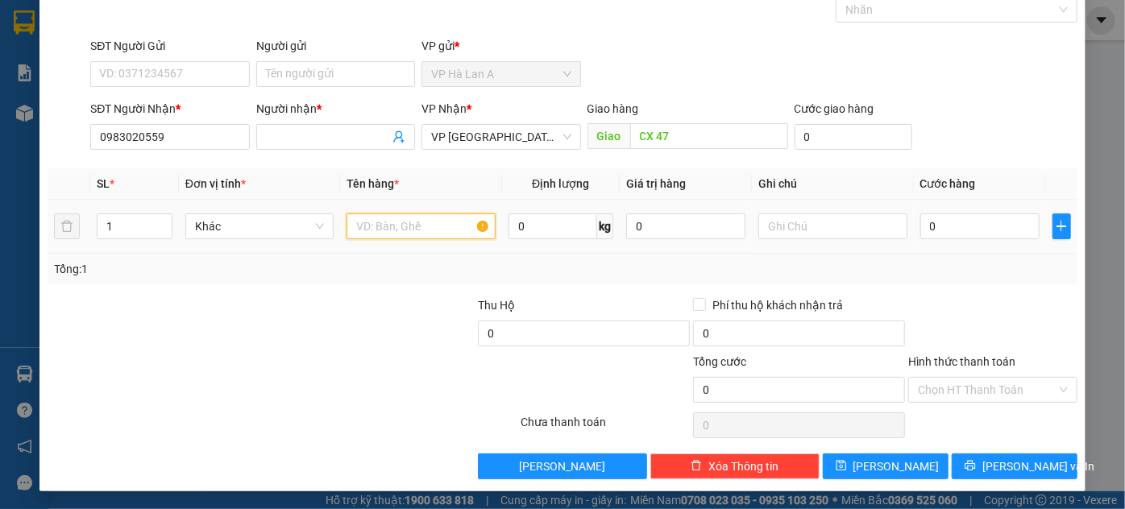
click at [412, 216] on input "text" at bounding box center [420, 227] width 149 height 26
click at [703, 139] on input "CX 47" at bounding box center [709, 136] width 158 height 26
type input "d"
type input "đ"
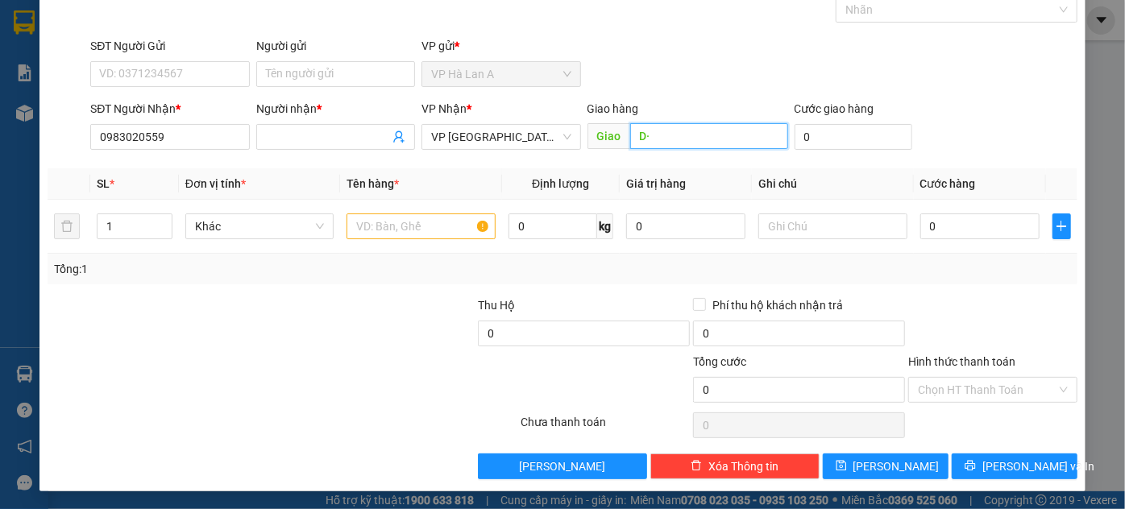
type input "D"
type input "Đồng Xoài"
click at [400, 227] on input "text" at bounding box center [420, 227] width 149 height 26
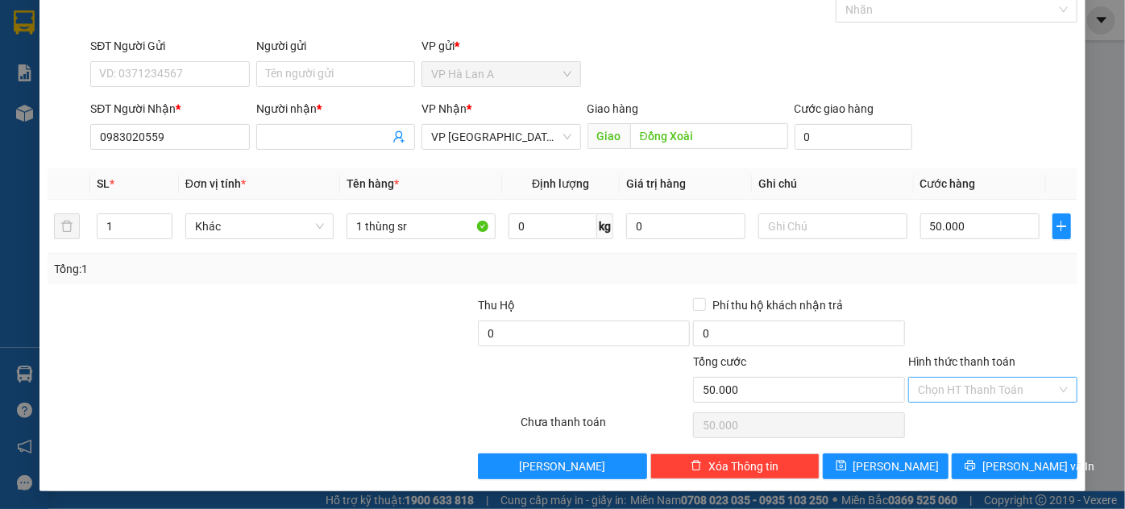
click at [999, 385] on input "Hình thức thanh toán" at bounding box center [987, 390] width 139 height 24
click at [967, 416] on div "Tại văn phòng" at bounding box center [984, 421] width 148 height 18
drag, startPoint x: 881, startPoint y: 463, endPoint x: 848, endPoint y: 446, distance: 36.4
click at [881, 464] on span "[PERSON_NAME]" at bounding box center [896, 467] width 86 height 18
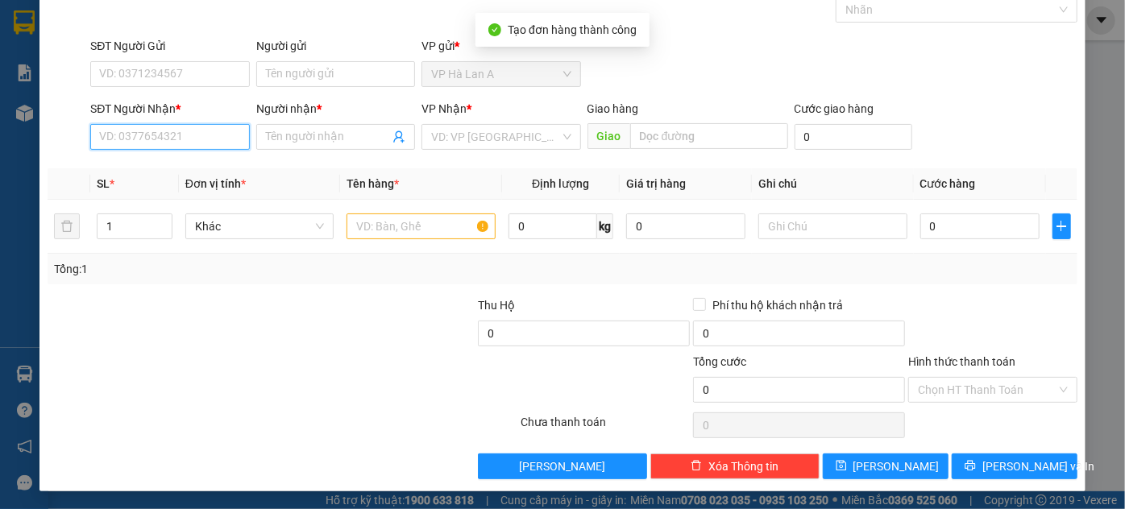
click at [139, 137] on input "SĐT Người Nhận *" at bounding box center [169, 137] width 159 height 26
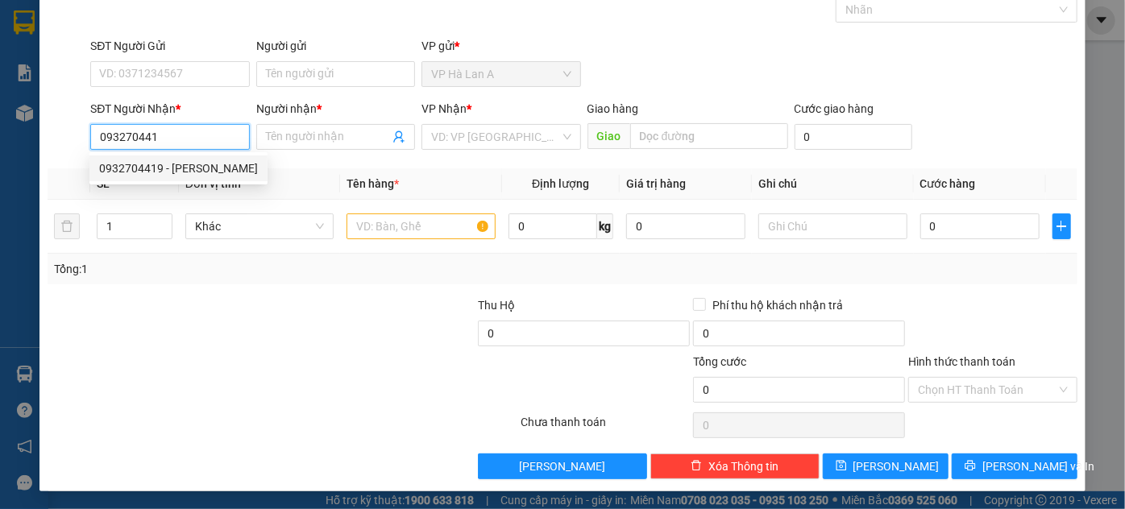
drag, startPoint x: 155, startPoint y: 166, endPoint x: 284, endPoint y: 185, distance: 131.2
click at [155, 164] on div "0932704419 - [PERSON_NAME]" at bounding box center [178, 169] width 159 height 18
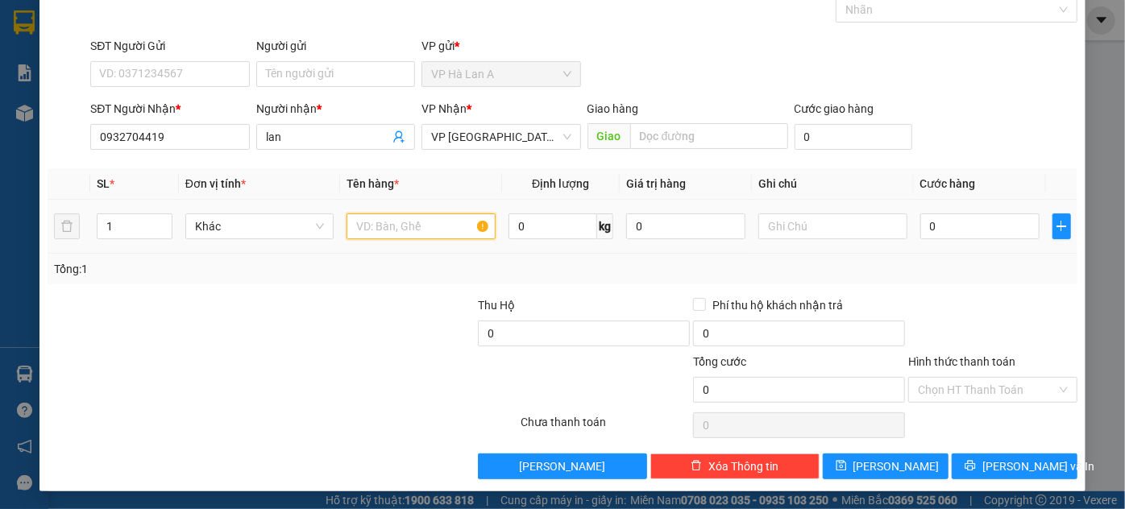
click at [460, 234] on input "text" at bounding box center [420, 227] width 149 height 26
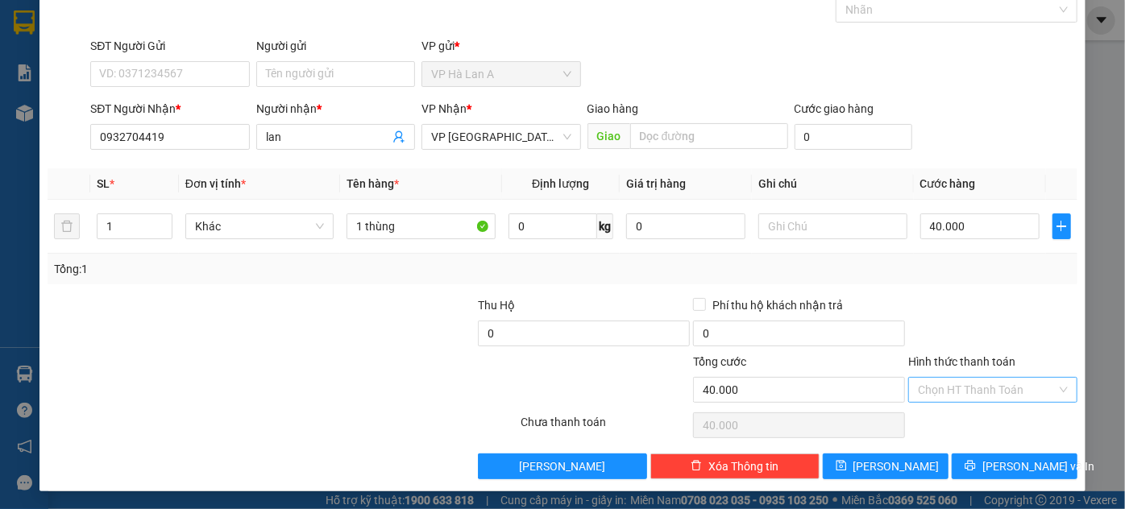
click at [952, 386] on input "Hình thức thanh toán" at bounding box center [987, 390] width 139 height 24
click at [940, 418] on div "Tại văn phòng" at bounding box center [984, 421] width 148 height 18
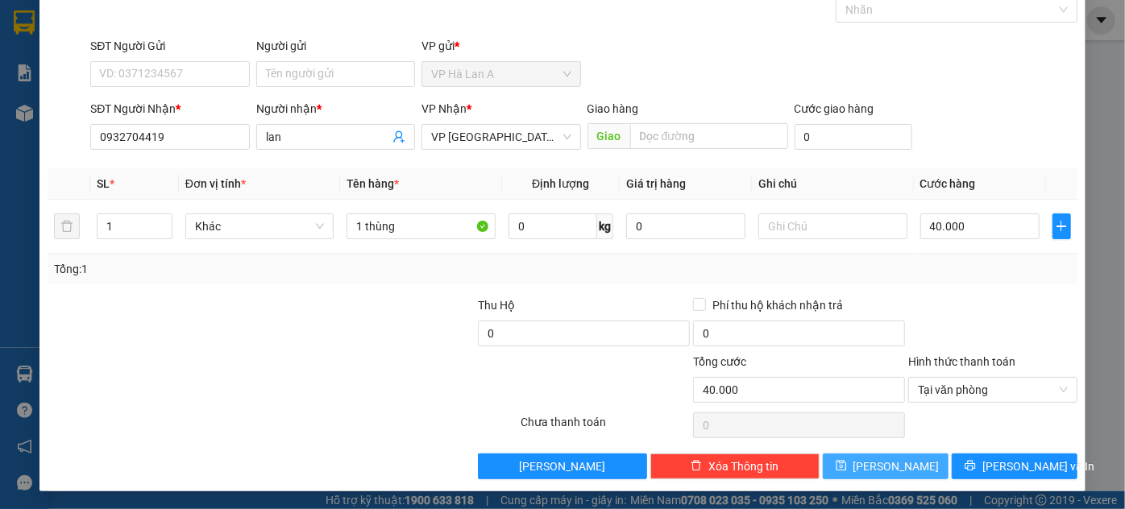
click at [909, 463] on button "[PERSON_NAME]" at bounding box center [886, 467] width 126 height 26
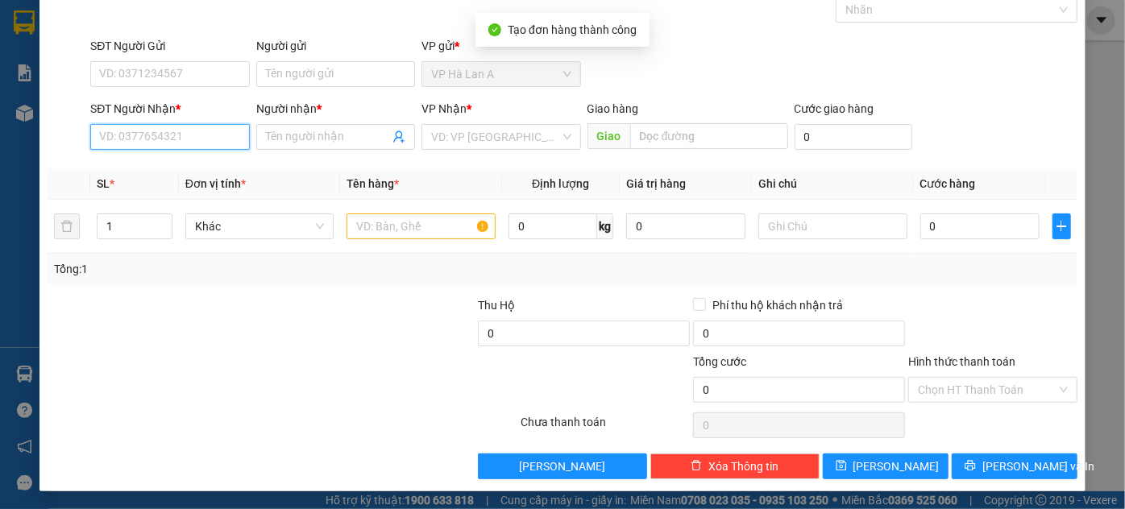
click at [139, 139] on input "SĐT Người Nhận *" at bounding box center [169, 137] width 159 height 26
click at [216, 133] on input "0968725687" at bounding box center [169, 137] width 159 height 26
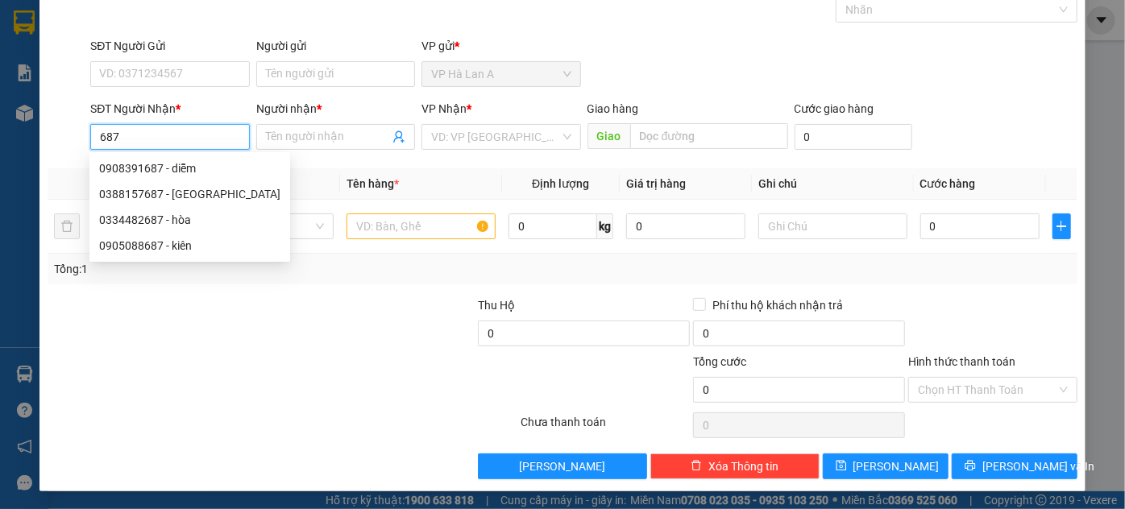
click at [197, 139] on input "687" at bounding box center [169, 137] width 159 height 26
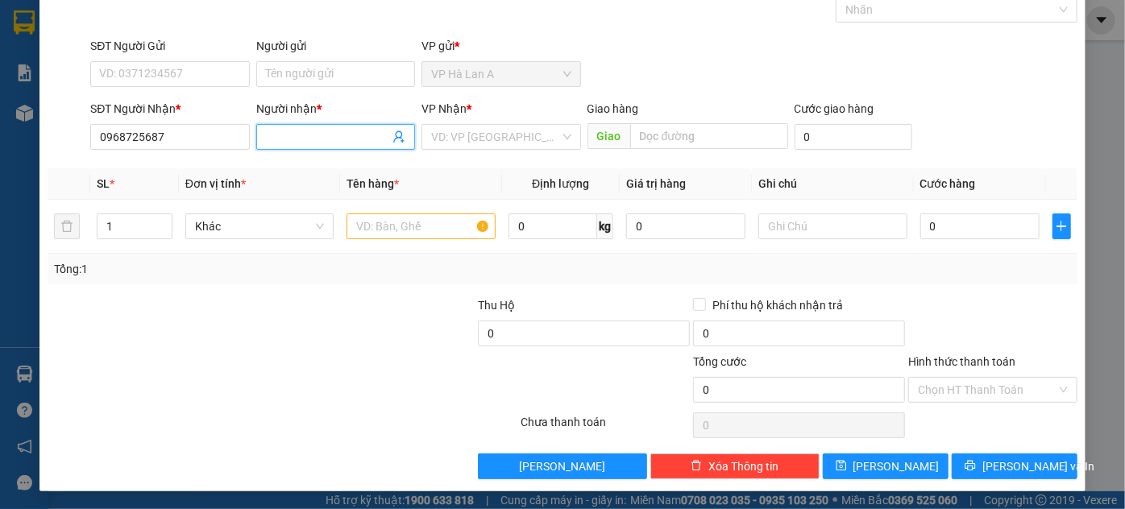
click at [343, 139] on input "Người nhận *" at bounding box center [327, 137] width 123 height 18
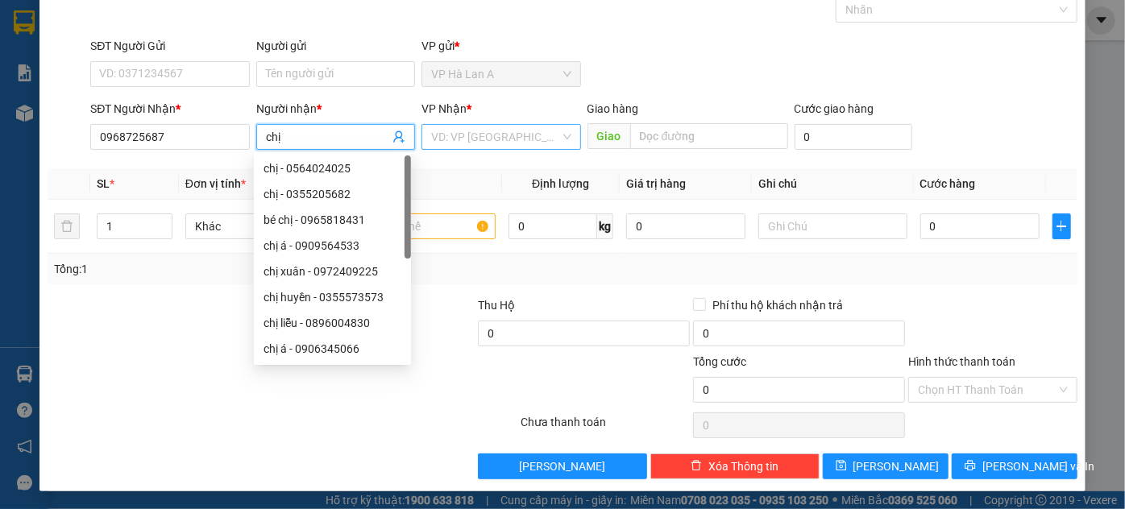
click at [462, 136] on input "search" at bounding box center [495, 137] width 128 height 24
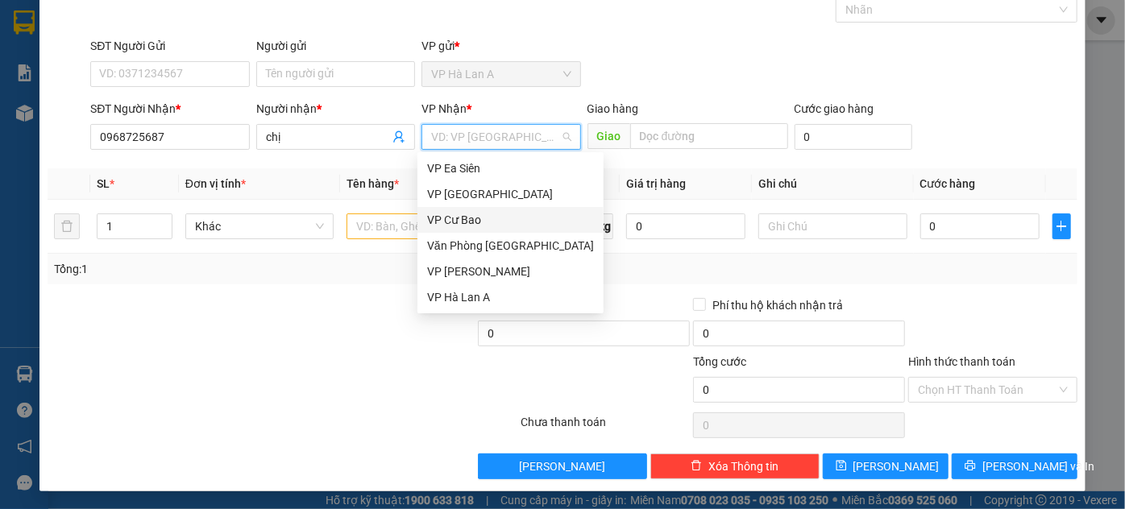
click at [486, 218] on div "VP Cư Bao" at bounding box center [510, 220] width 167 height 18
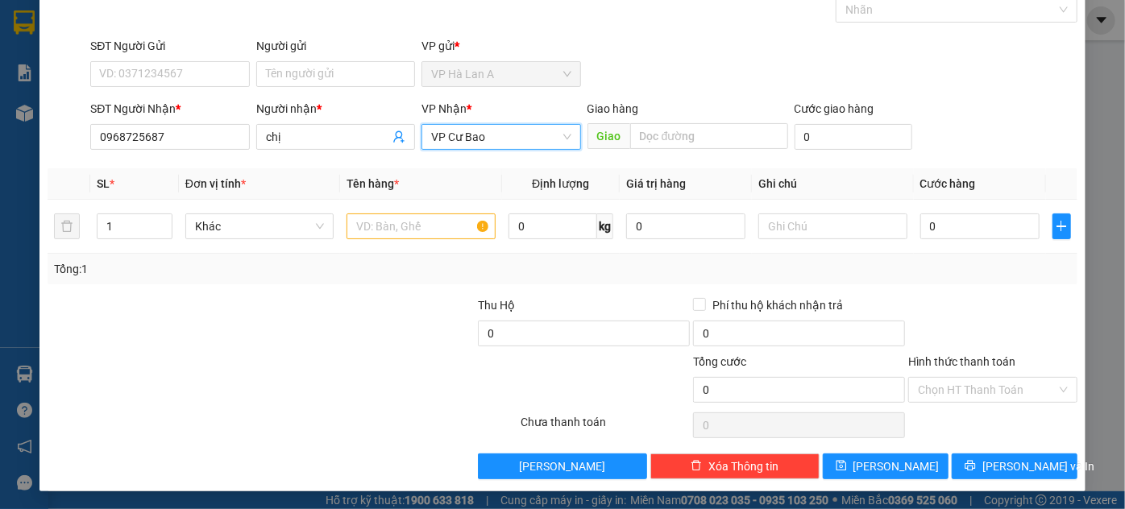
click at [475, 139] on span "VP Cư Bao" at bounding box center [500, 137] width 139 height 24
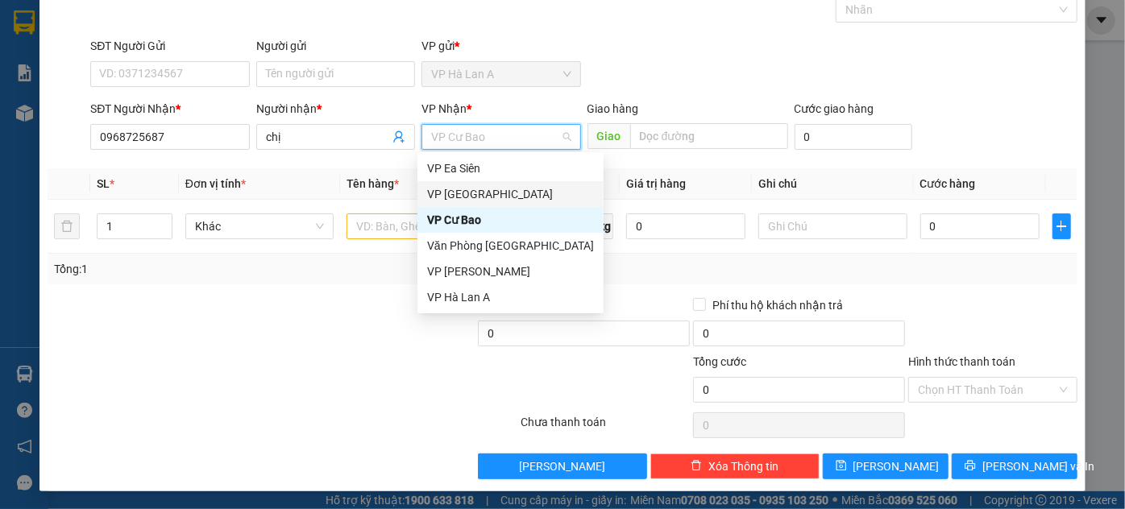
click at [483, 193] on div "VP [GEOGRAPHIC_DATA]" at bounding box center [510, 194] width 167 height 18
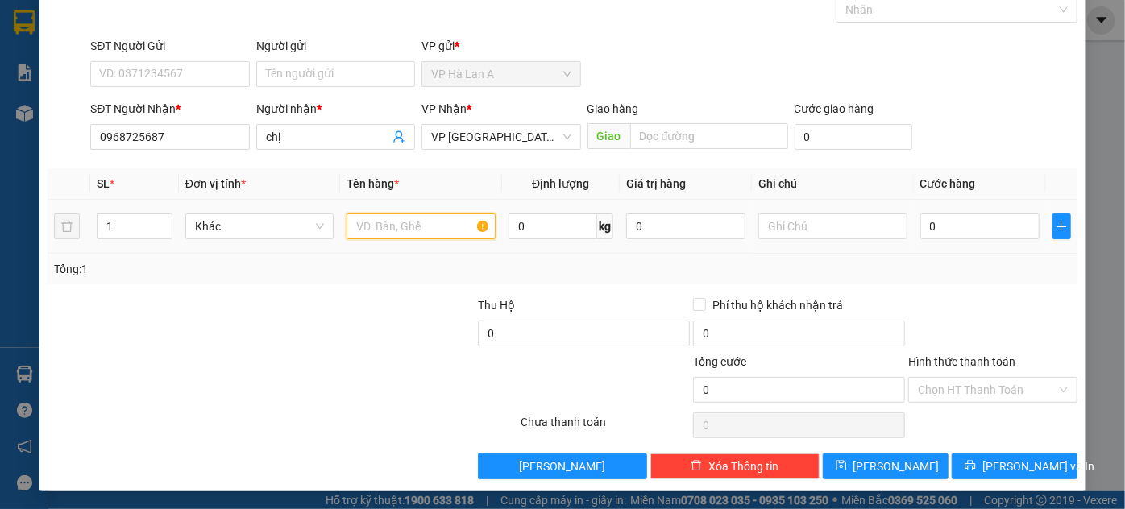
click at [385, 214] on input "text" at bounding box center [420, 227] width 149 height 26
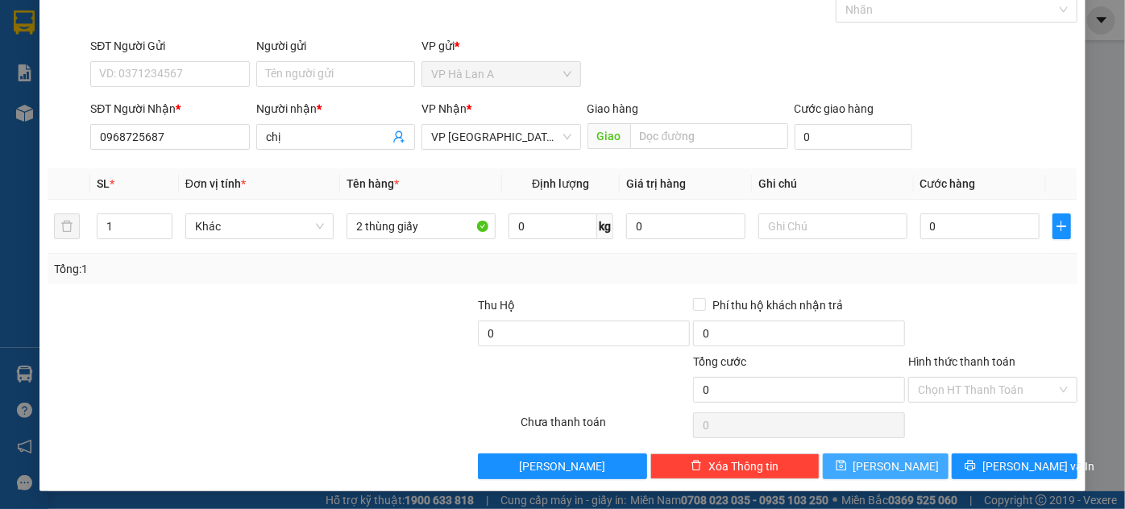
click at [885, 461] on span "[PERSON_NAME]" at bounding box center [896, 467] width 86 height 18
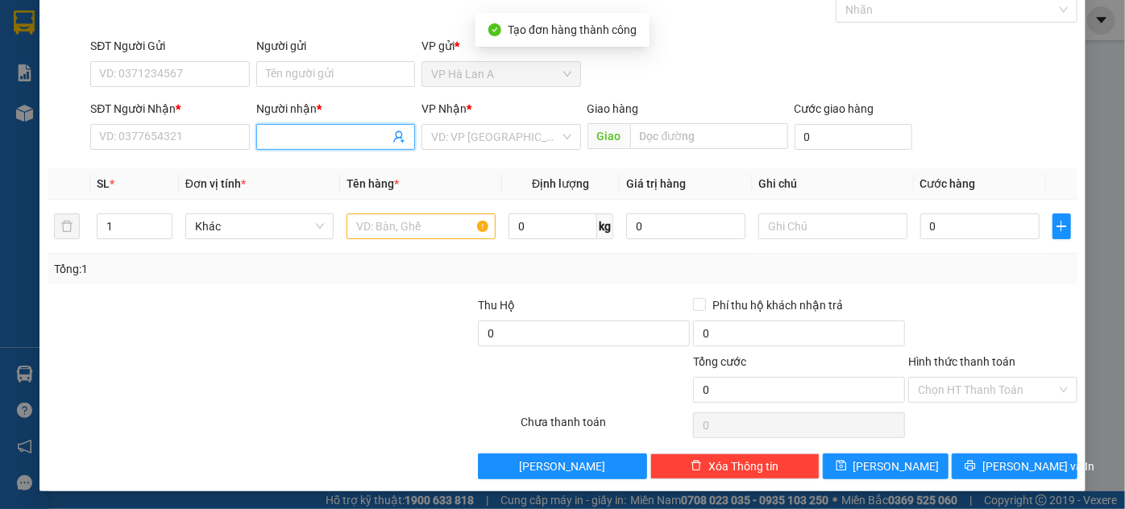
click at [348, 140] on input "Người nhận *" at bounding box center [327, 137] width 123 height 18
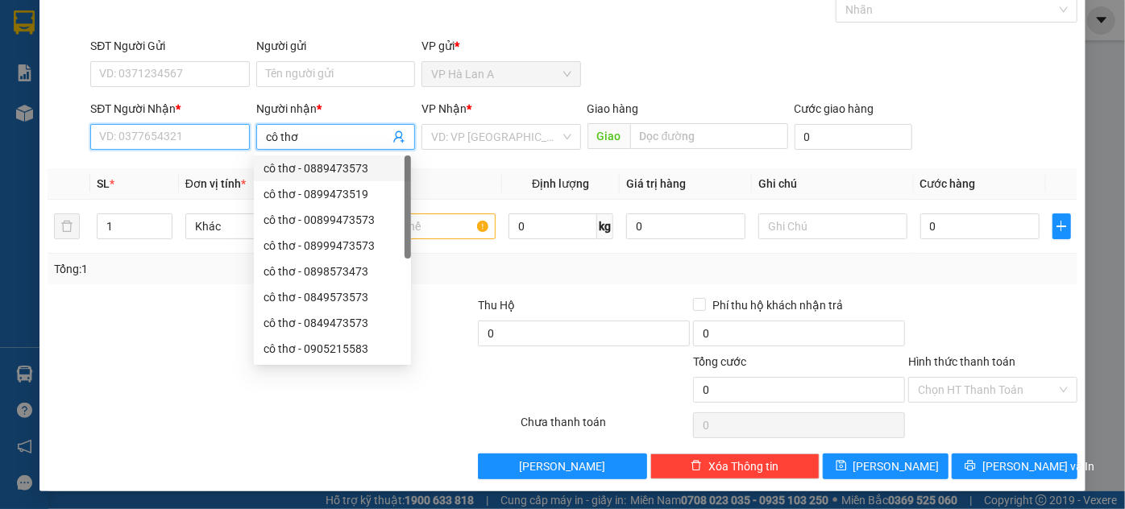
click at [117, 136] on input "SĐT Người Nhận *" at bounding box center [169, 137] width 159 height 26
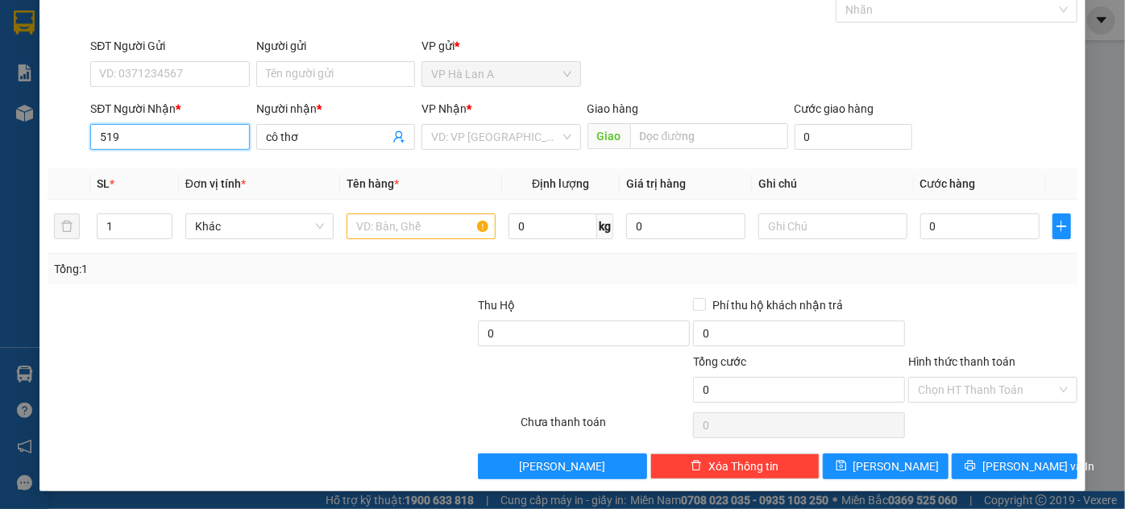
click at [180, 139] on input "519" at bounding box center [169, 137] width 159 height 26
click at [305, 136] on input "cô thơ" at bounding box center [327, 137] width 123 height 18
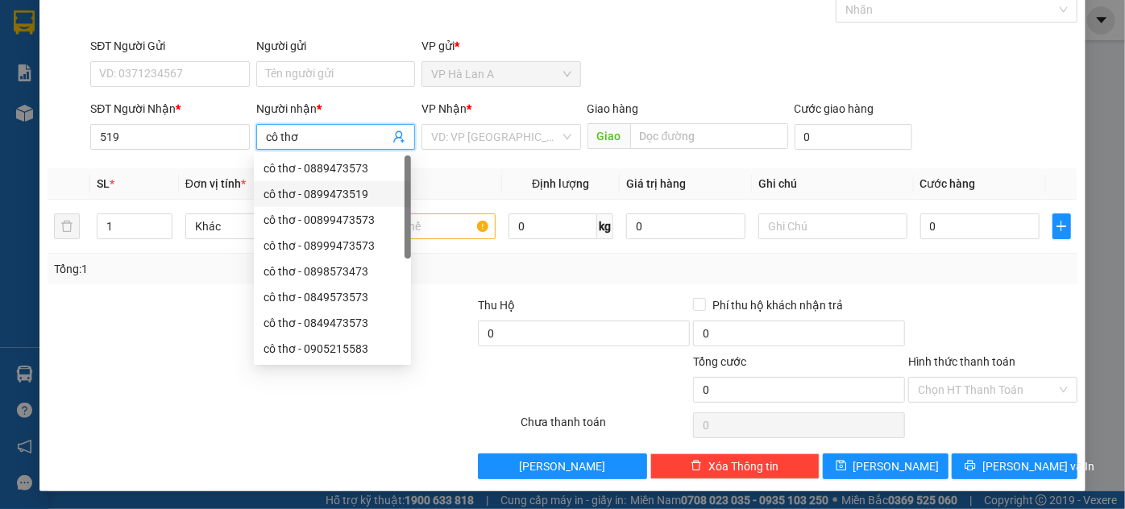
click at [346, 199] on div "cô thơ - 0899473519" at bounding box center [332, 194] width 138 height 18
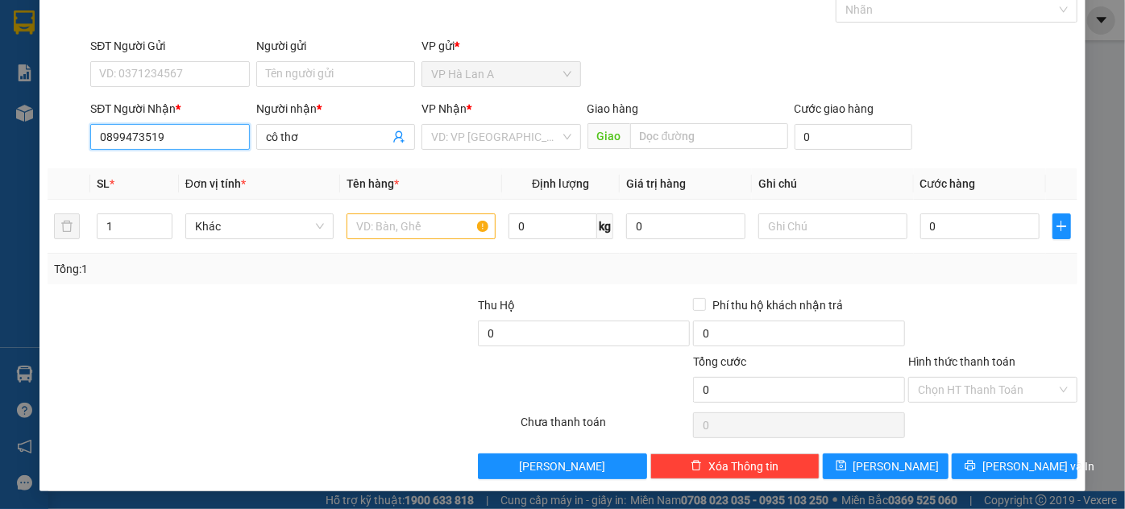
click at [139, 131] on input "0899473519" at bounding box center [169, 137] width 159 height 26
click at [165, 137] on input "0899473519" at bounding box center [169, 137] width 159 height 26
click at [208, 164] on div "0899473519 - cô thơ" at bounding box center [168, 169] width 138 height 18
click at [404, 228] on input "text" at bounding box center [420, 227] width 149 height 26
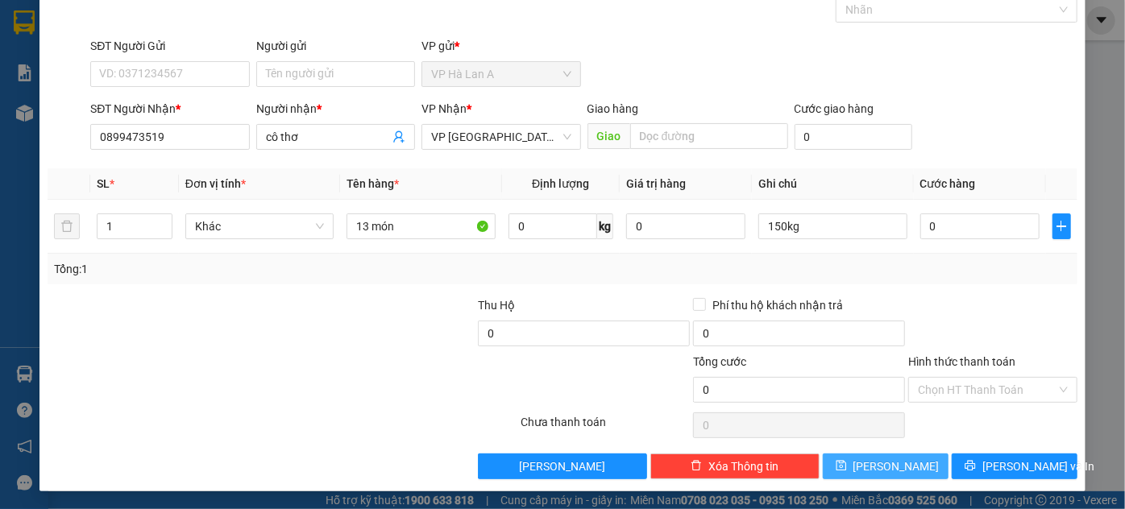
click at [872, 455] on button "[PERSON_NAME]" at bounding box center [886, 467] width 126 height 26
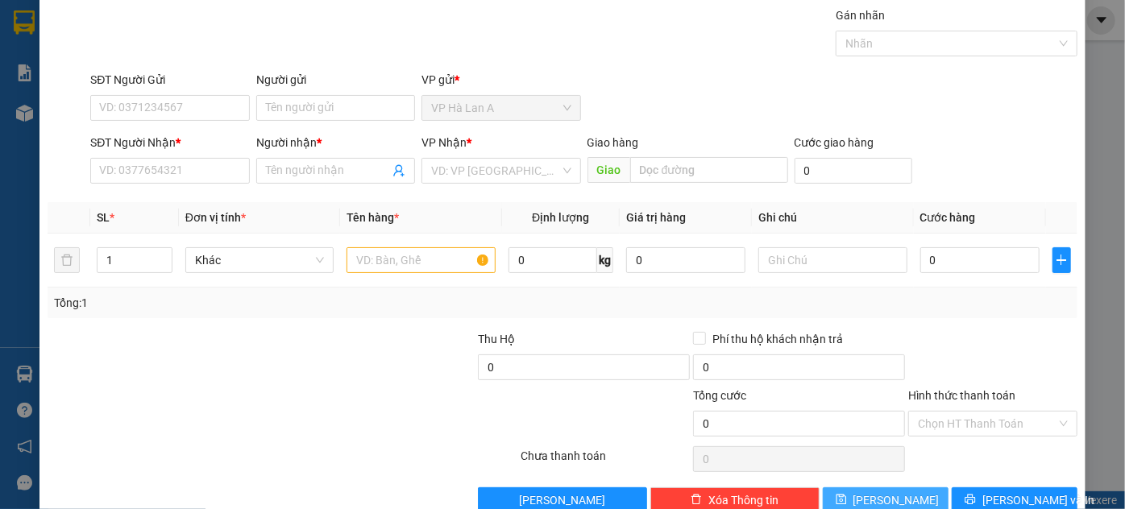
scroll to position [0, 0]
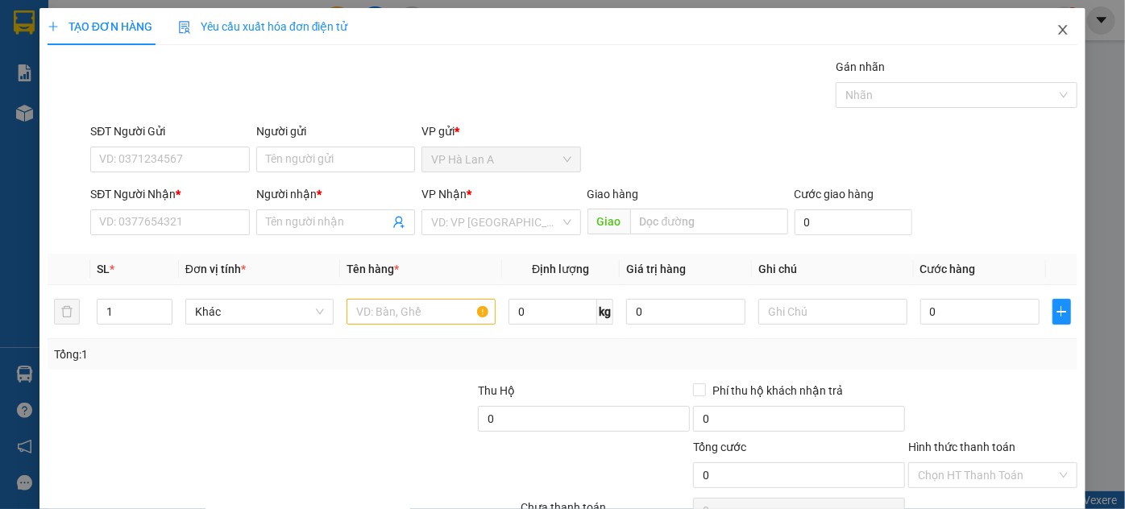
click at [1056, 27] on icon "close" at bounding box center [1062, 29] width 13 height 13
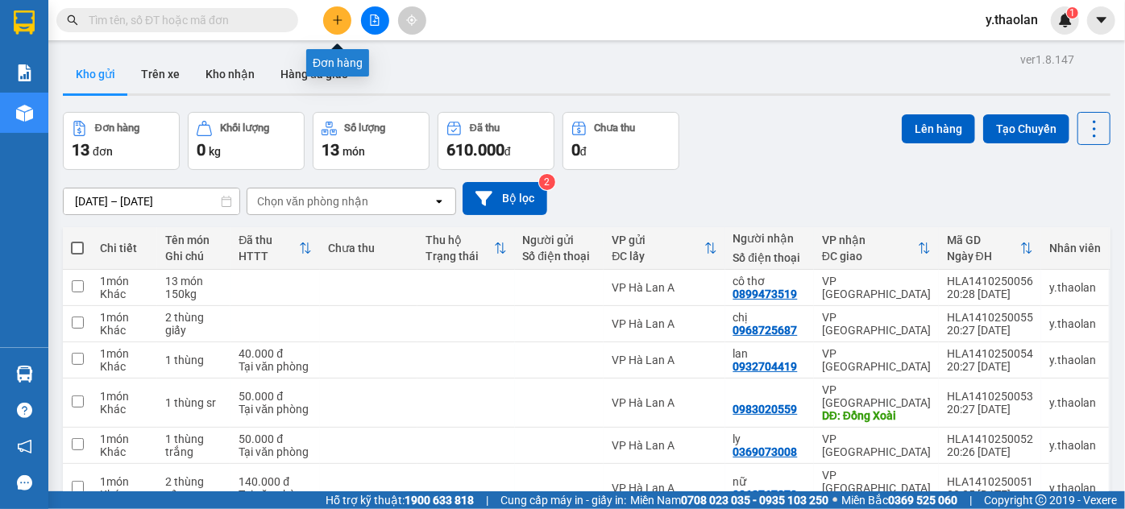
click at [334, 21] on icon "plus" at bounding box center [337, 20] width 11 height 11
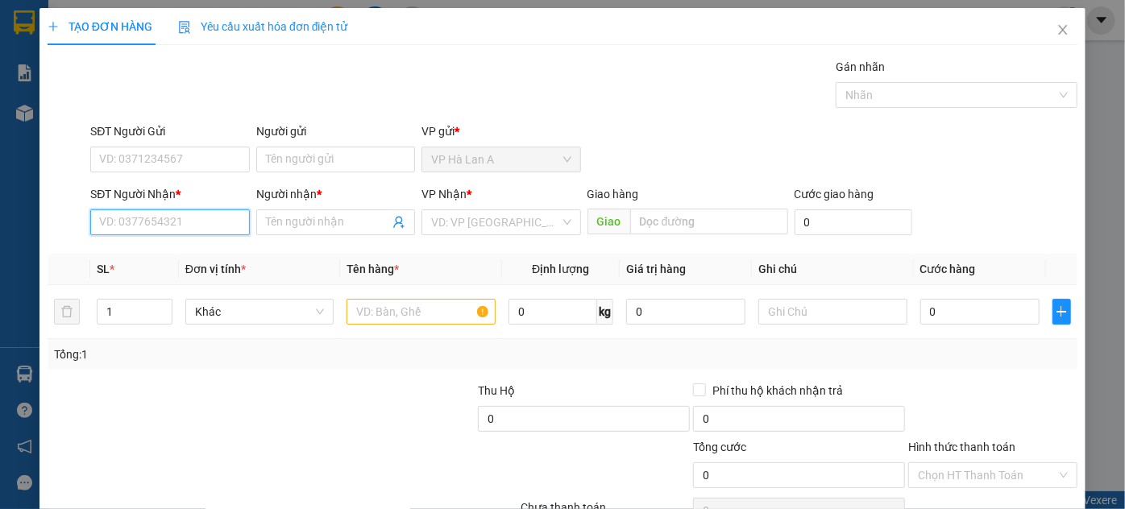
click at [181, 227] on input "SĐT Người Nhận *" at bounding box center [169, 222] width 159 height 26
click at [184, 247] on div "0862766347 - thành" at bounding box center [168, 254] width 138 height 18
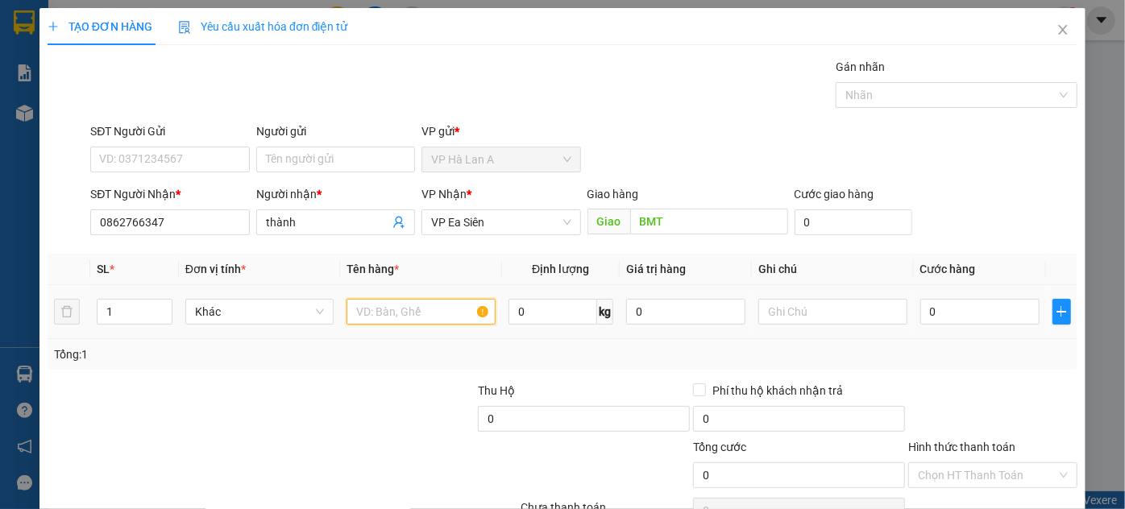
click at [413, 312] on input "text" at bounding box center [420, 312] width 149 height 26
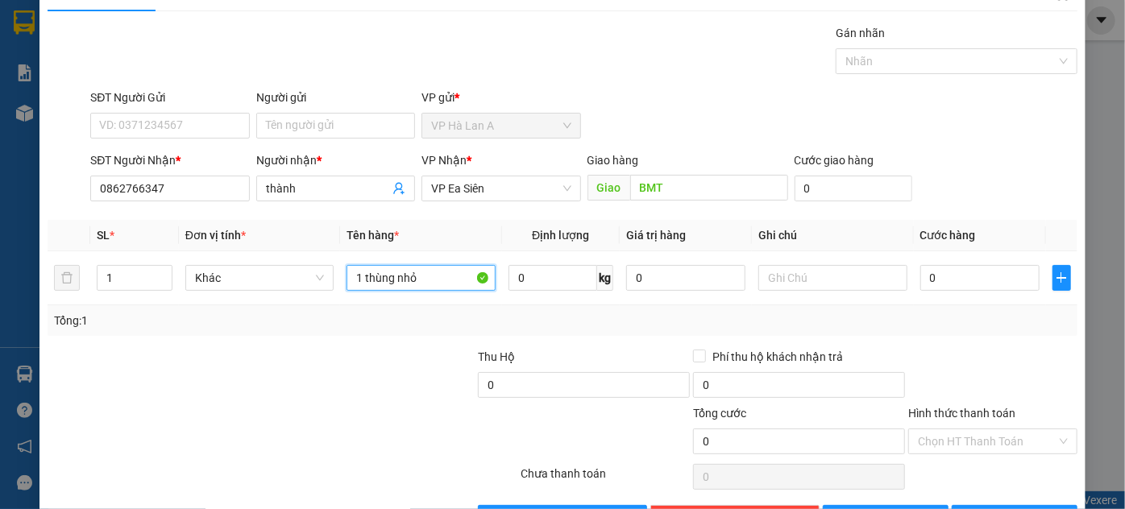
scroll to position [85, 0]
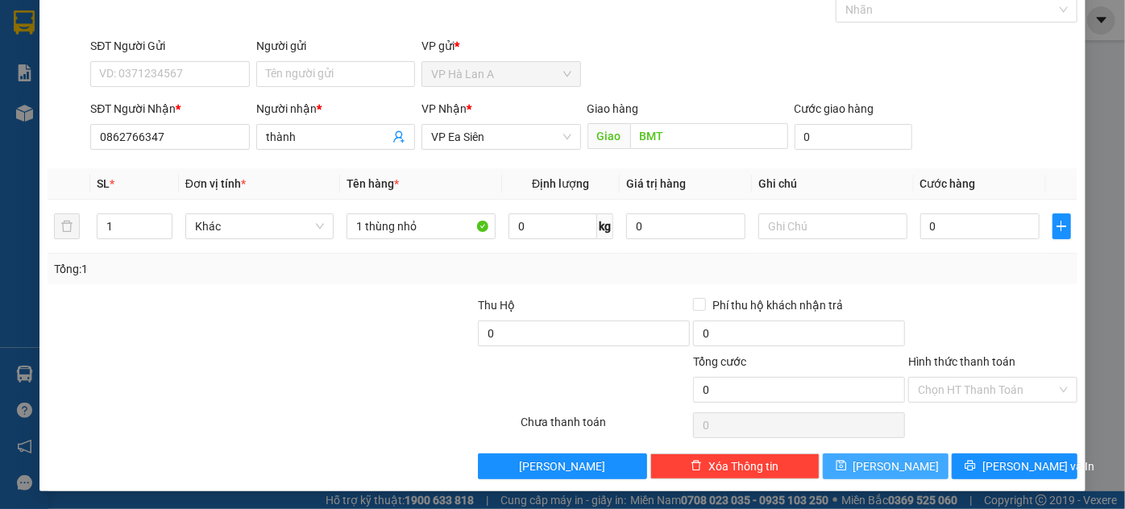
click at [882, 463] on span "[PERSON_NAME]" at bounding box center [896, 467] width 86 height 18
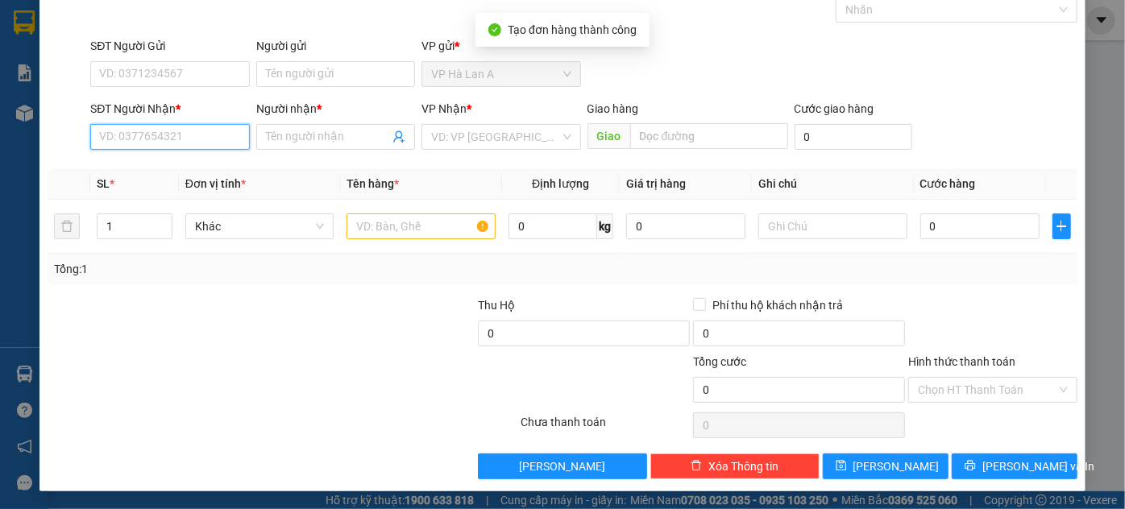
click at [188, 131] on input "SĐT Người Nhận *" at bounding box center [169, 137] width 159 height 26
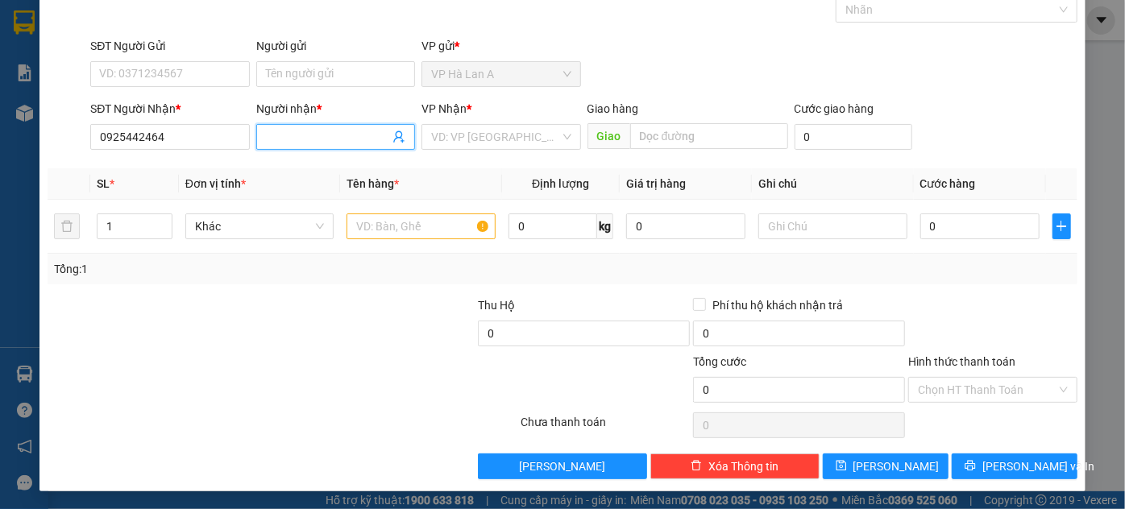
click at [305, 135] on input "Người nhận *" at bounding box center [327, 137] width 123 height 18
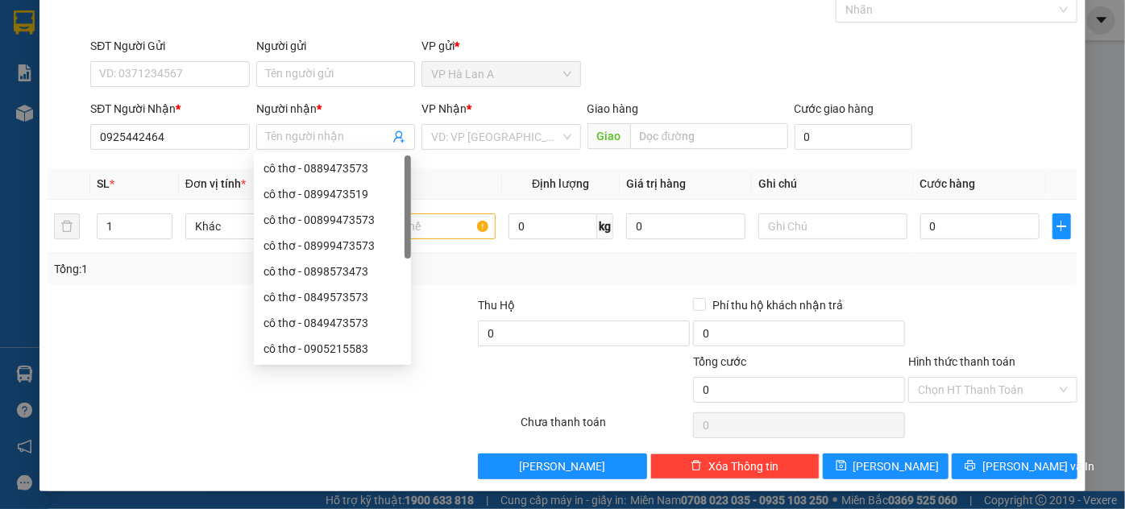
click at [477, 158] on div "Transit Pickup Surcharge Ids Transit Deliver Surcharge Ids Transit Deliver Surc…" at bounding box center [563, 226] width 1030 height 507
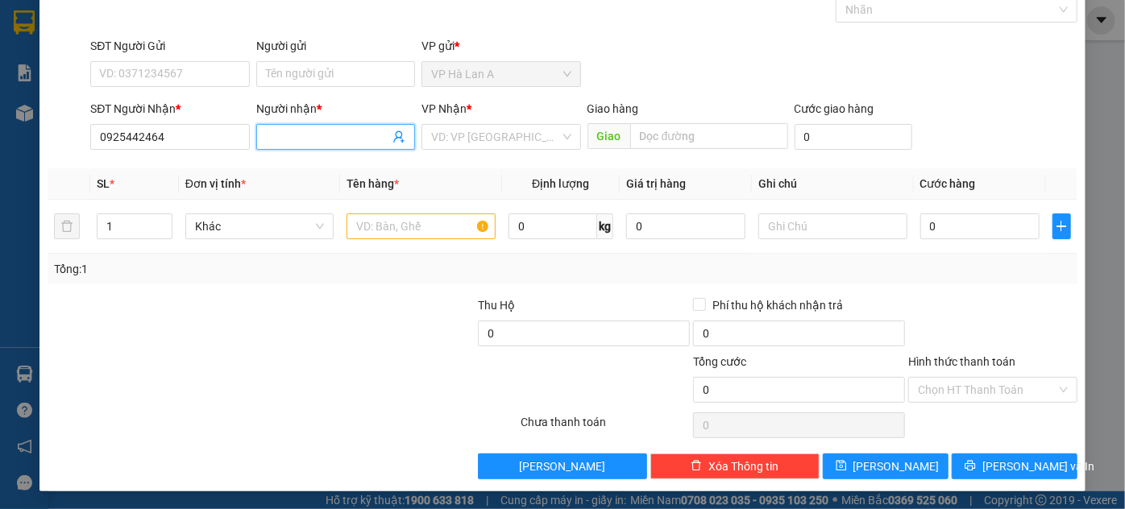
click at [372, 132] on input "Người nhận *" at bounding box center [327, 137] width 123 height 18
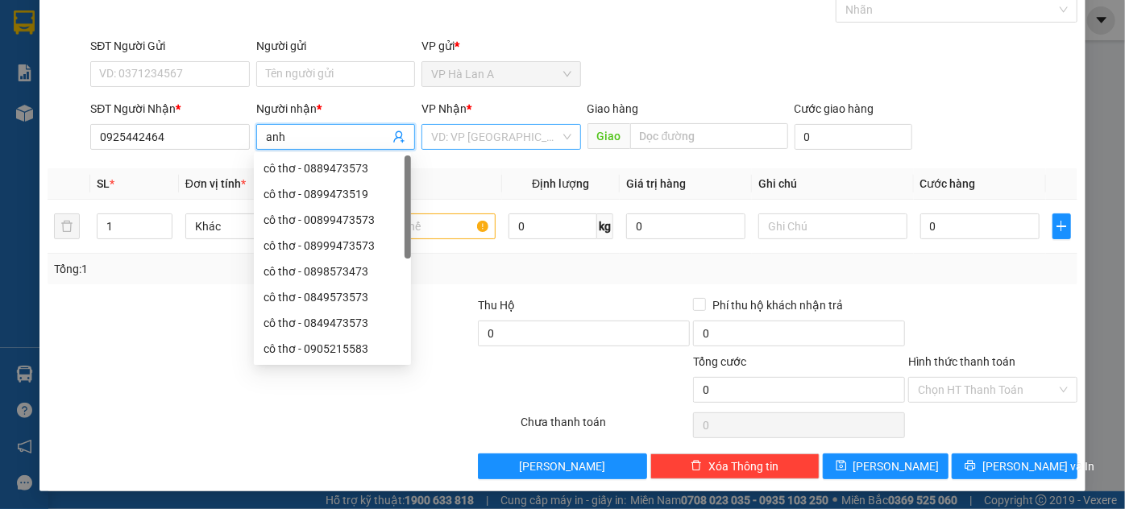
click at [451, 137] on input "search" at bounding box center [495, 137] width 128 height 24
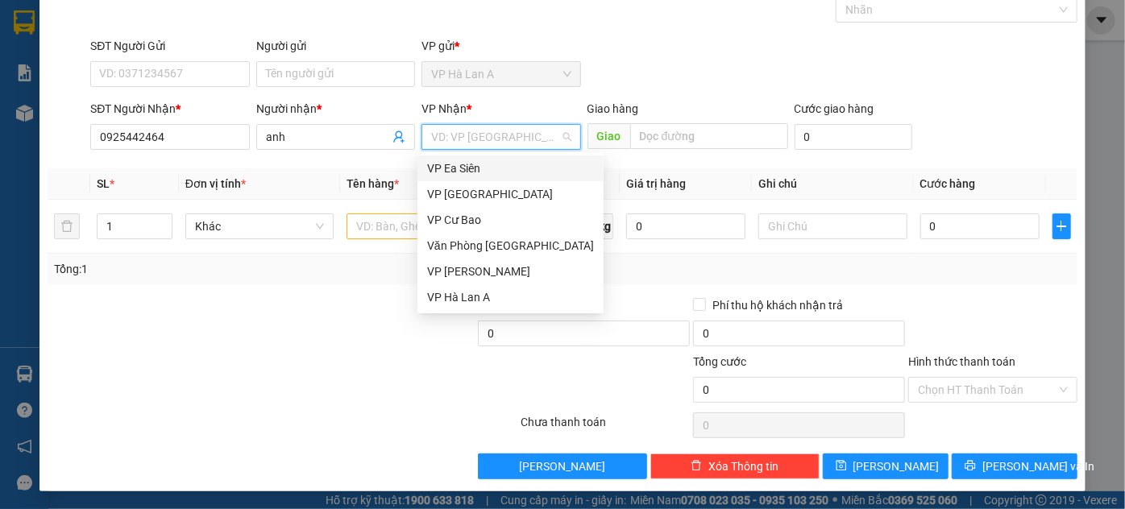
click at [475, 172] on div "VP Ea Siên" at bounding box center [510, 169] width 167 height 18
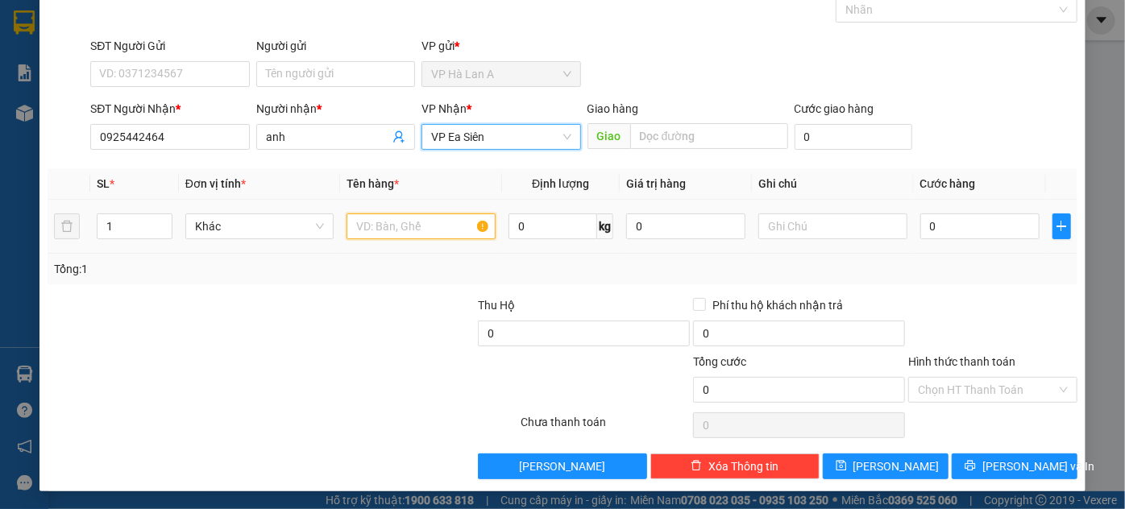
click at [413, 223] on input "text" at bounding box center [420, 227] width 149 height 26
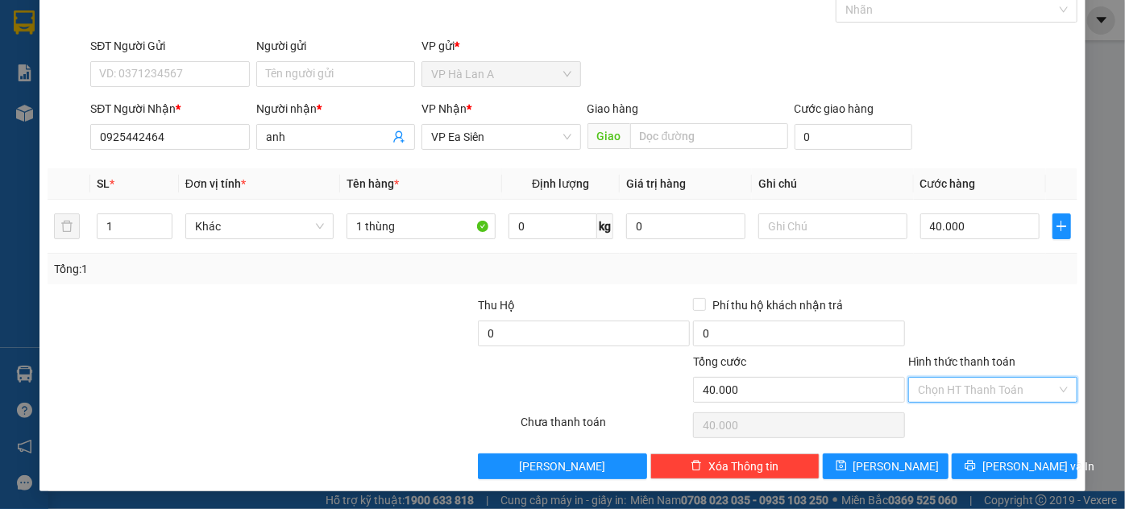
click at [971, 378] on input "Hình thức thanh toán" at bounding box center [987, 390] width 139 height 24
click at [939, 418] on div "Tại văn phòng" at bounding box center [984, 421] width 148 height 18
click at [906, 462] on button "[PERSON_NAME]" at bounding box center [886, 467] width 126 height 26
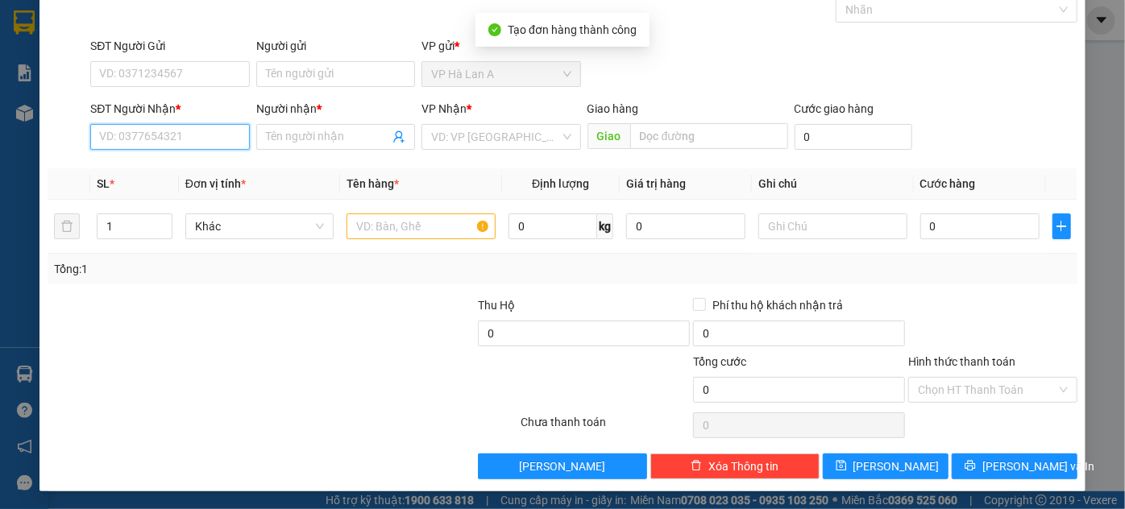
click at [168, 141] on input "SĐT Người Nhận *" at bounding box center [169, 137] width 159 height 26
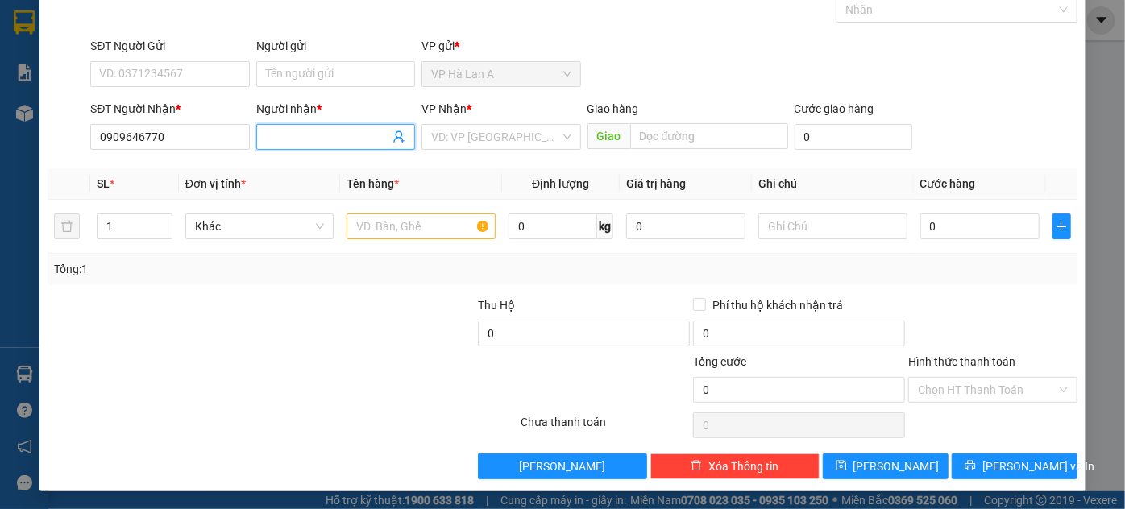
click at [288, 137] on input "Người nhận *" at bounding box center [327, 137] width 123 height 18
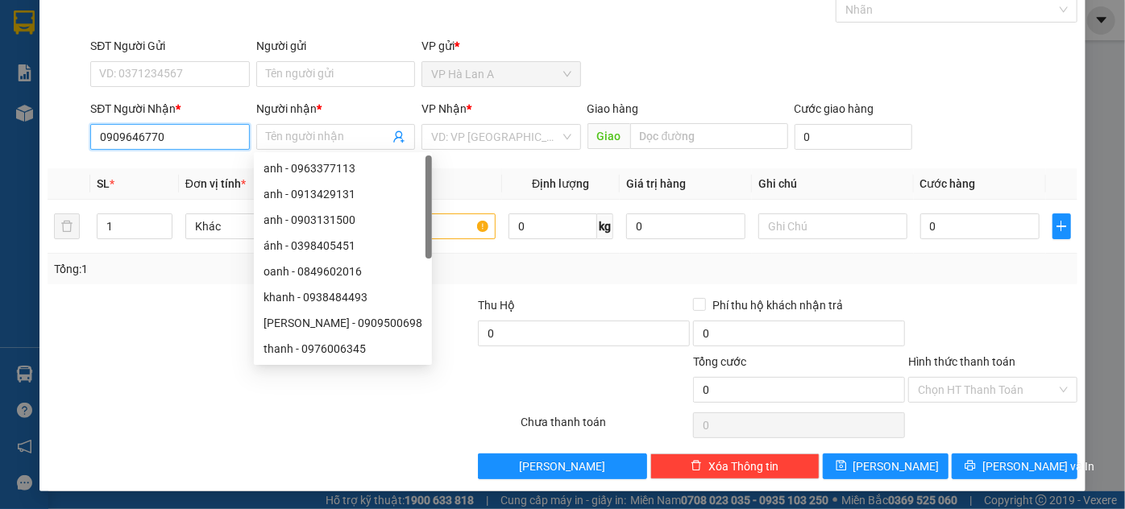
click at [235, 141] on input "0909646770" at bounding box center [169, 137] width 159 height 26
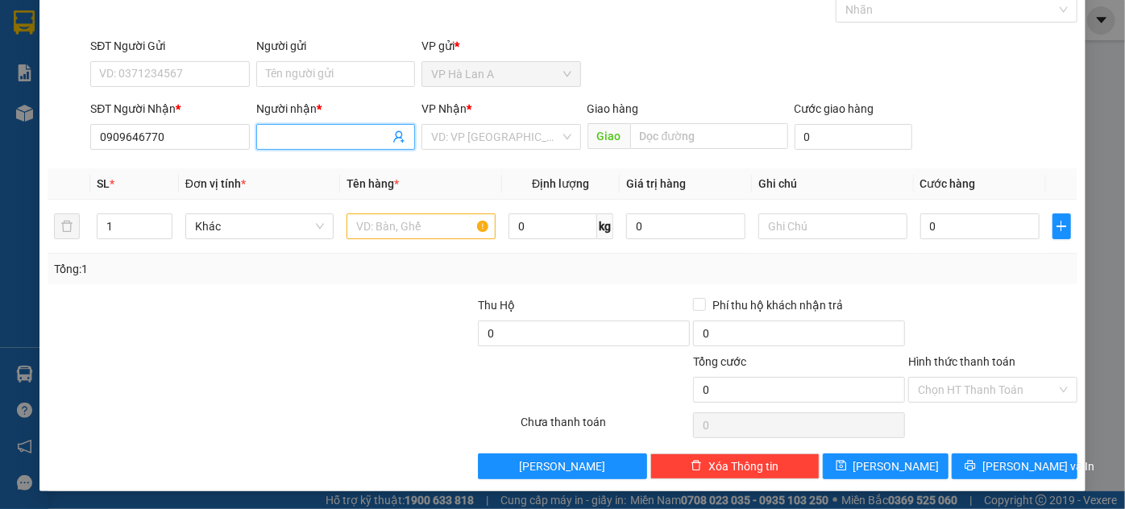
click at [323, 140] on input "Người nhận *" at bounding box center [327, 137] width 123 height 18
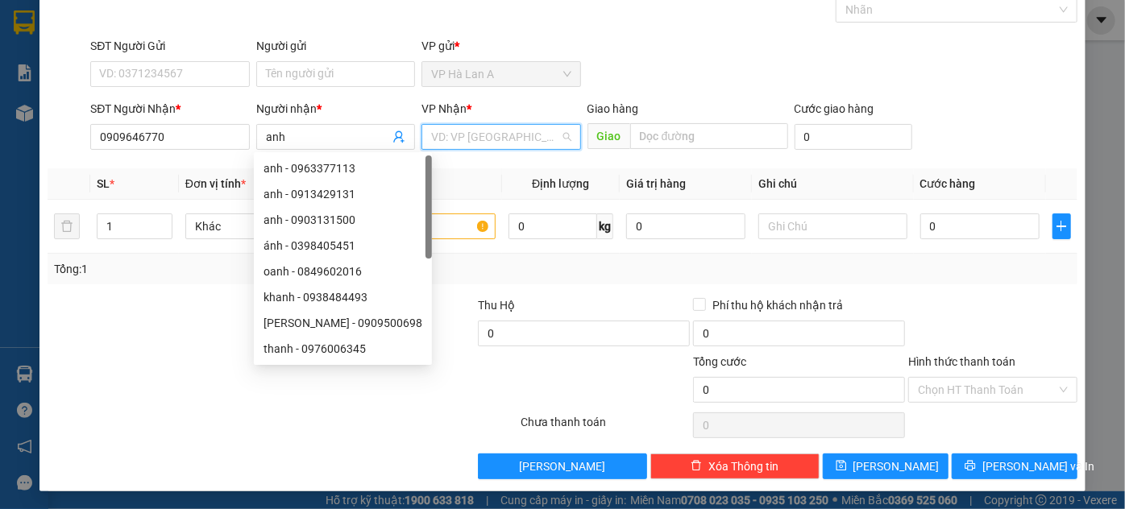
click at [450, 139] on input "search" at bounding box center [495, 137] width 128 height 24
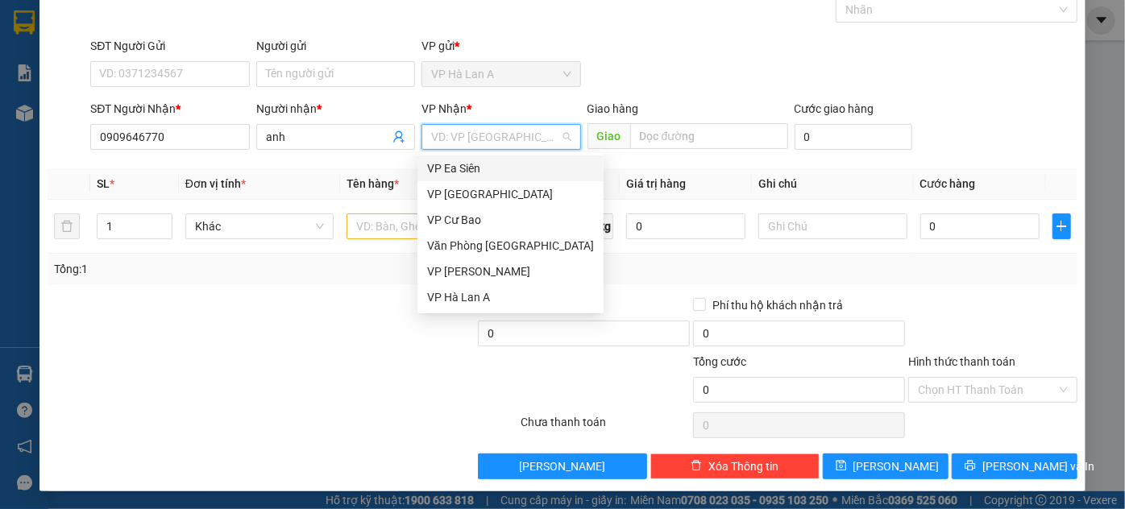
click at [476, 168] on div "VP Ea Siên" at bounding box center [510, 169] width 167 height 18
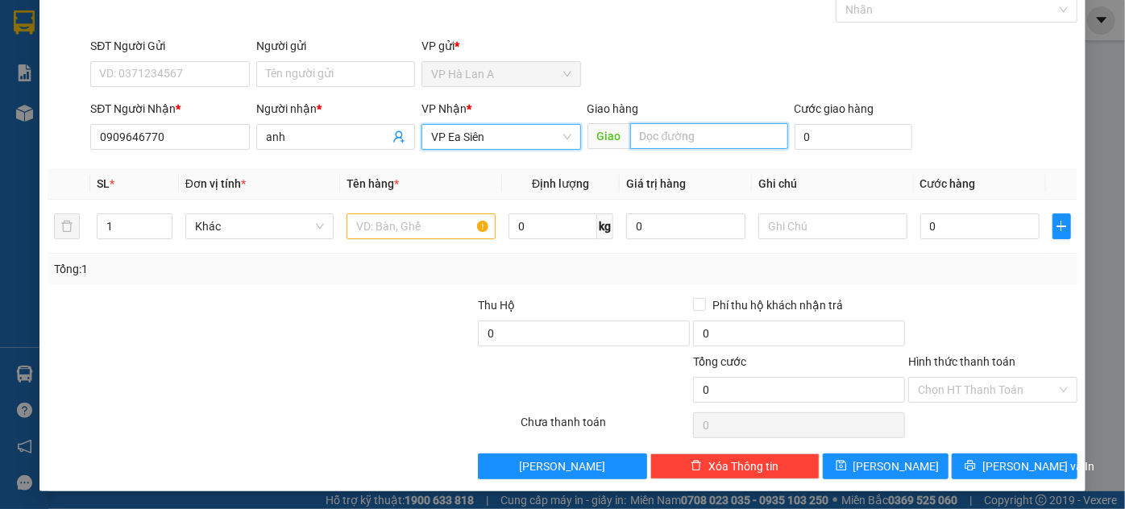
click at [691, 137] on input "text" at bounding box center [709, 136] width 158 height 26
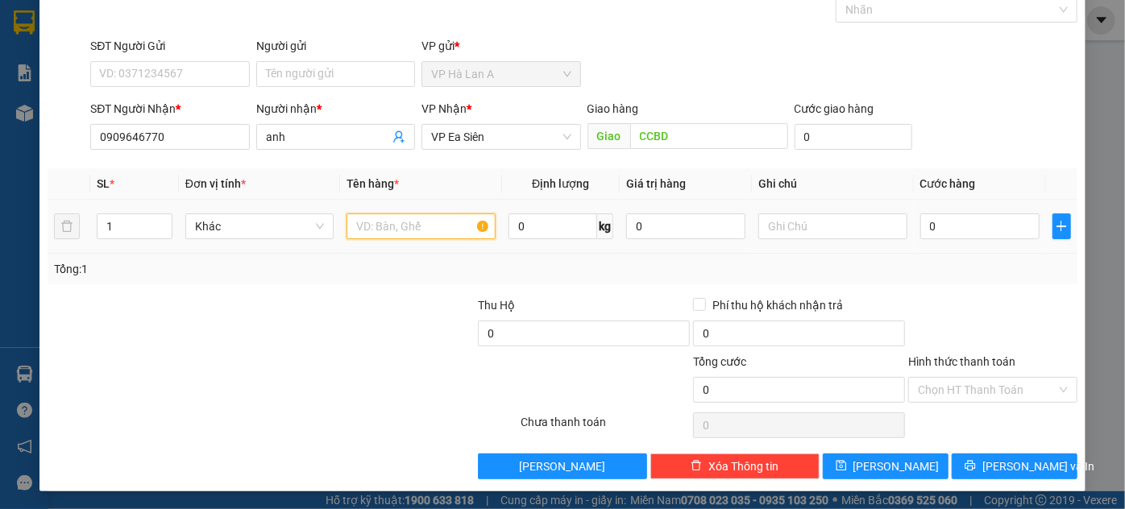
click at [423, 235] on input "text" at bounding box center [420, 227] width 149 height 26
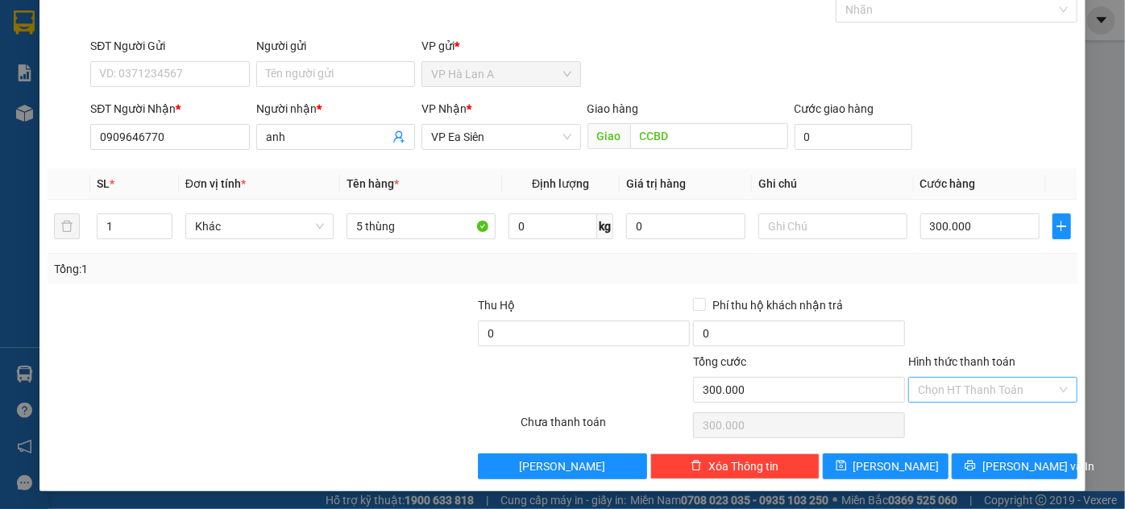
click at [944, 386] on input "Hình thức thanh toán" at bounding box center [987, 390] width 139 height 24
click at [932, 416] on div "Tại văn phòng" at bounding box center [984, 421] width 148 height 18
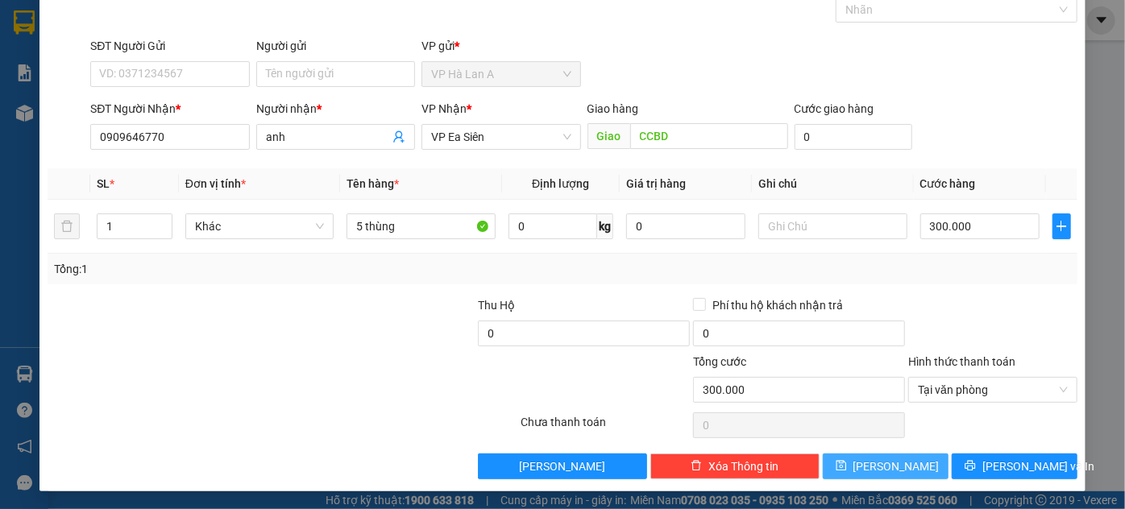
click at [890, 467] on span "[PERSON_NAME]" at bounding box center [896, 467] width 86 height 18
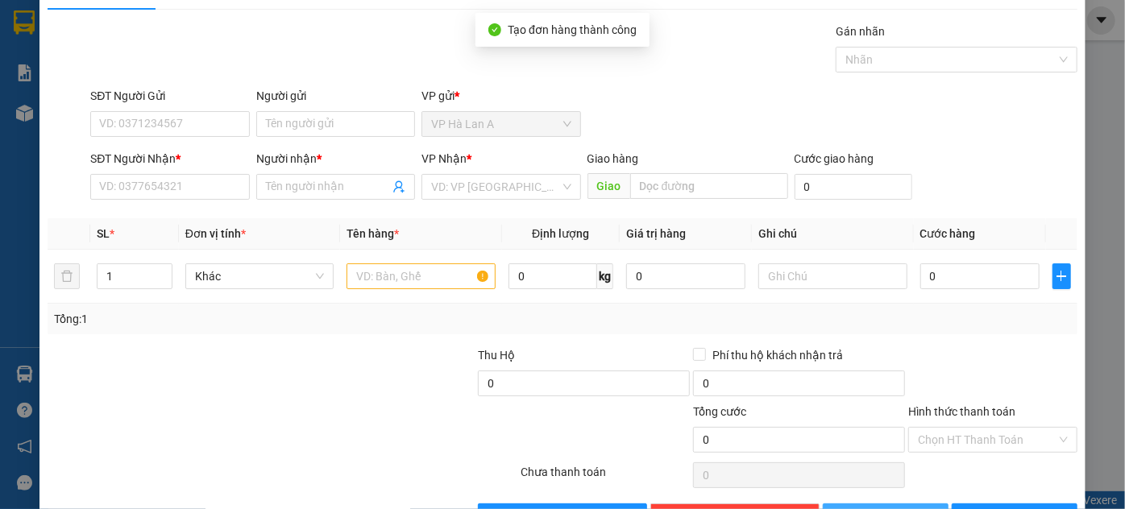
scroll to position [0, 0]
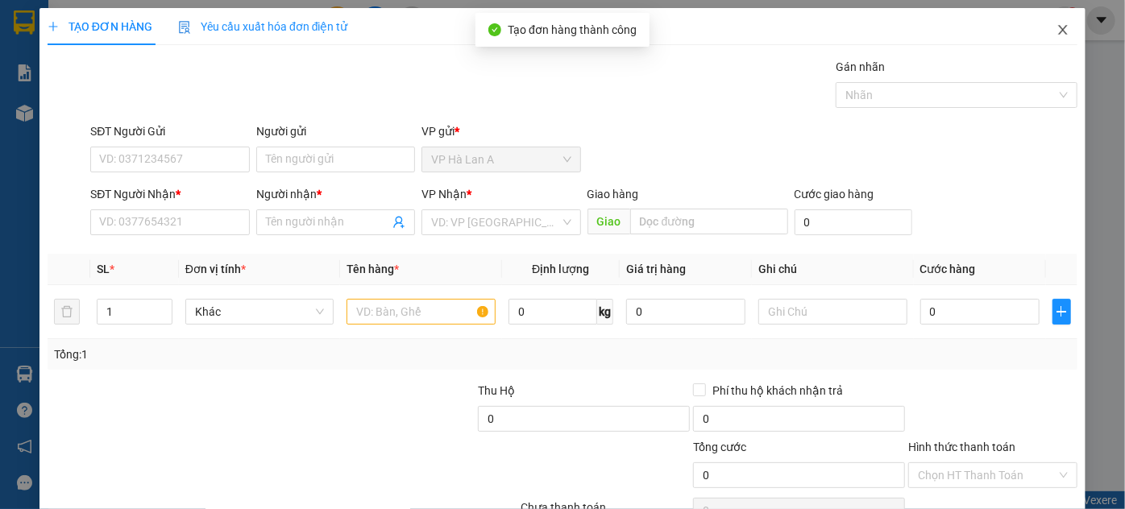
click at [1056, 29] on icon "close" at bounding box center [1062, 29] width 13 height 13
